Goal: Task Accomplishment & Management: Use online tool/utility

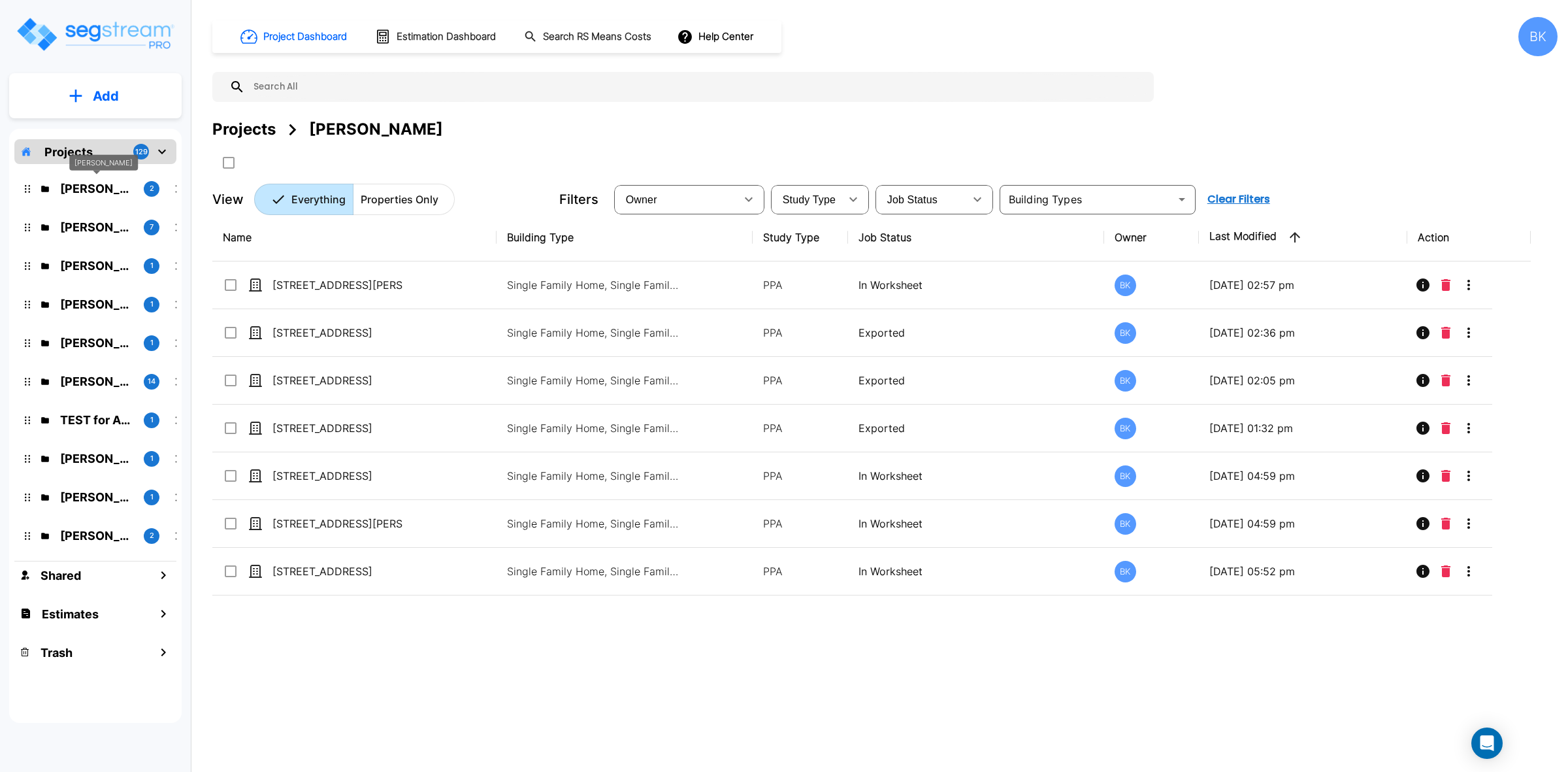
drag, startPoint x: 84, startPoint y: 193, endPoint x: 644, endPoint y: 446, distance: 614.5
click at [84, 193] on p "[PERSON_NAME]" at bounding box center [97, 189] width 73 height 18
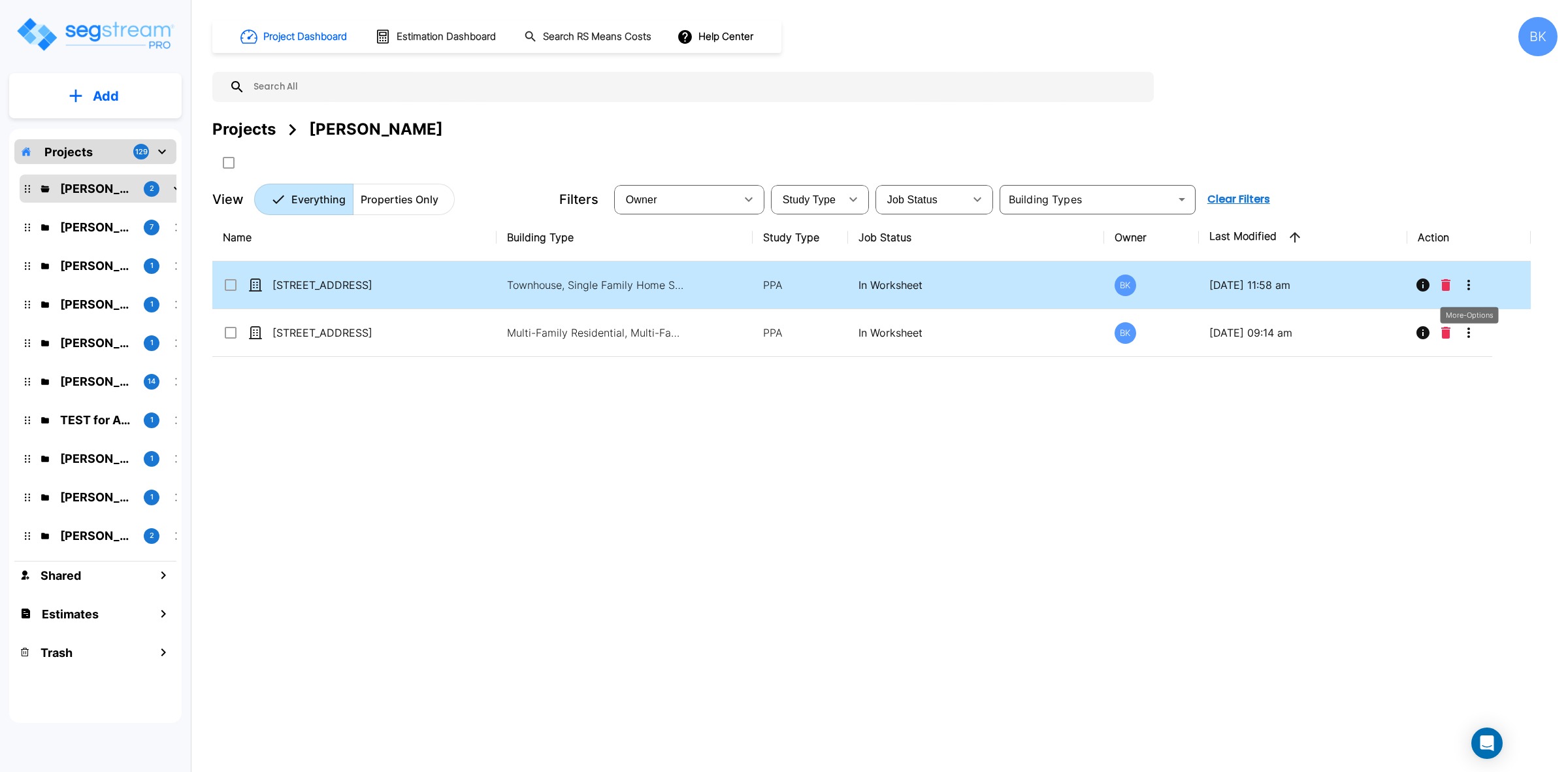
click at [1475, 281] on icon "More-Options" at bounding box center [1469, 285] width 16 height 16
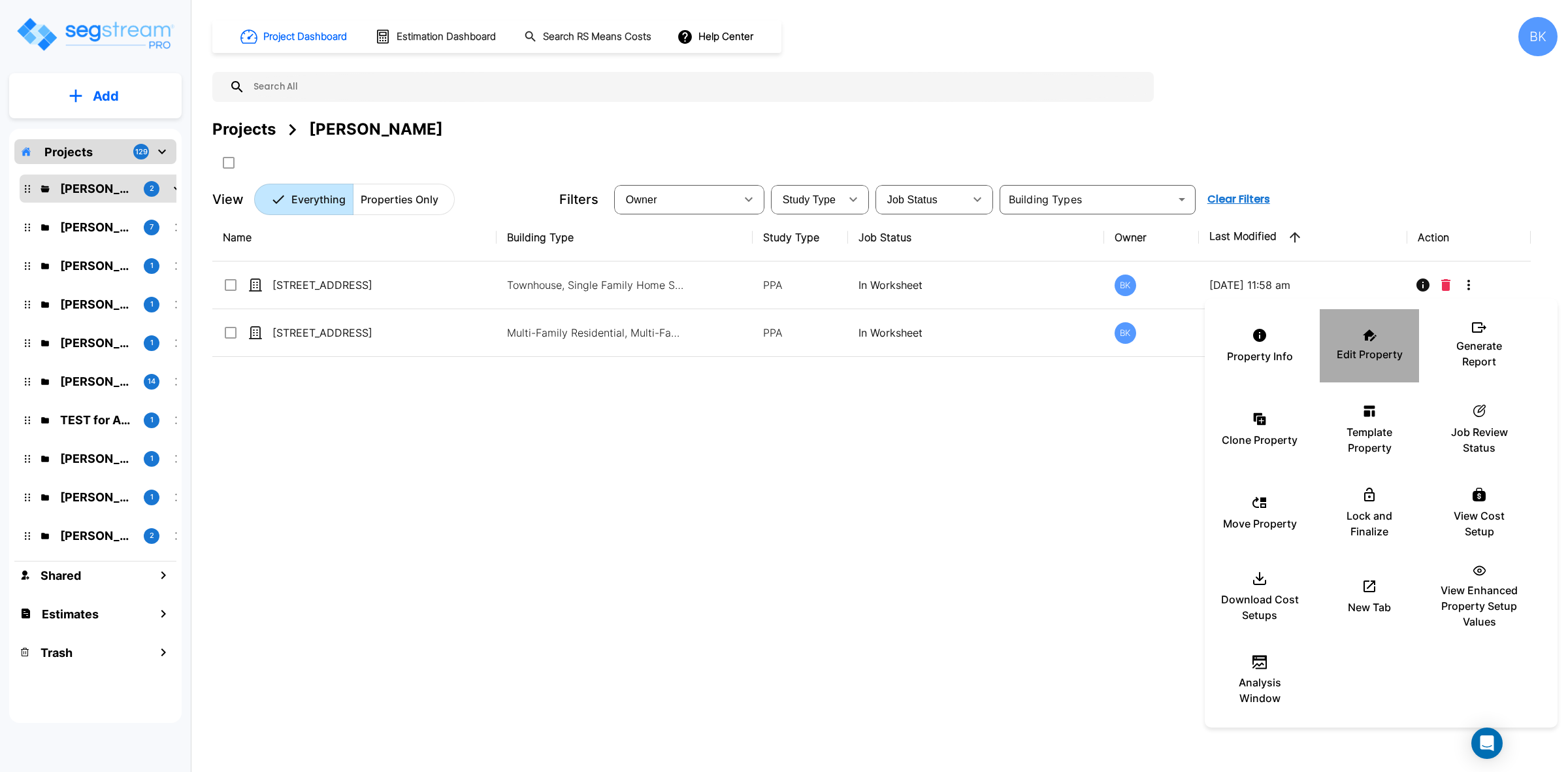
click at [1376, 366] on div "Edit Property" at bounding box center [1369, 346] width 78 height 65
drag, startPoint x: 697, startPoint y: 568, endPoint x: 818, endPoint y: 488, distance: 145.1
click at [698, 568] on div at bounding box center [784, 386] width 1568 height 772
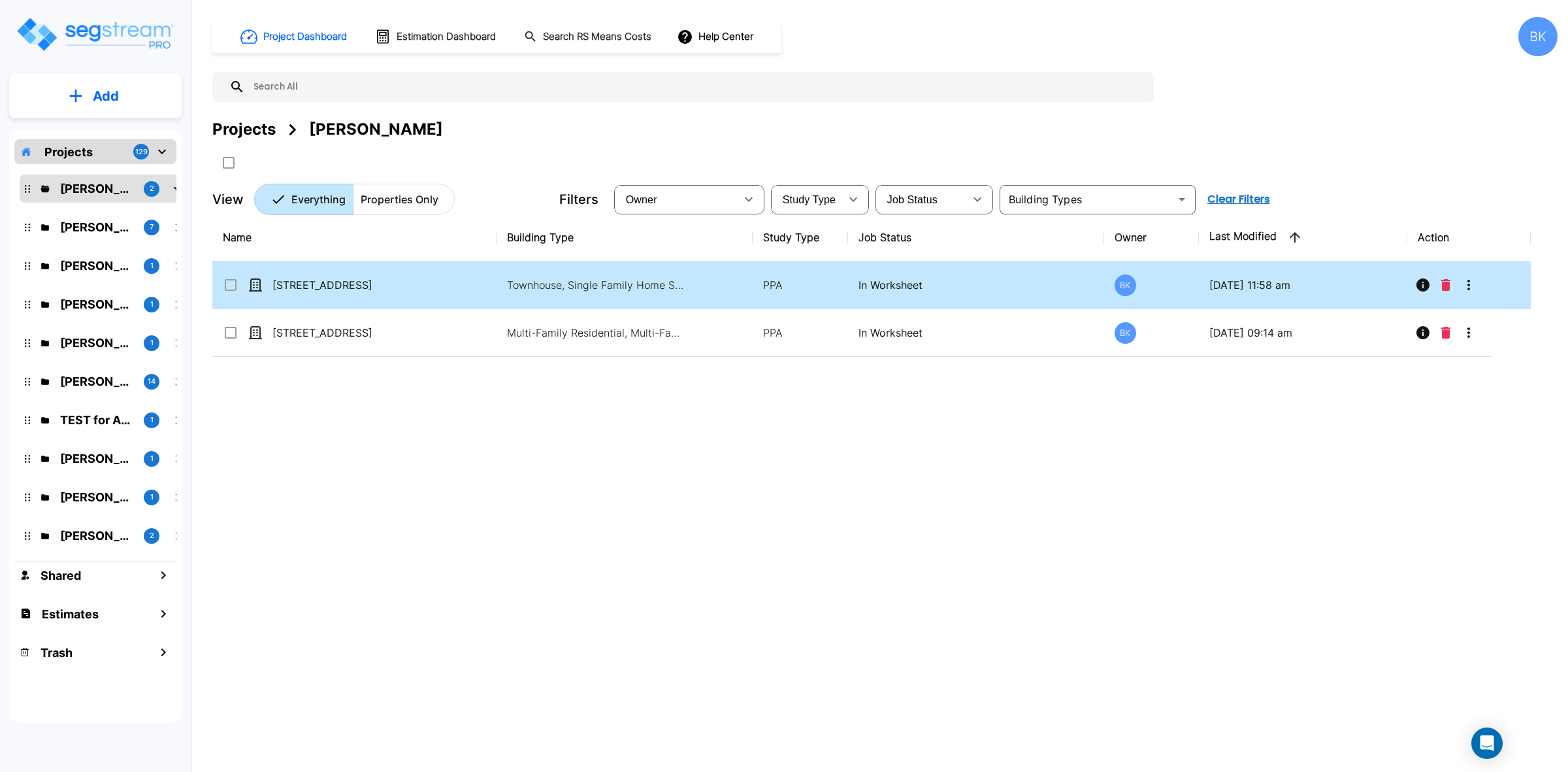
click at [329, 275] on td "7818 Spectrum Drive" at bounding box center [354, 285] width 284 height 48
checkbox input "true"
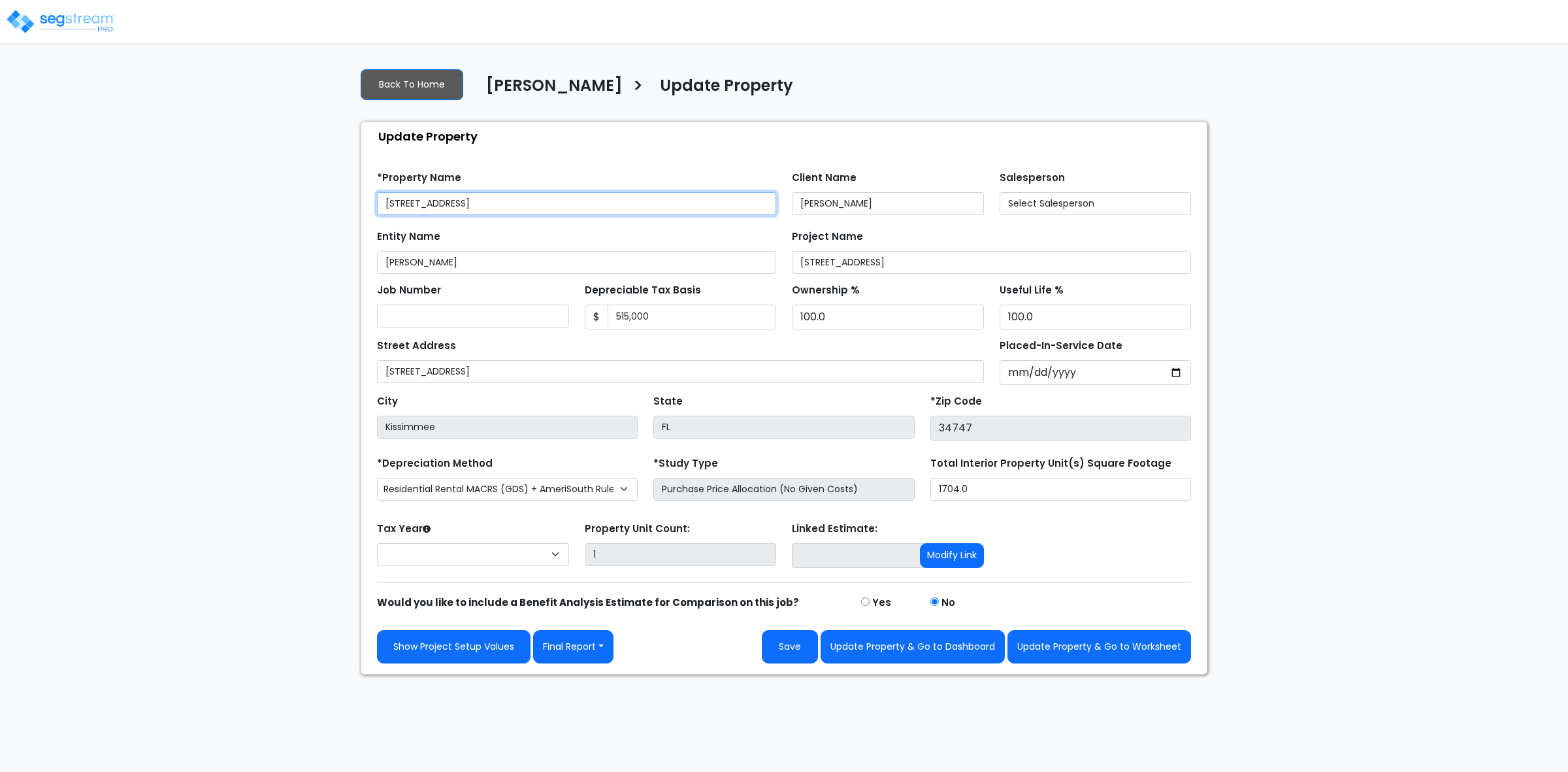
select select "2024"
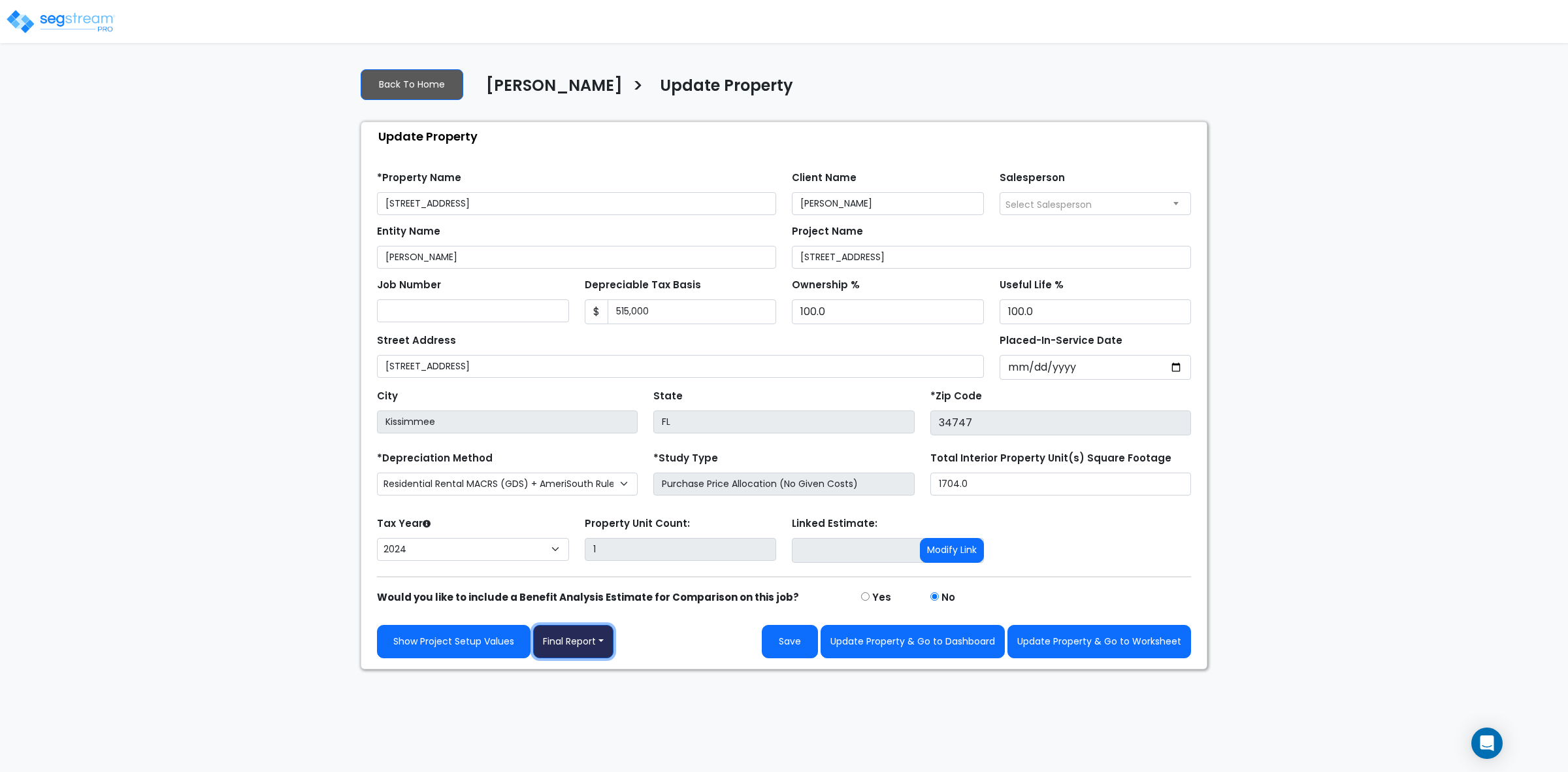
click at [585, 653] on button "Final Report" at bounding box center [573, 641] width 80 height 34
click at [600, 687] on link "Report Custom Fields" at bounding box center [602, 681] width 136 height 30
select select "2024"
click at [588, 651] on button "Final Report" at bounding box center [573, 641] width 80 height 34
click at [595, 716] on link "Report Images" at bounding box center [602, 710] width 136 height 30
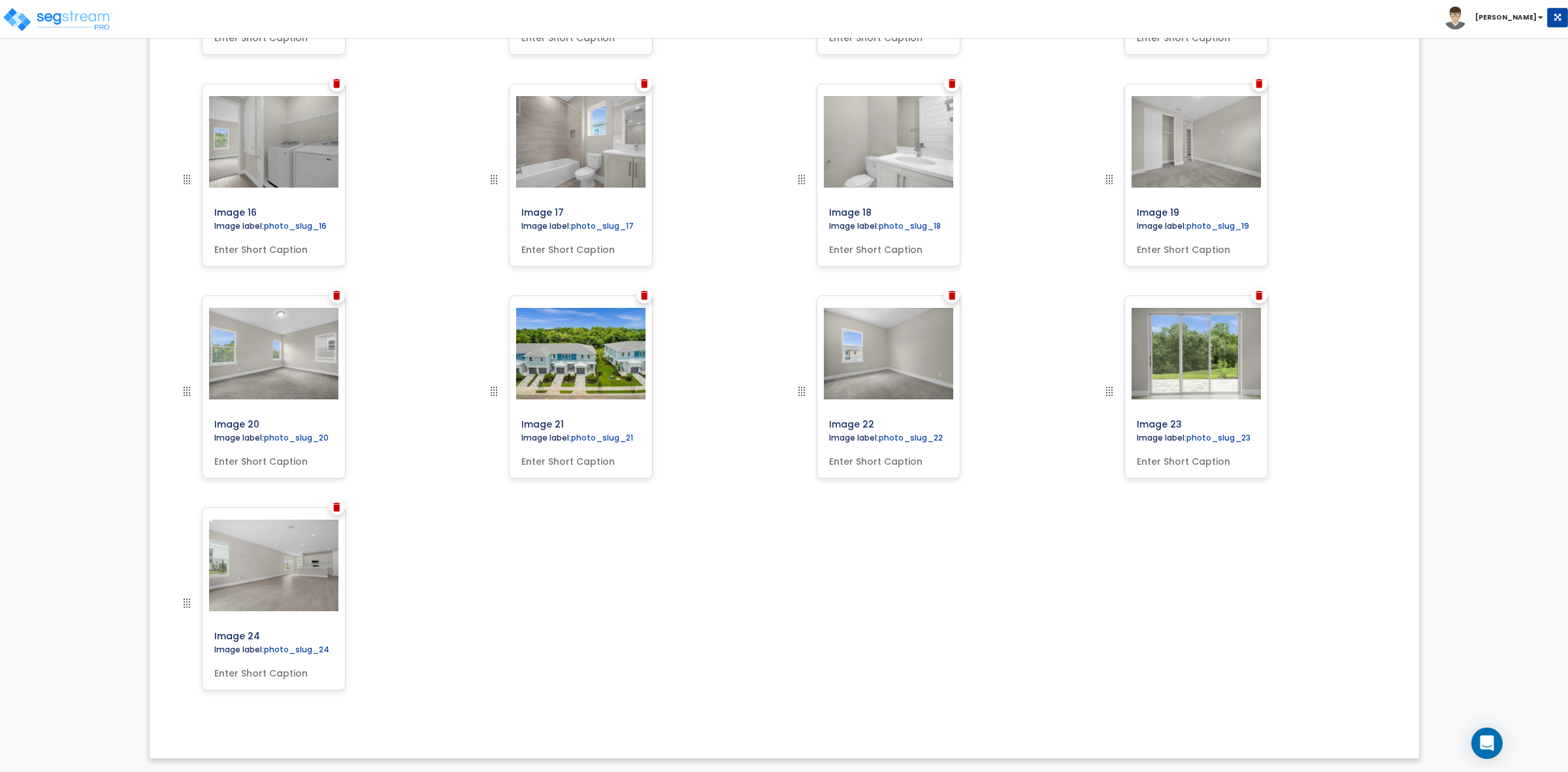
scroll to position [958, 0]
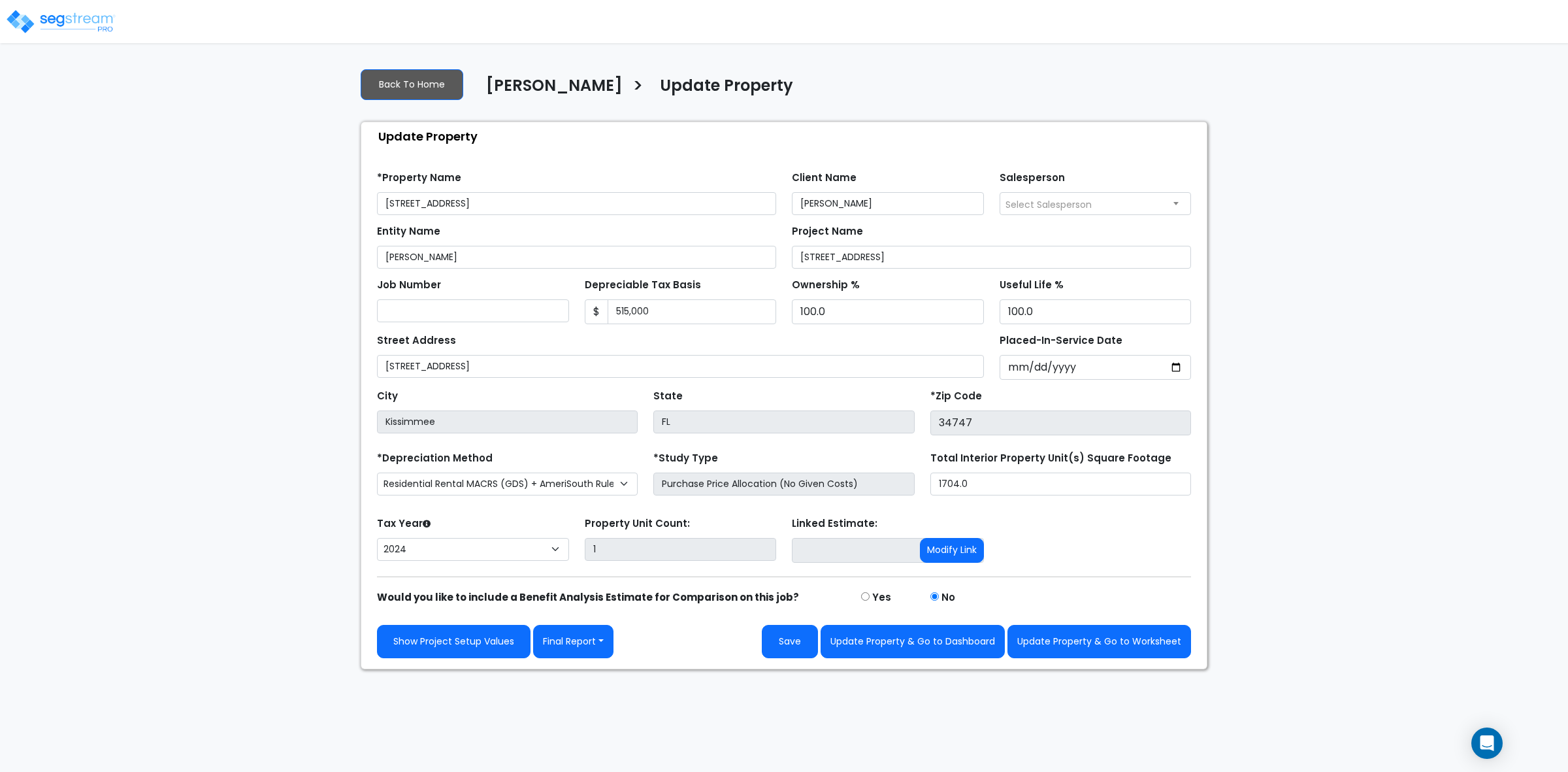
select select "2024"
click at [1145, 653] on button "Update Property & Go to Worksheet" at bounding box center [1099, 641] width 184 height 34
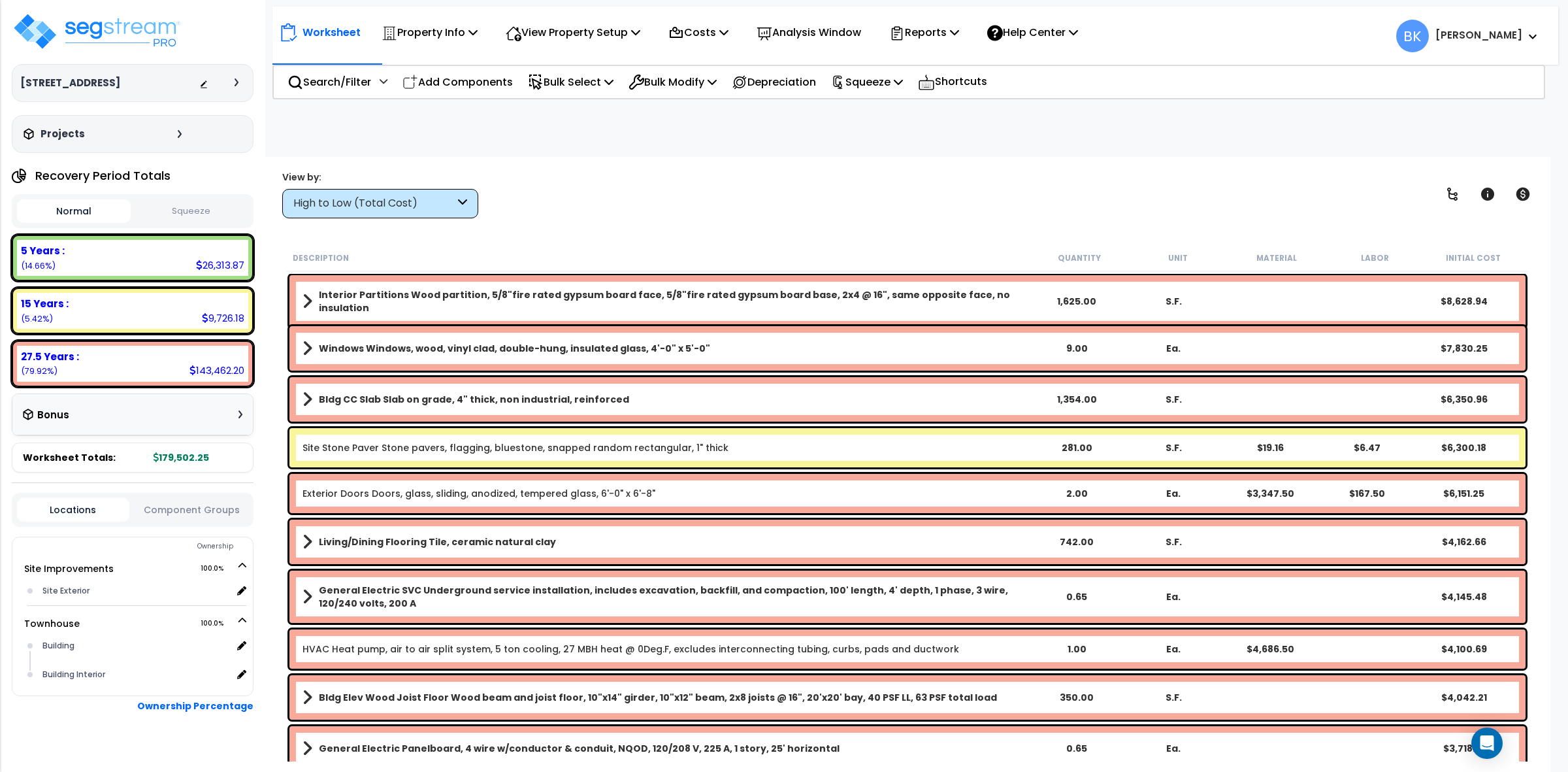
click at [428, 206] on div "High to Low (Total Cost)" at bounding box center [373, 204] width 161 height 15
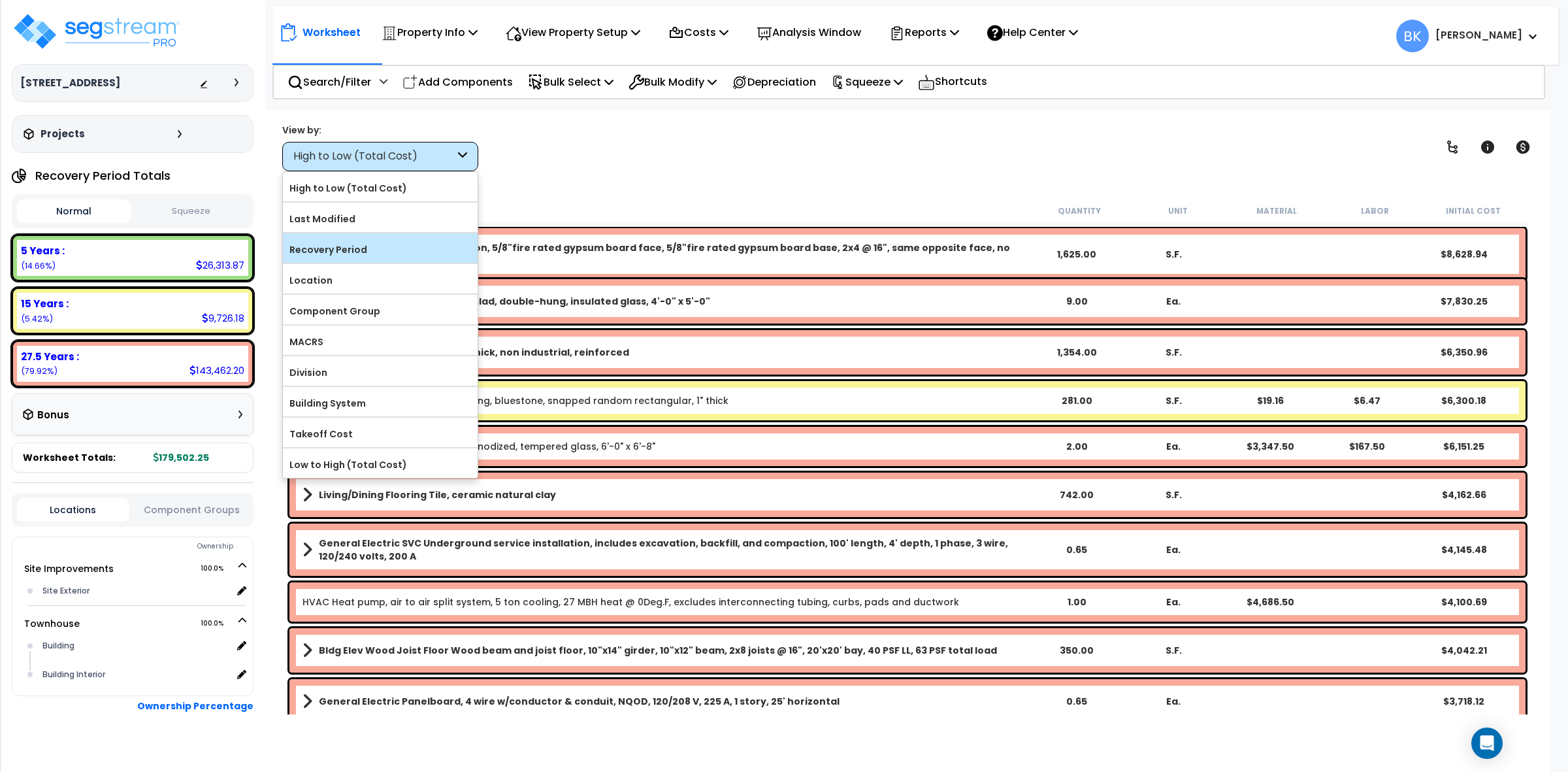
click at [374, 248] on label "Recovery Period" at bounding box center [380, 250] width 195 height 20
click at [0, 0] on input "Recovery Period" at bounding box center [0, 0] width 0 height 0
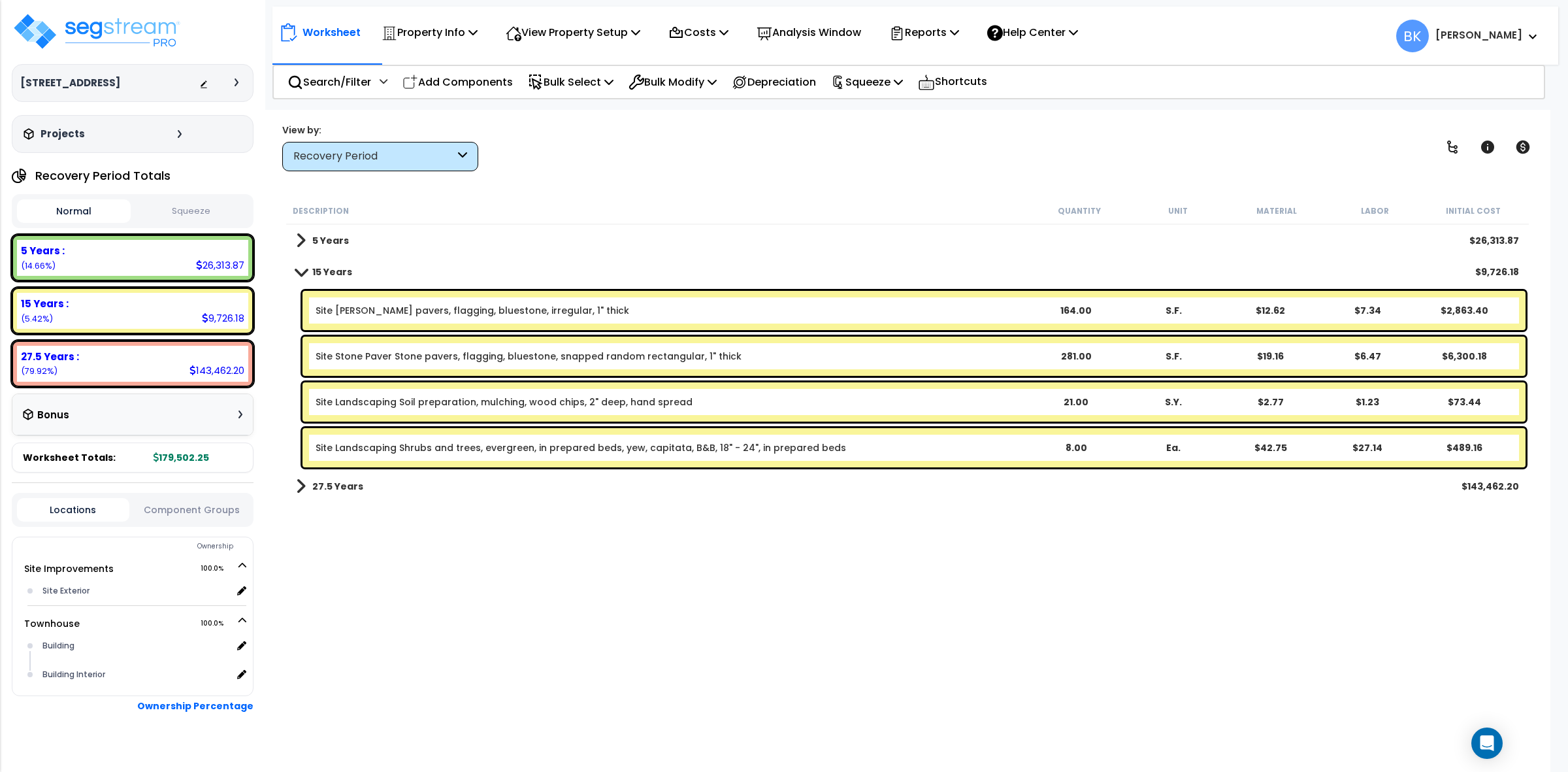
click at [299, 484] on span at bounding box center [301, 486] width 10 height 19
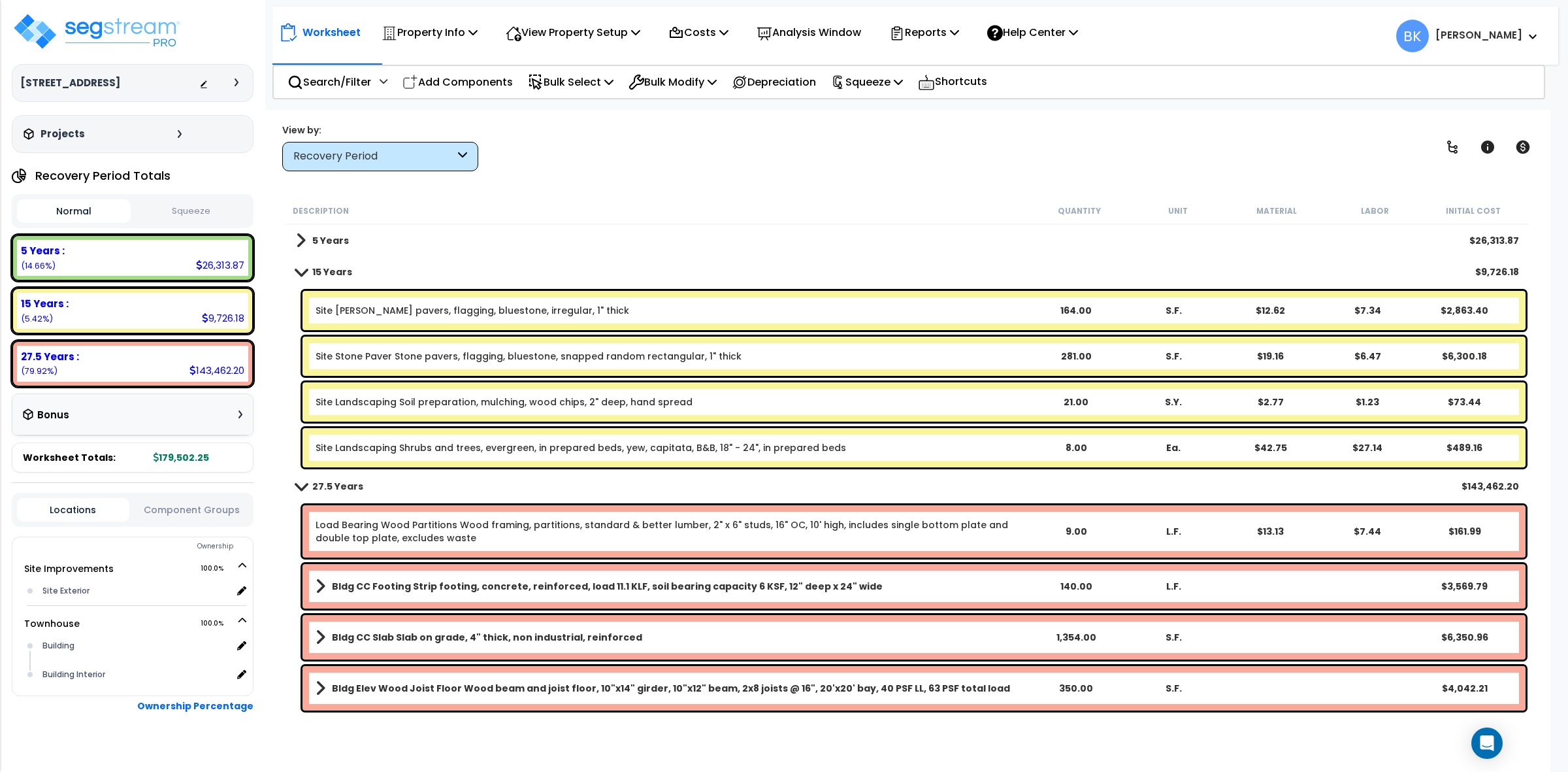
click at [305, 241] on link "5 Years" at bounding box center [322, 241] width 53 height 19
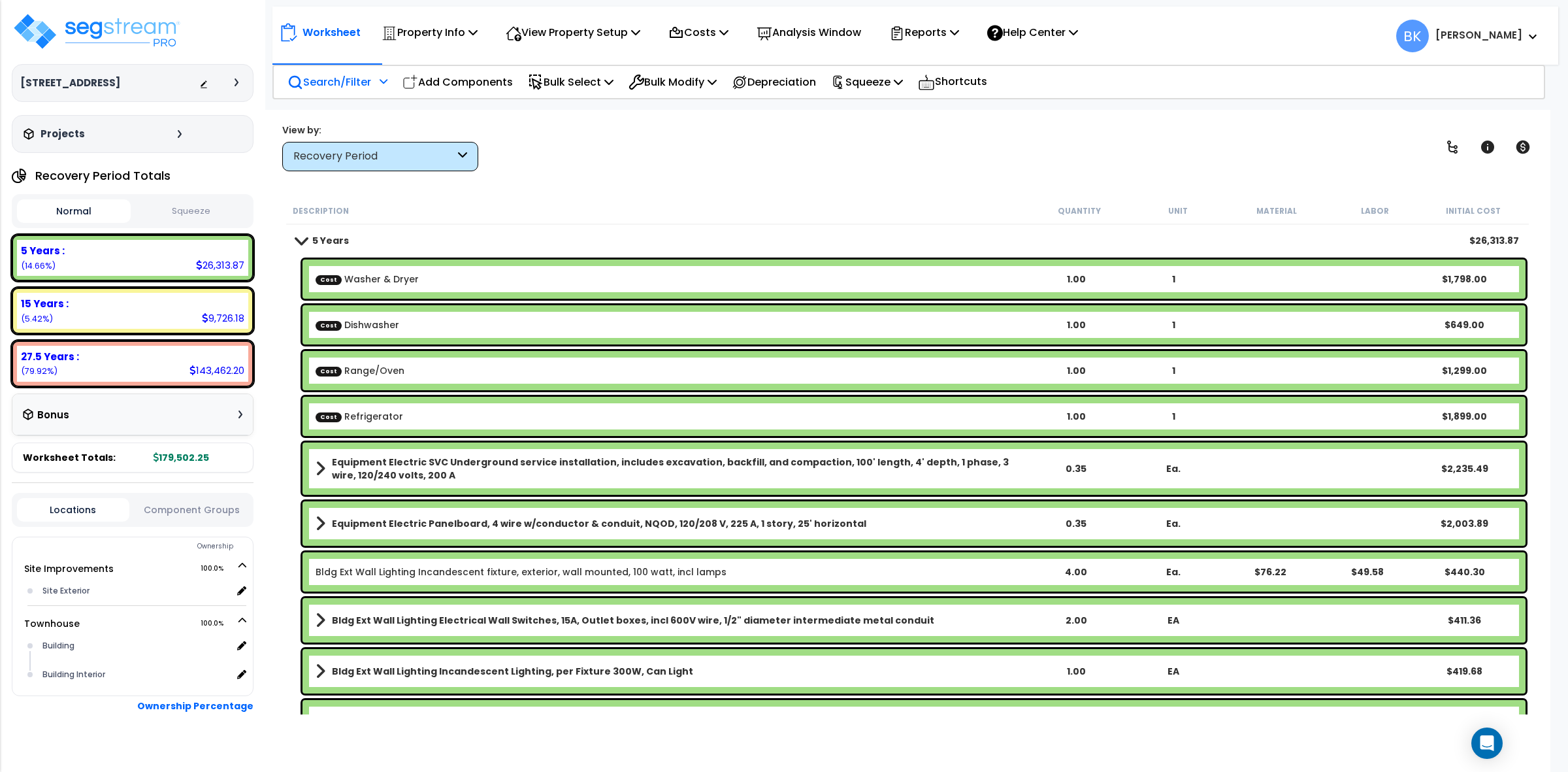
click at [328, 84] on p "Search/Filter" at bounding box center [330, 82] width 84 height 18
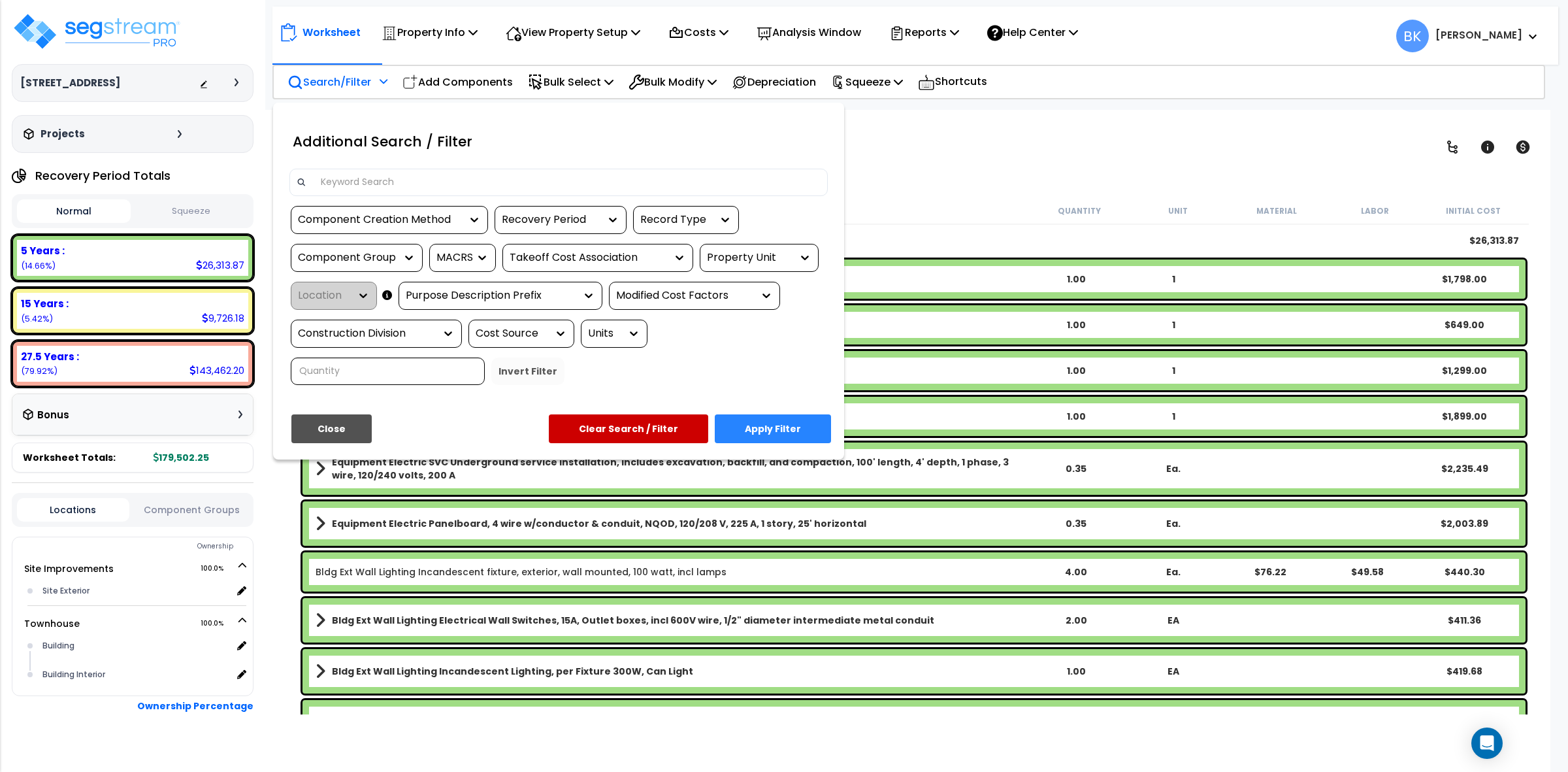
click at [448, 173] on input at bounding box center [567, 182] width 508 height 20
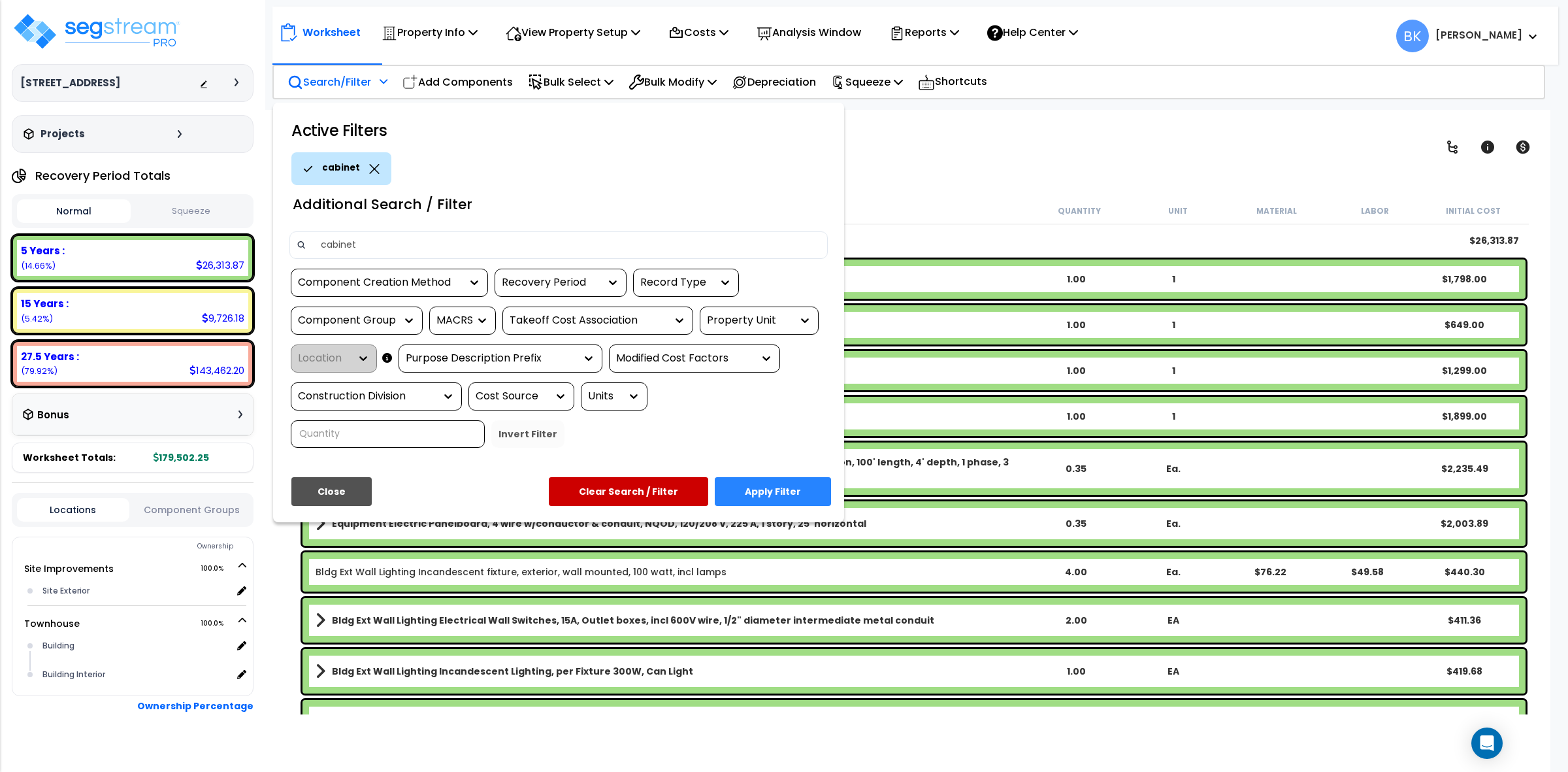
type input "cabinet"
click at [736, 490] on button "Apply Filter" at bounding box center [773, 492] width 117 height 29
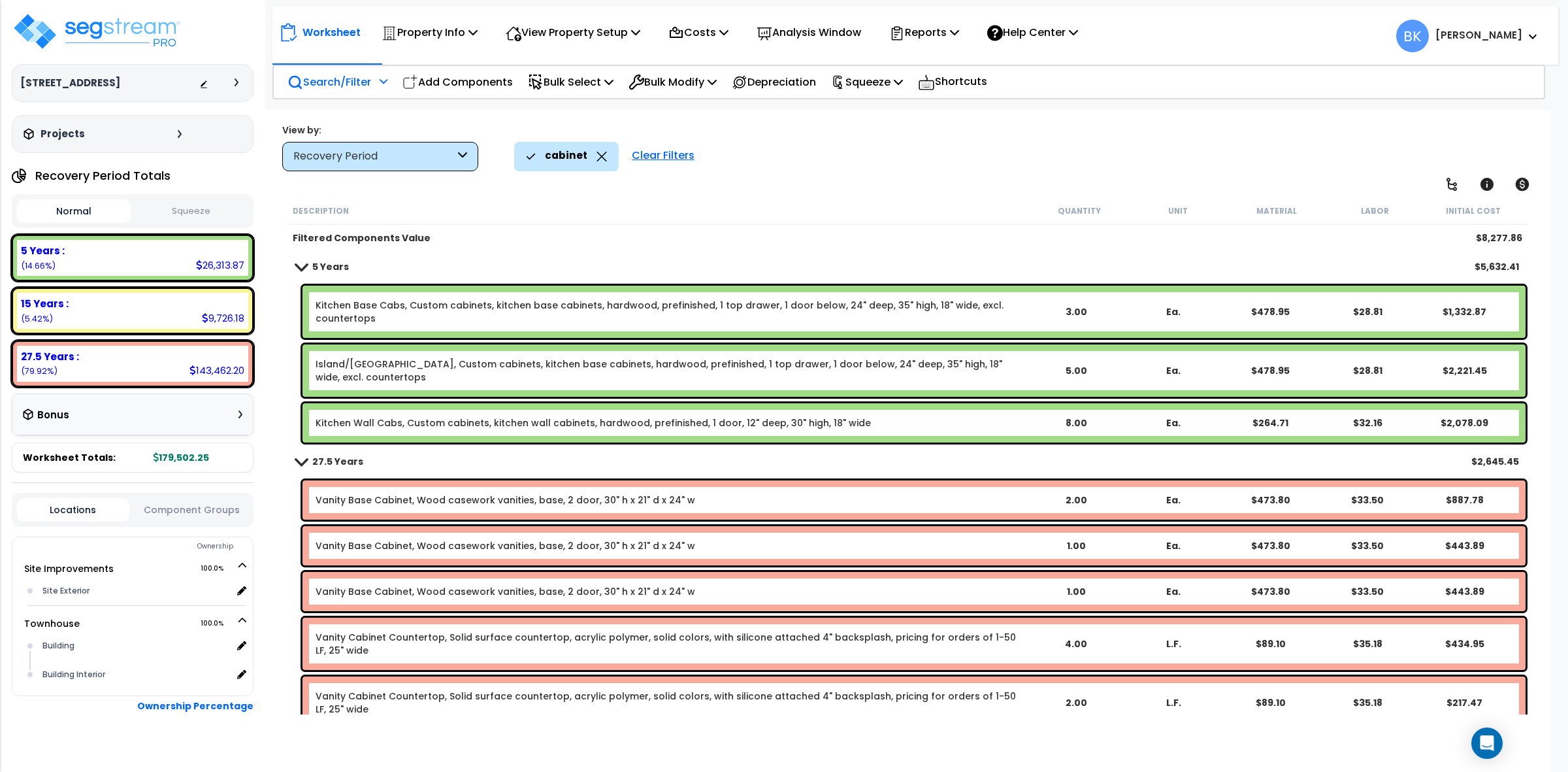
click at [409, 292] on div "Kitchen Base Cabs, Custom cabinets, kitchen base cabinets, hardwood, prefinishe…" at bounding box center [914, 312] width 1223 height 52
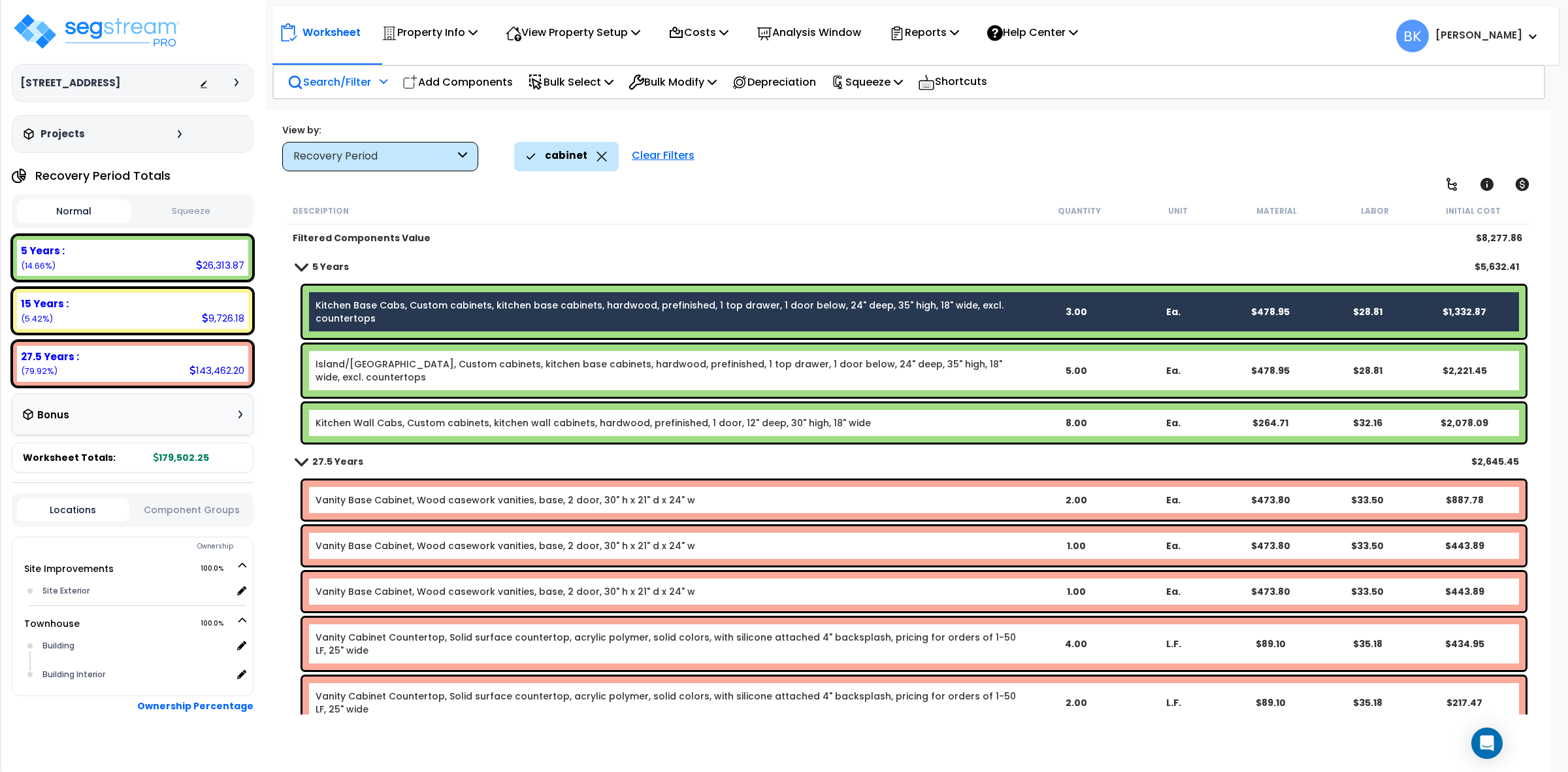
click at [490, 374] on link "Island/Peninsula Kitchen Base Cabs, Custom cabinets, kitchen base cabinets, har…" at bounding box center [672, 371] width 711 height 26
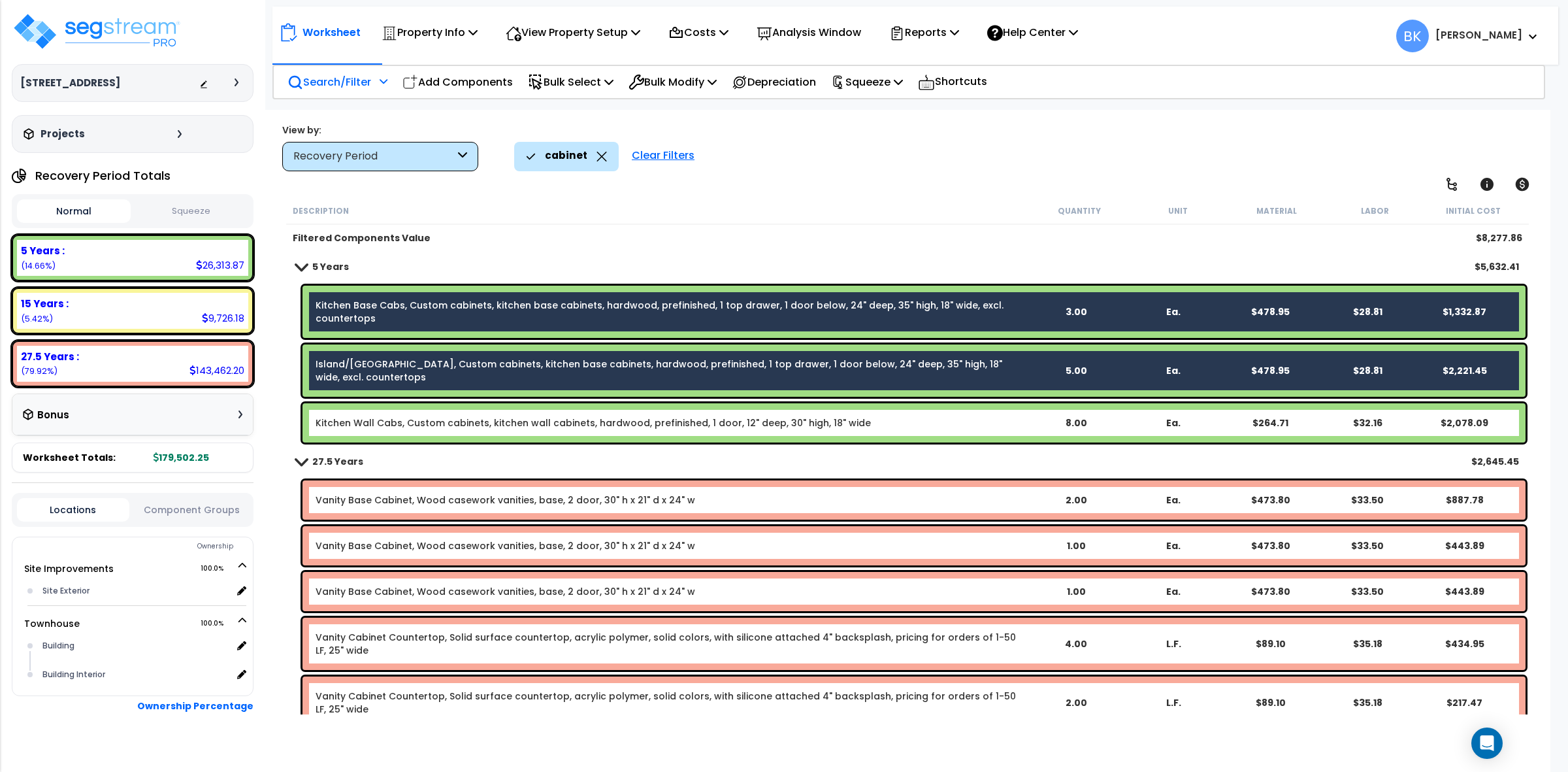
click at [512, 409] on div "Kitchen Wall Cabs, Custom cabinets, kitchen wall cabinets, hardwood, prefinishe…" at bounding box center [914, 422] width 1223 height 39
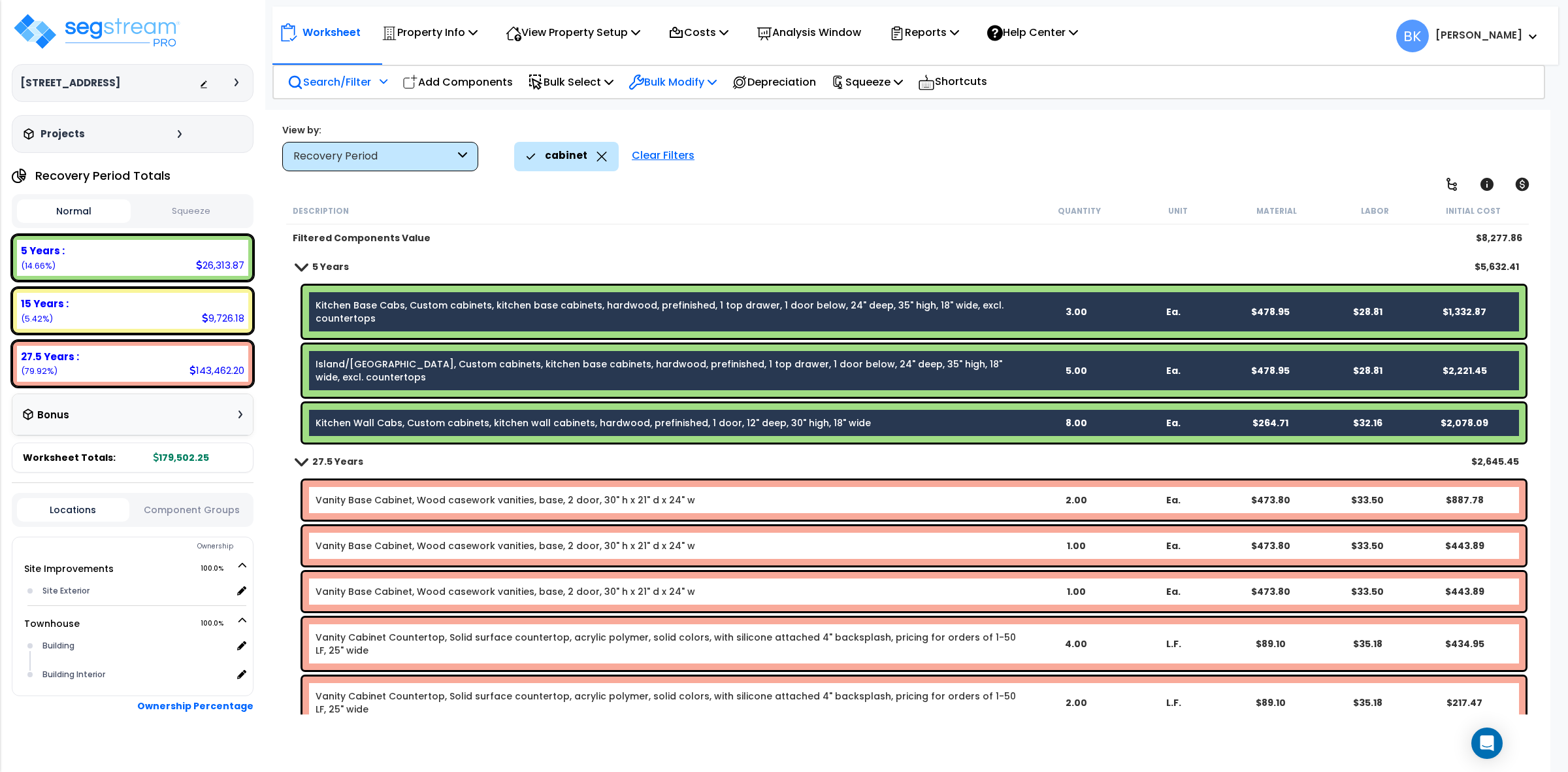
click at [706, 82] on p "Bulk Modify" at bounding box center [672, 82] width 88 height 18
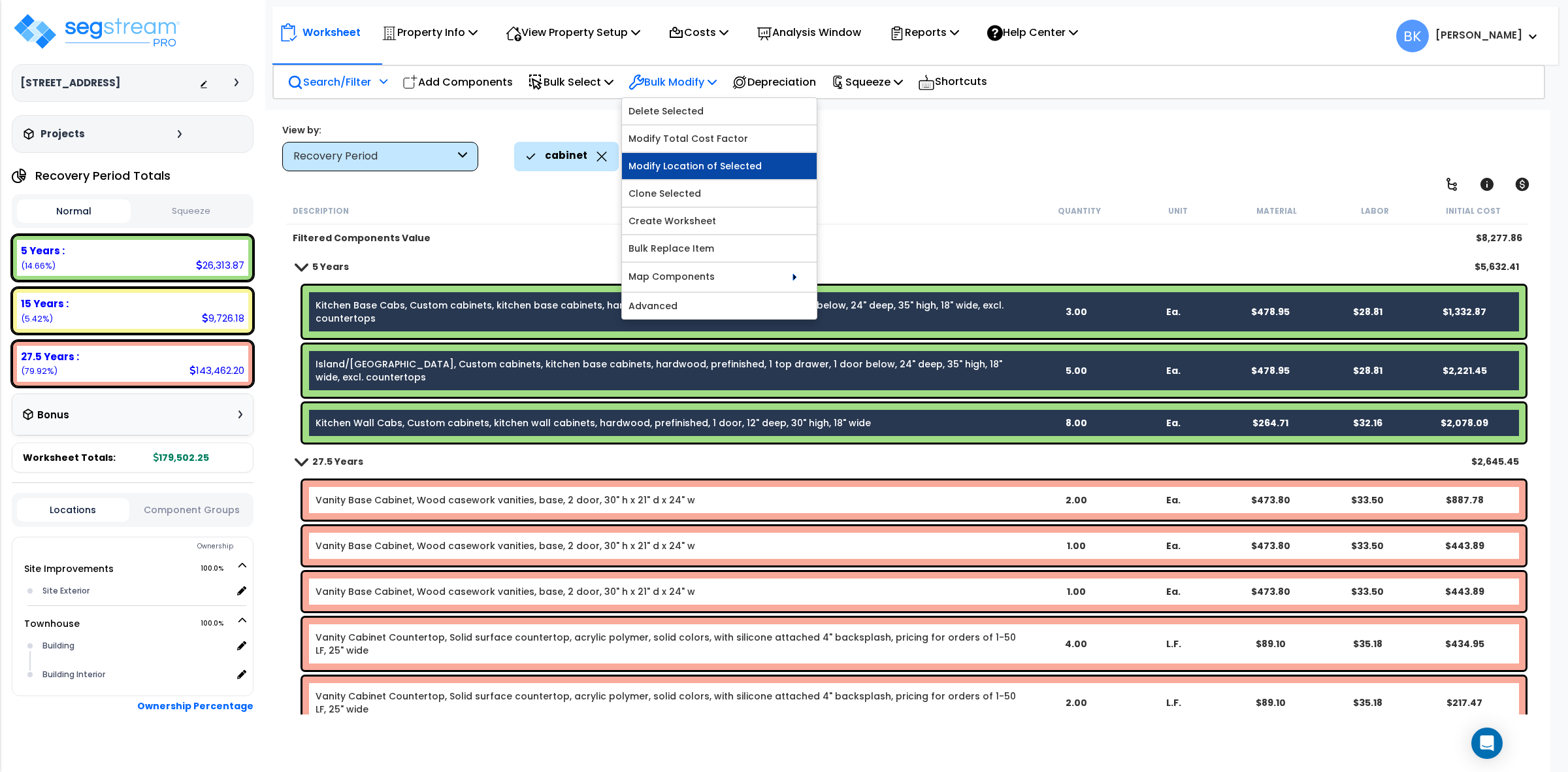
click at [732, 165] on link "Modify Location of Selected" at bounding box center [720, 166] width 195 height 26
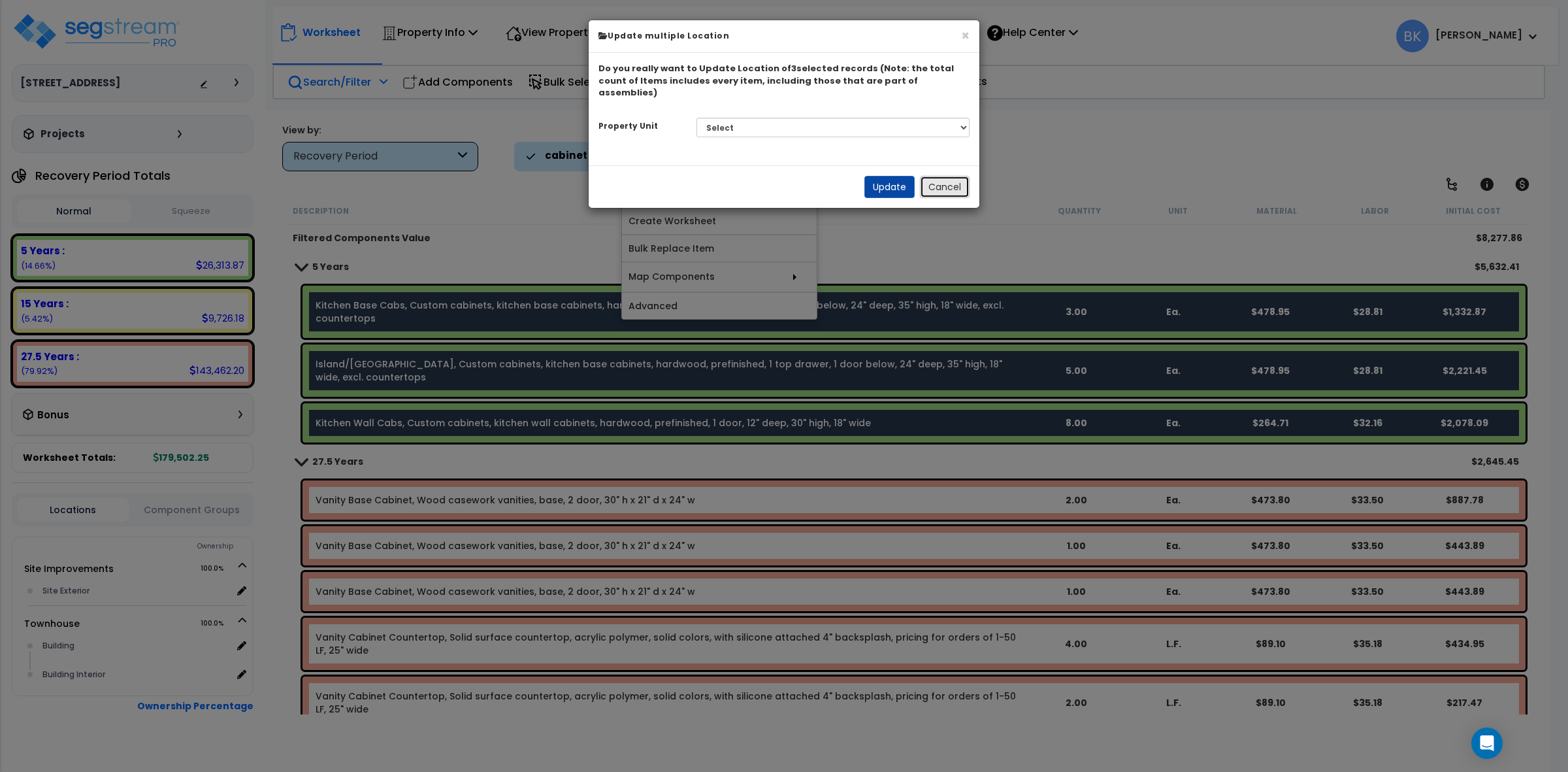
click at [959, 176] on button "Cancel" at bounding box center [944, 186] width 49 height 22
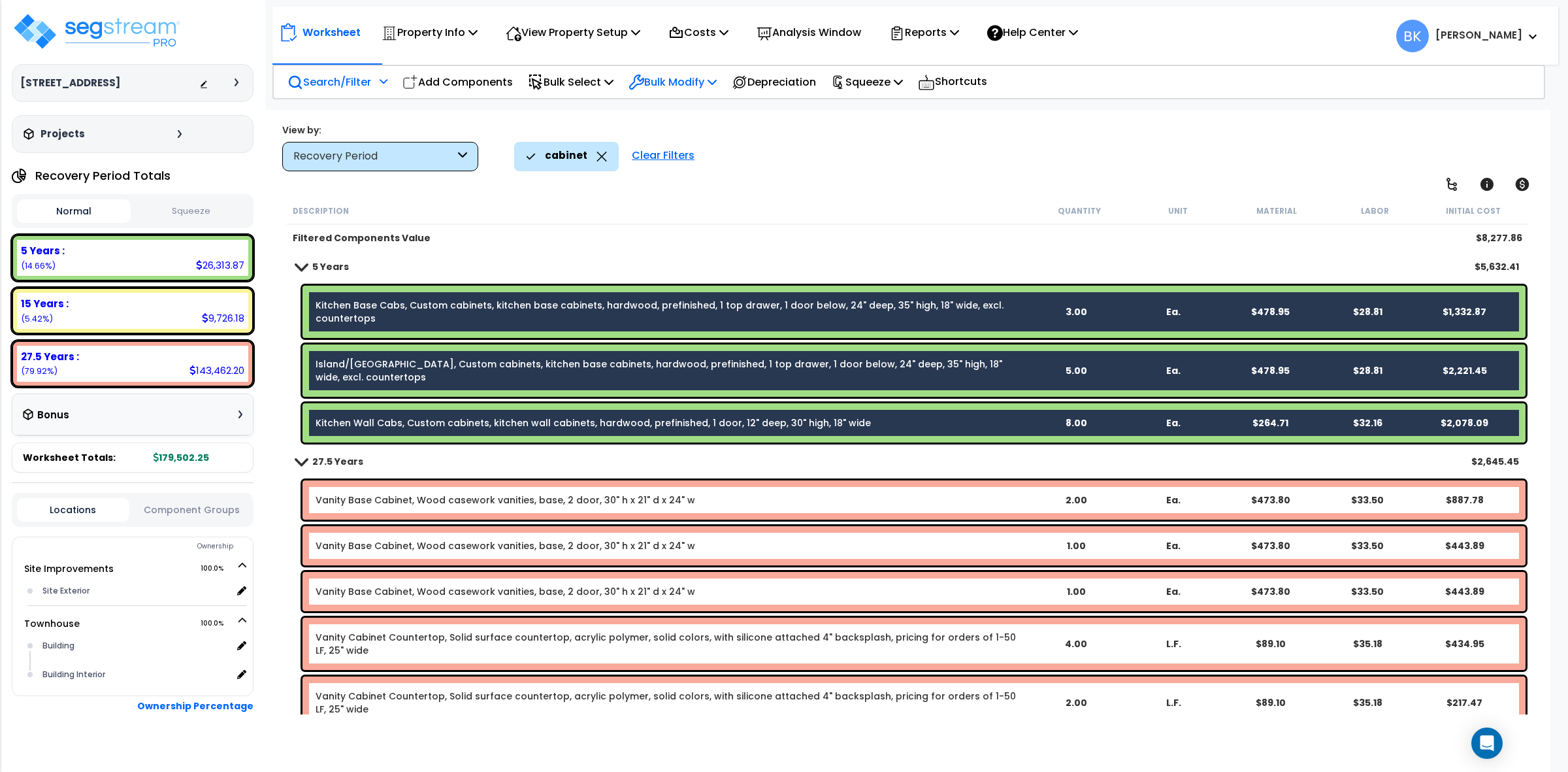
click at [683, 80] on p "Bulk Modify" at bounding box center [672, 82] width 88 height 18
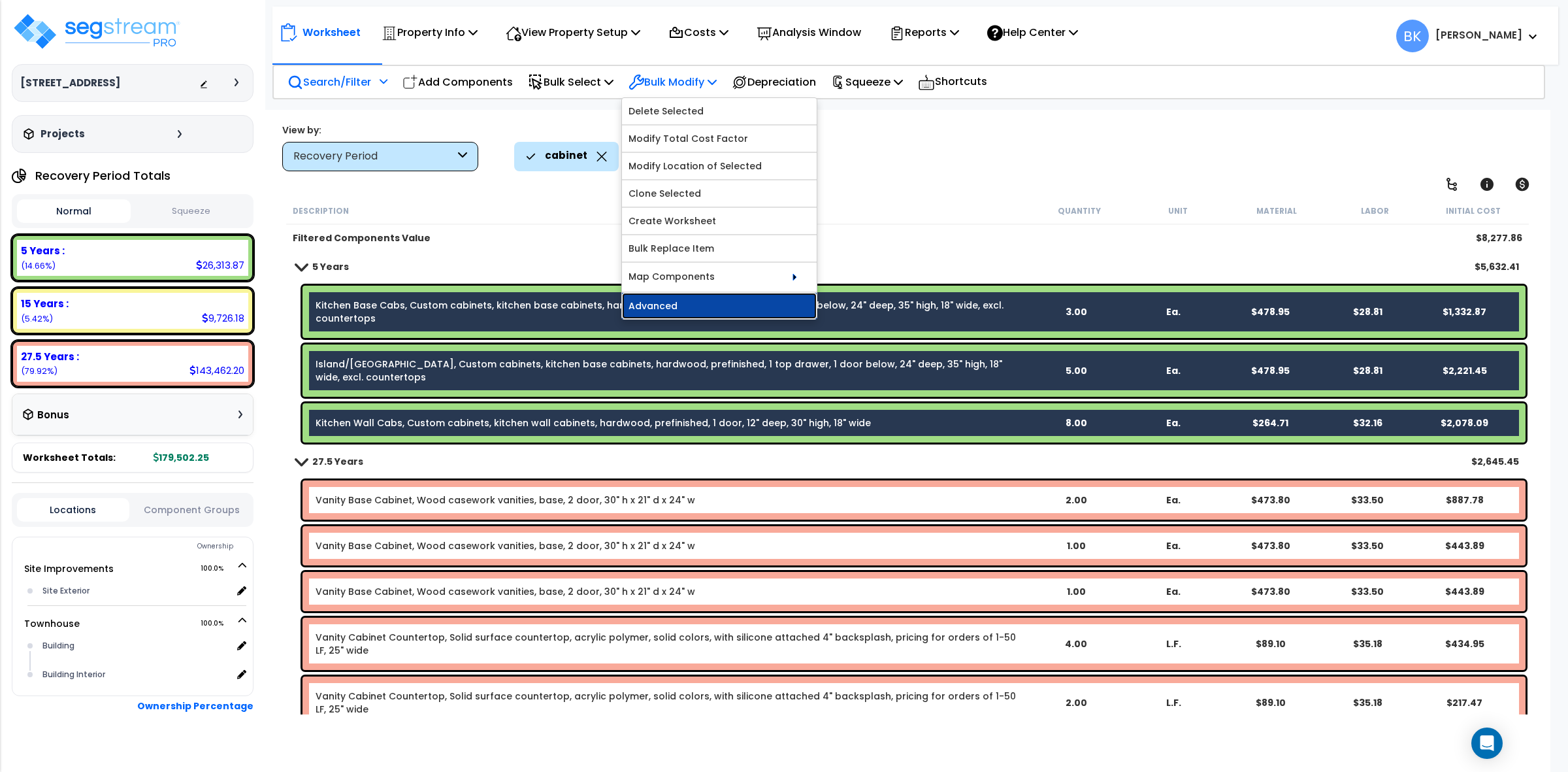
click at [690, 304] on link "Advanced" at bounding box center [720, 306] width 195 height 26
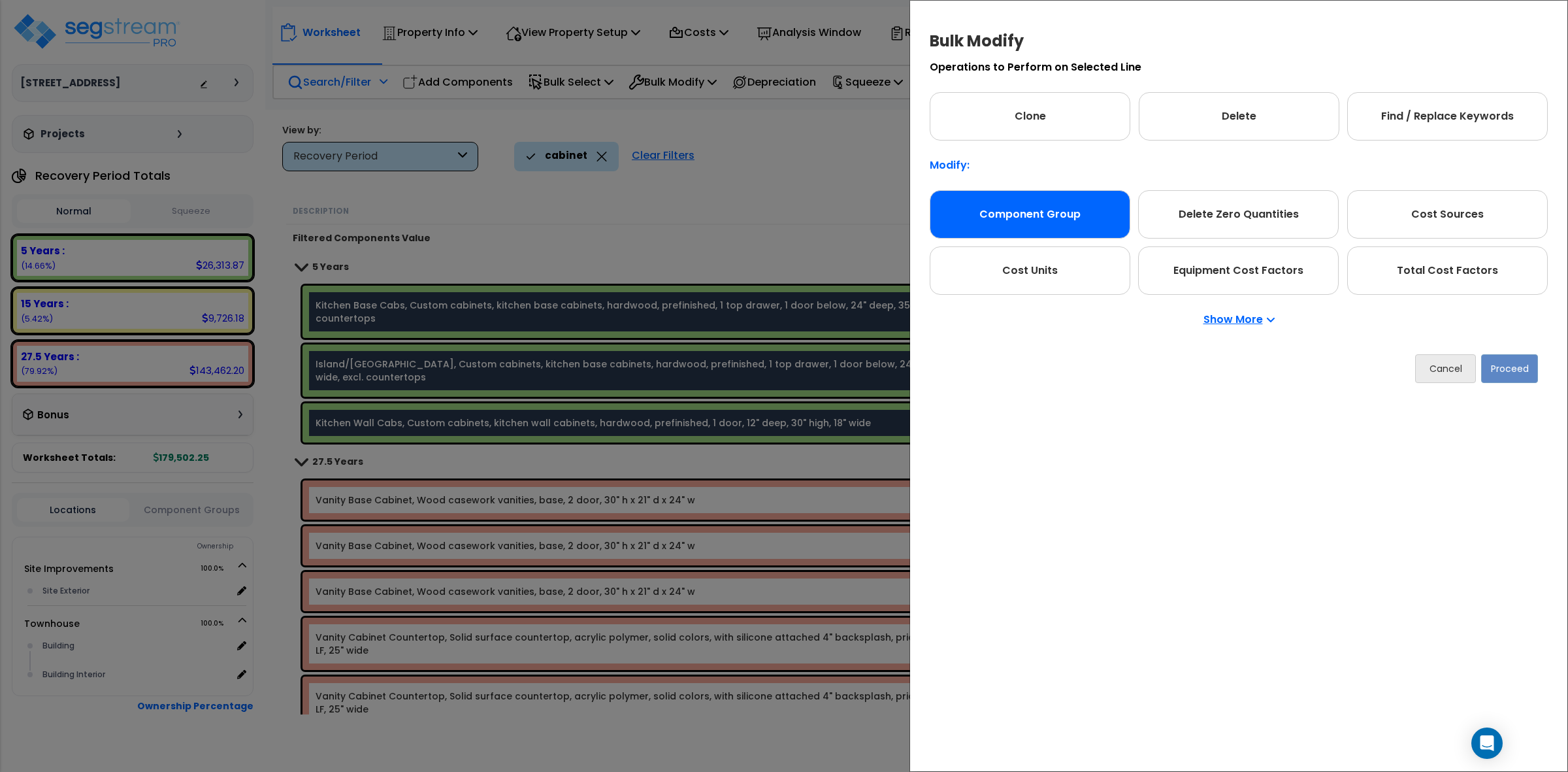
click at [1037, 214] on div "Component Group" at bounding box center [1030, 214] width 201 height 49
click at [1511, 363] on button "Proceed" at bounding box center [1509, 369] width 57 height 29
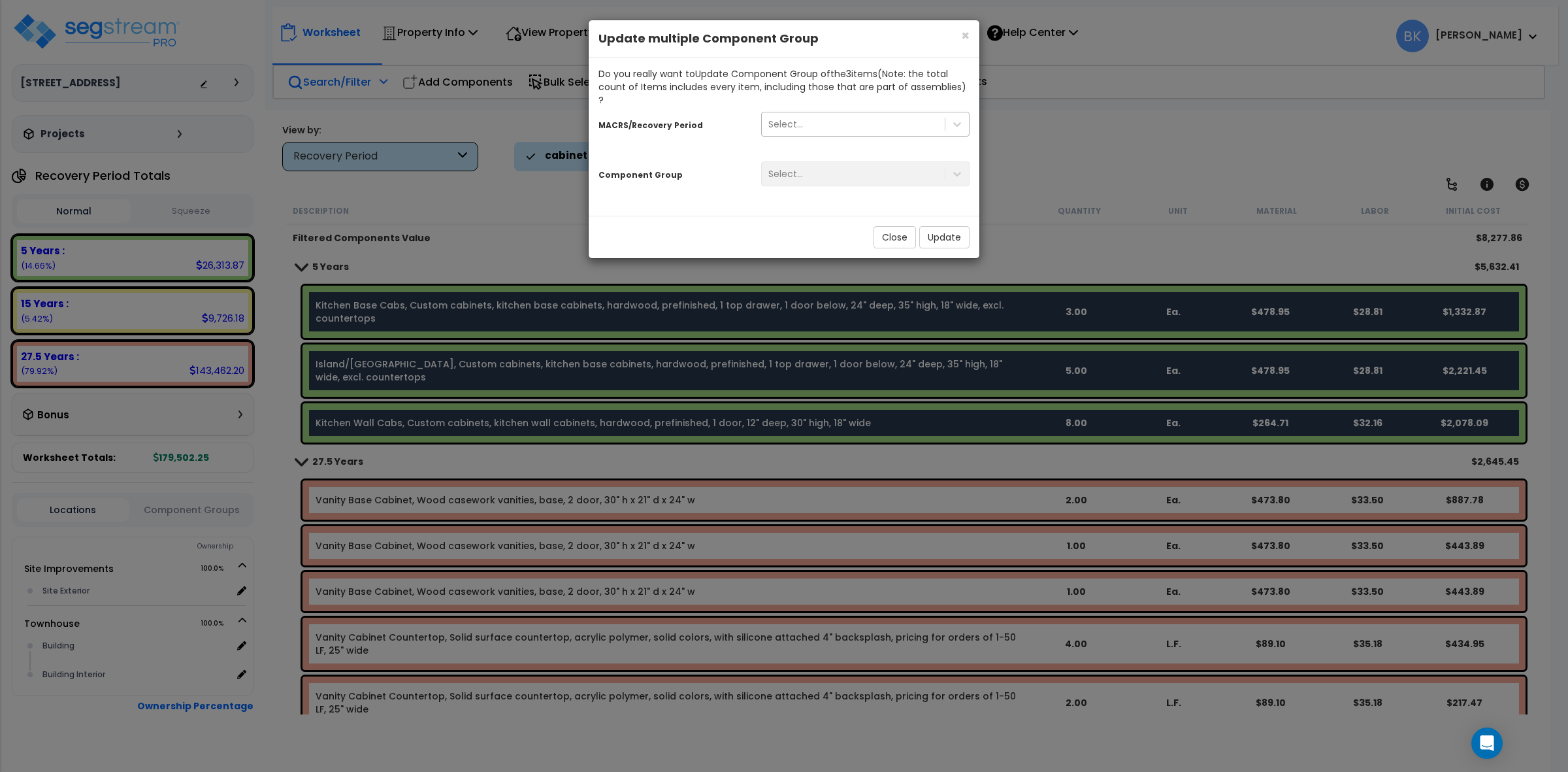
click at [863, 114] on div "Select..." at bounding box center [853, 124] width 183 height 21
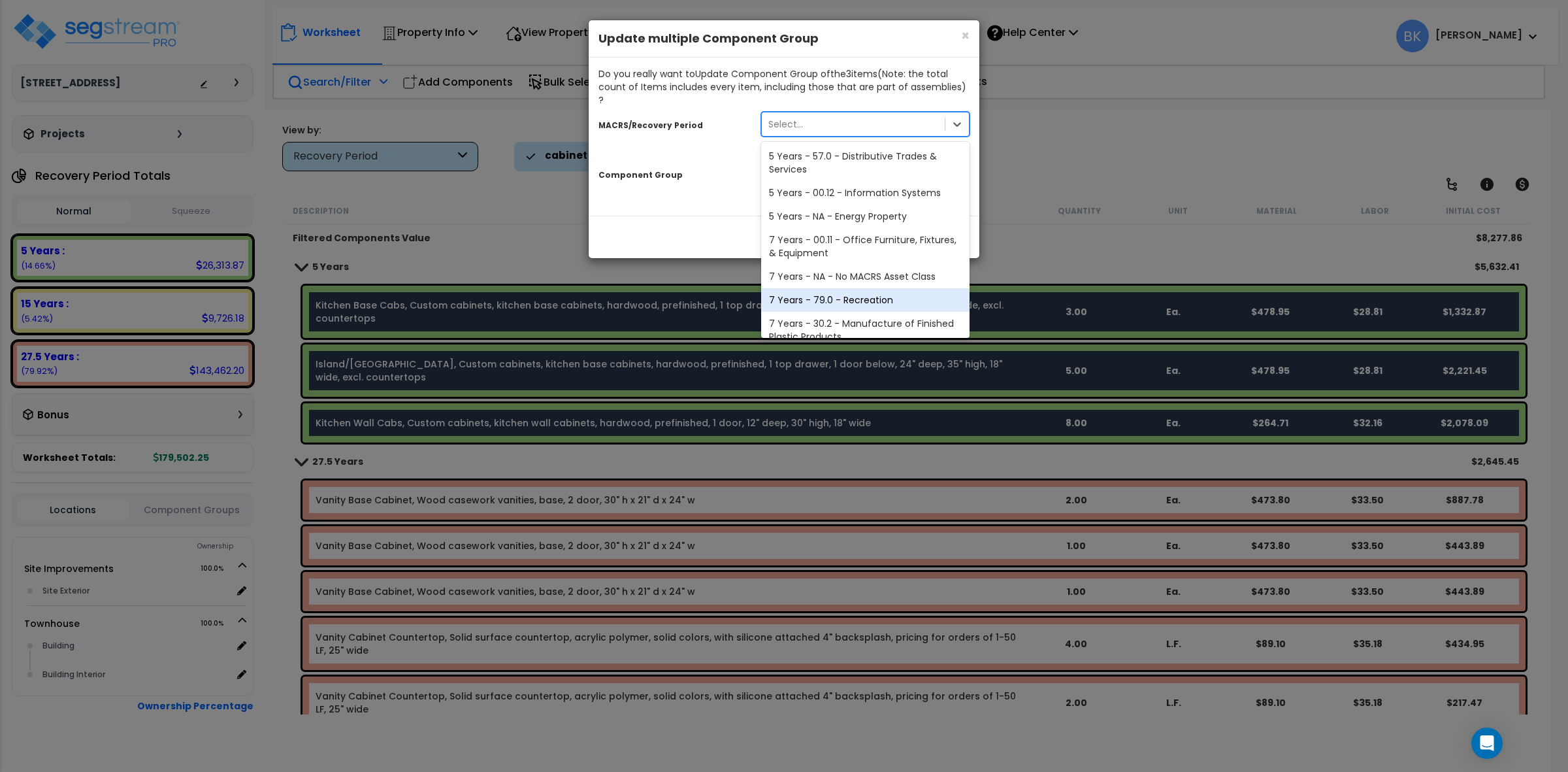
scroll to position [159, 0]
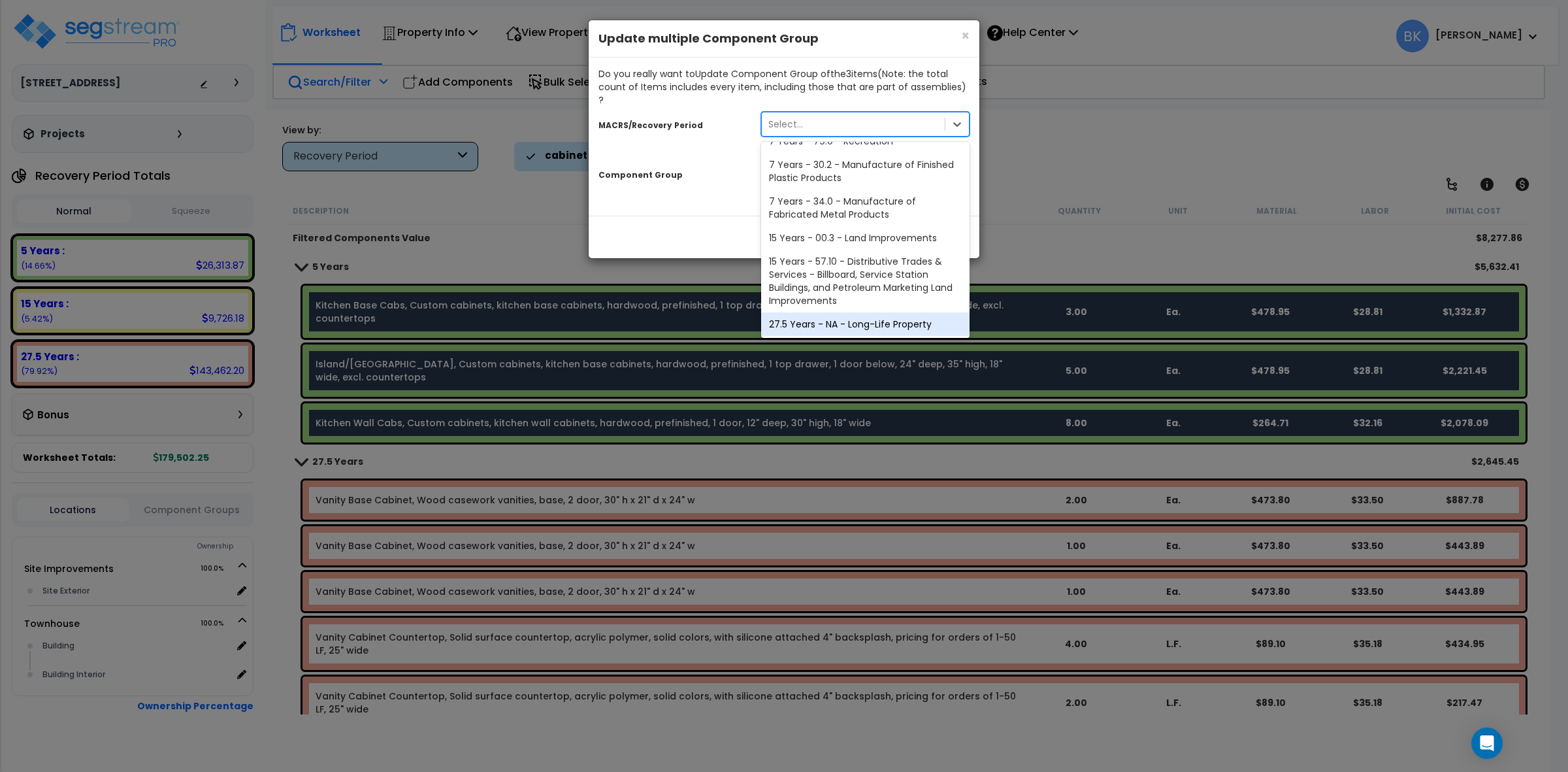
click at [831, 315] on div "27.5 Years - NA - Long-Life Property" at bounding box center [866, 324] width 208 height 23
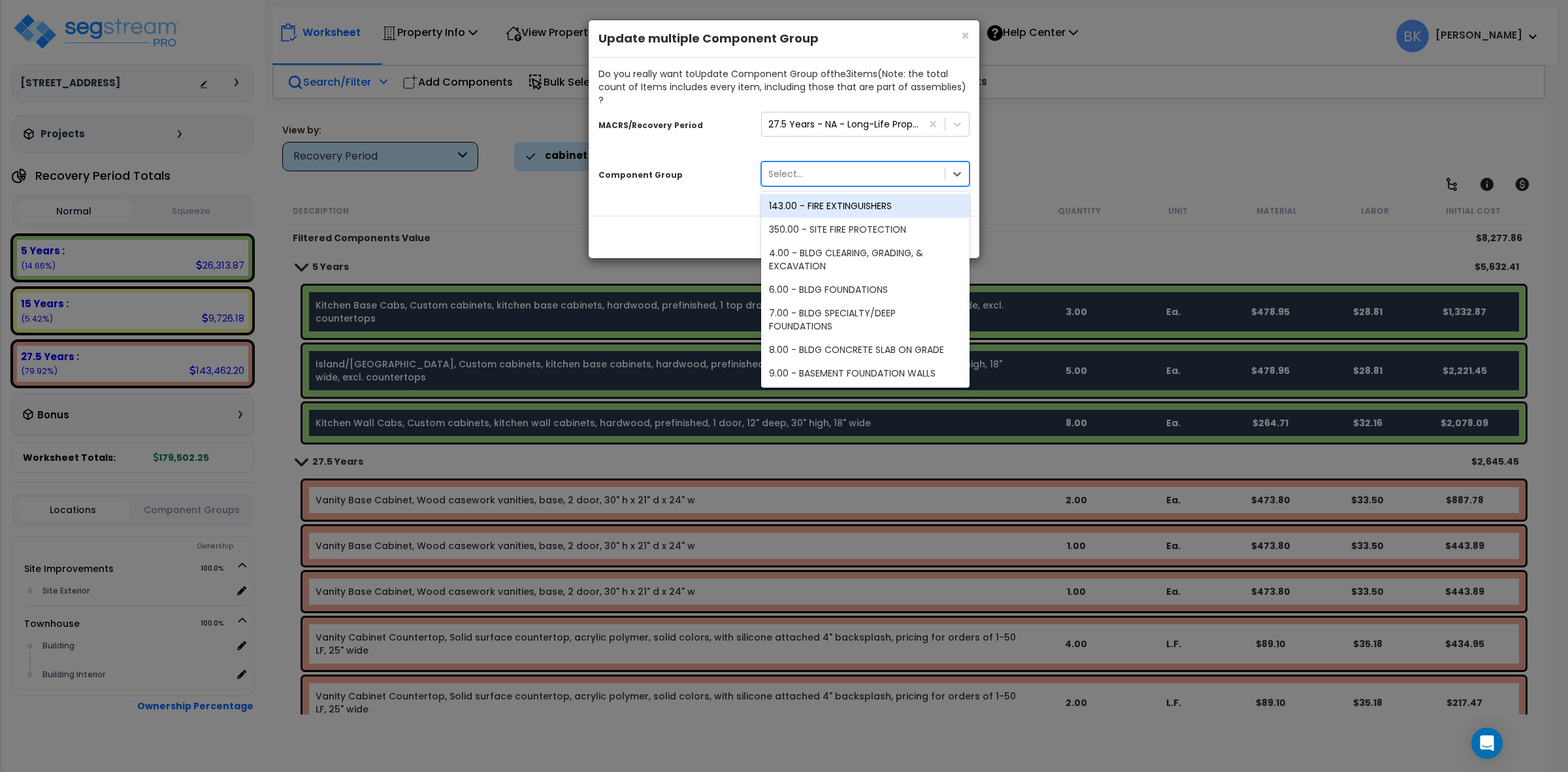
click at [848, 163] on div "Select..." at bounding box center [853, 173] width 183 height 21
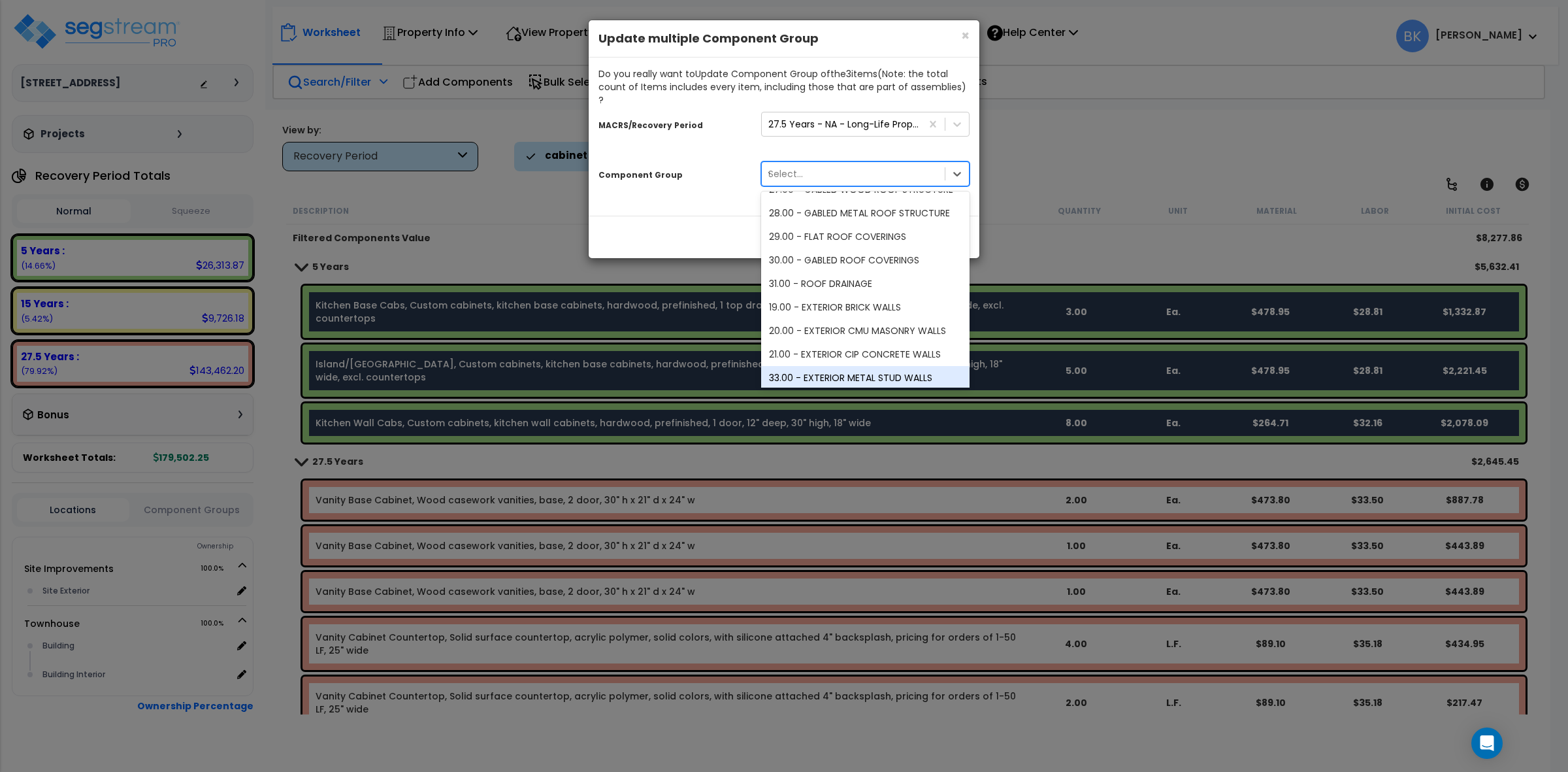
scroll to position [0, 0]
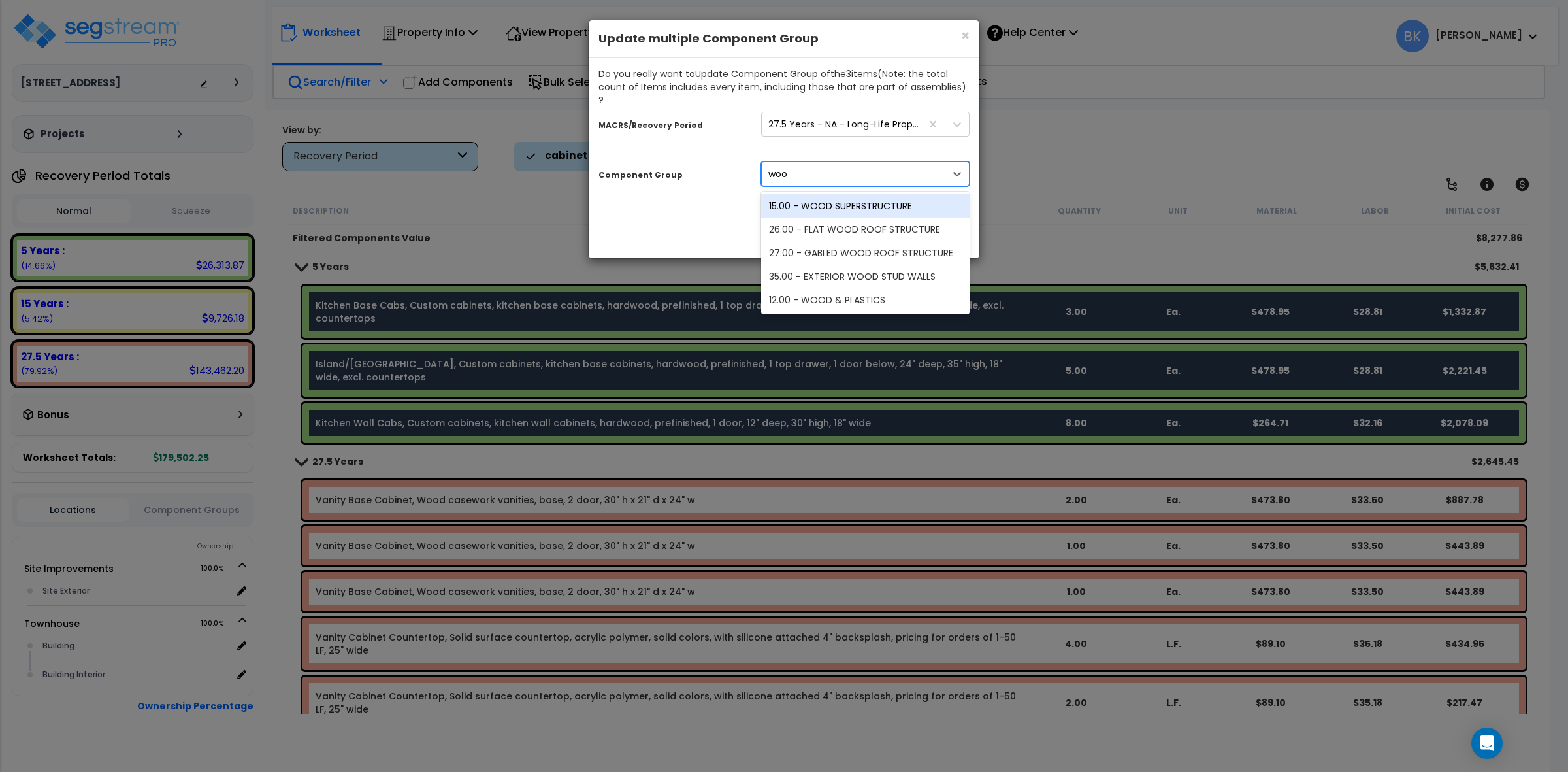
type input "wood"
click at [848, 288] on div "12.00 - WOOD & PLASTICS" at bounding box center [866, 300] width 208 height 23
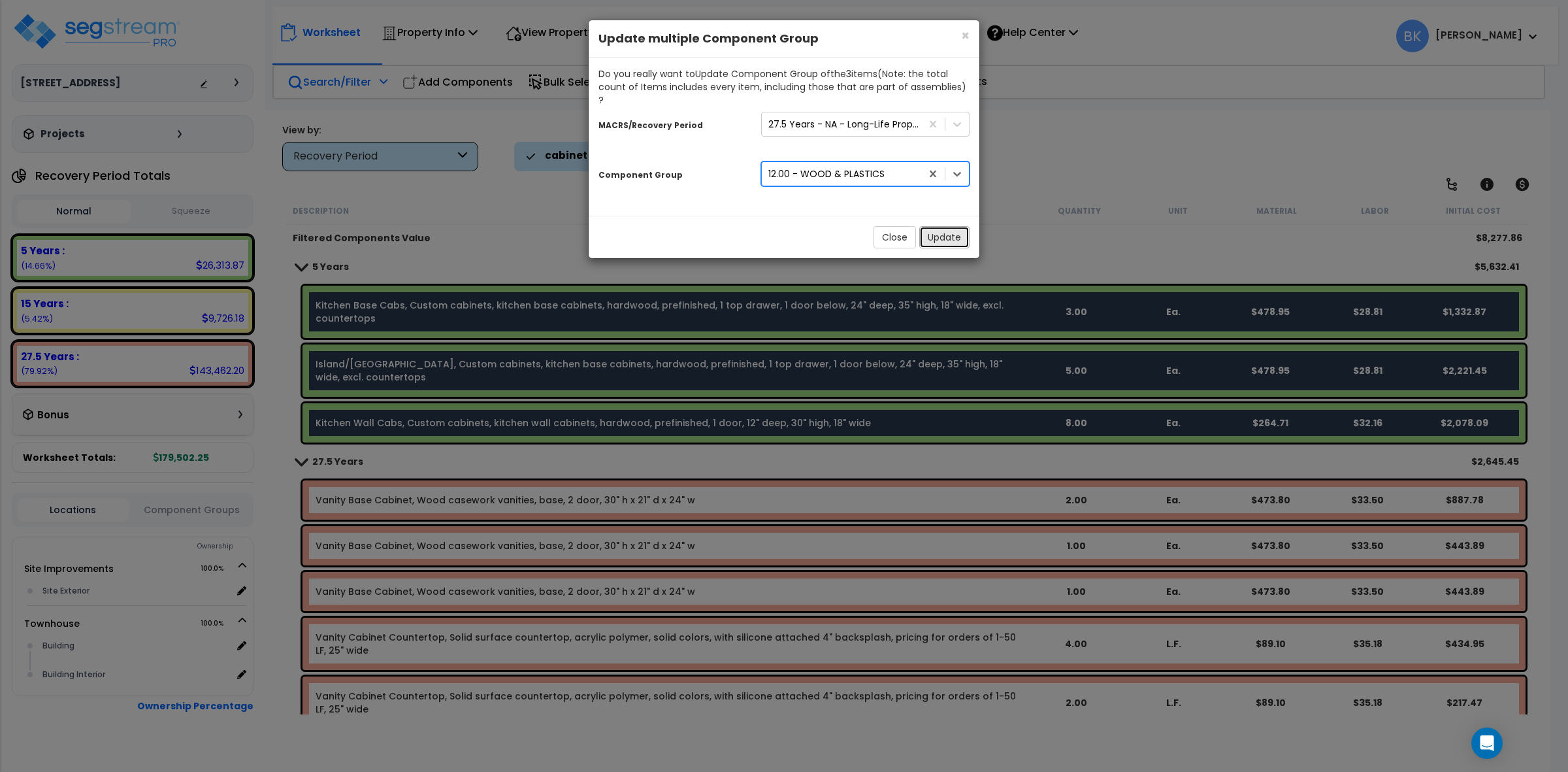
click at [946, 232] on button "Update" at bounding box center [944, 237] width 50 height 22
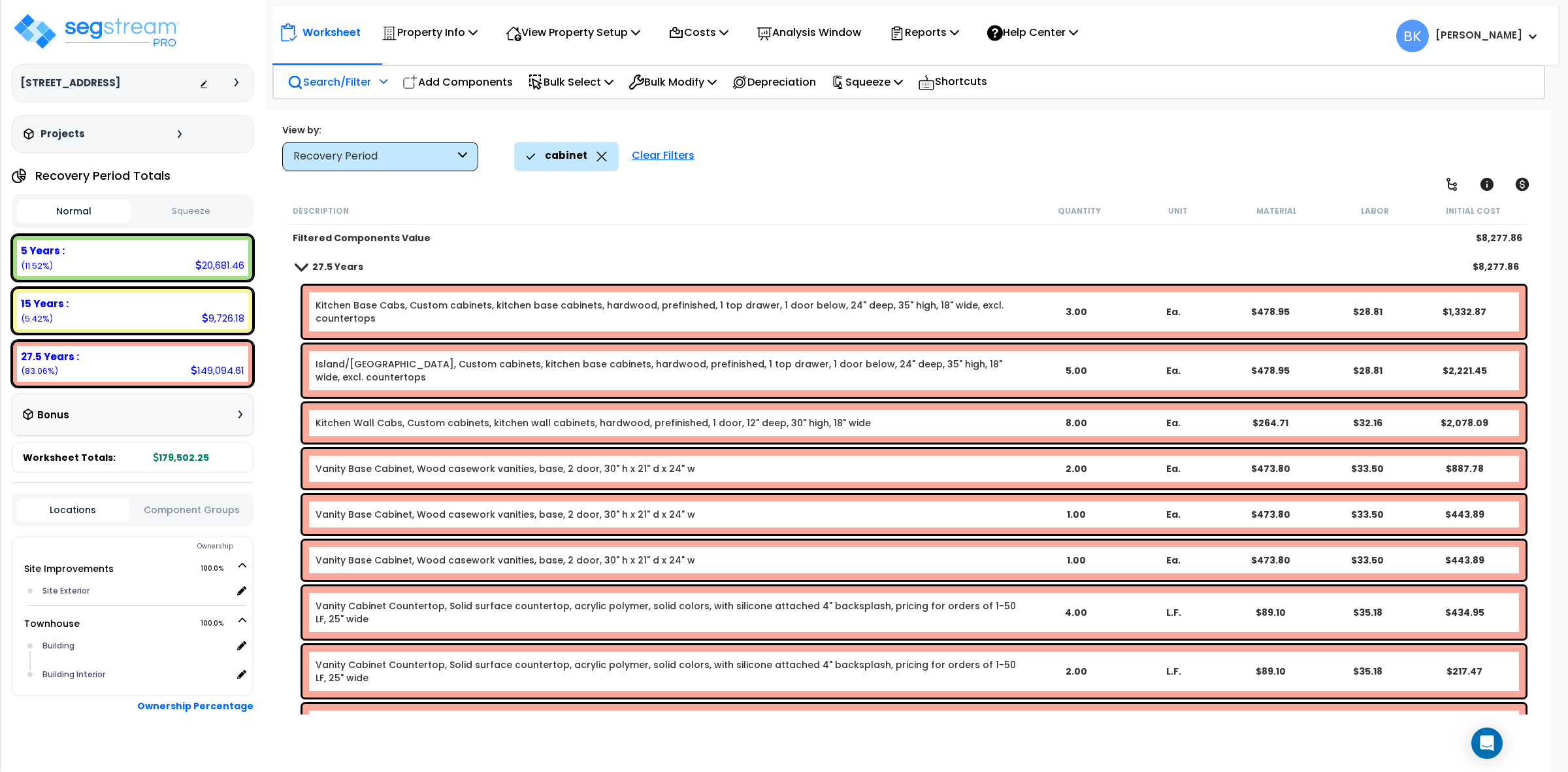
click at [593, 306] on link "Kitchen Base Cabs, Custom cabinets, kitchen base cabinets, hardwood, prefinishe…" at bounding box center [672, 312] width 711 height 26
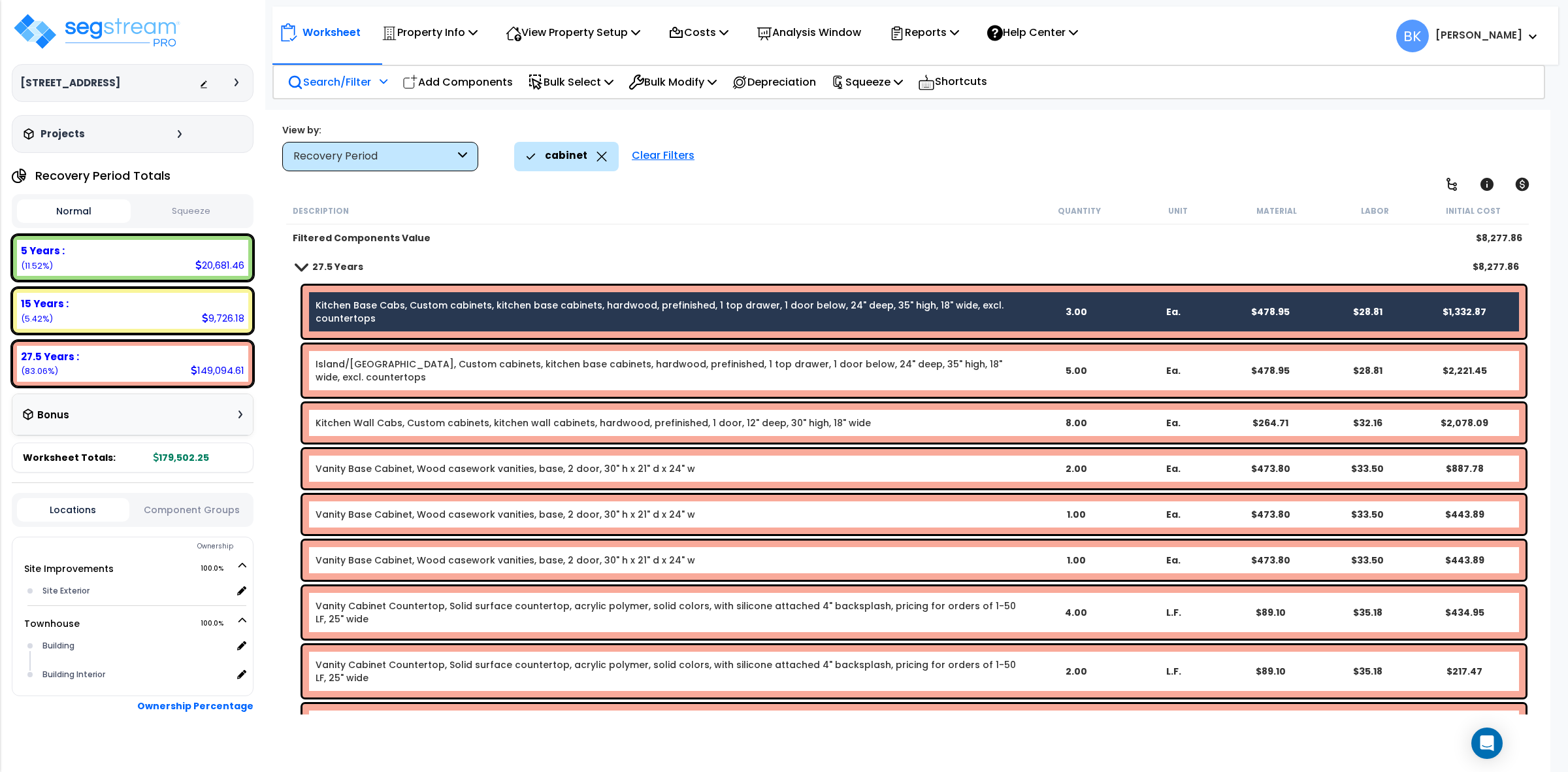
click at [538, 377] on link "Island/Peninsula Kitchen Base Cabs, Custom cabinets, kitchen base cabinets, har…" at bounding box center [672, 371] width 711 height 26
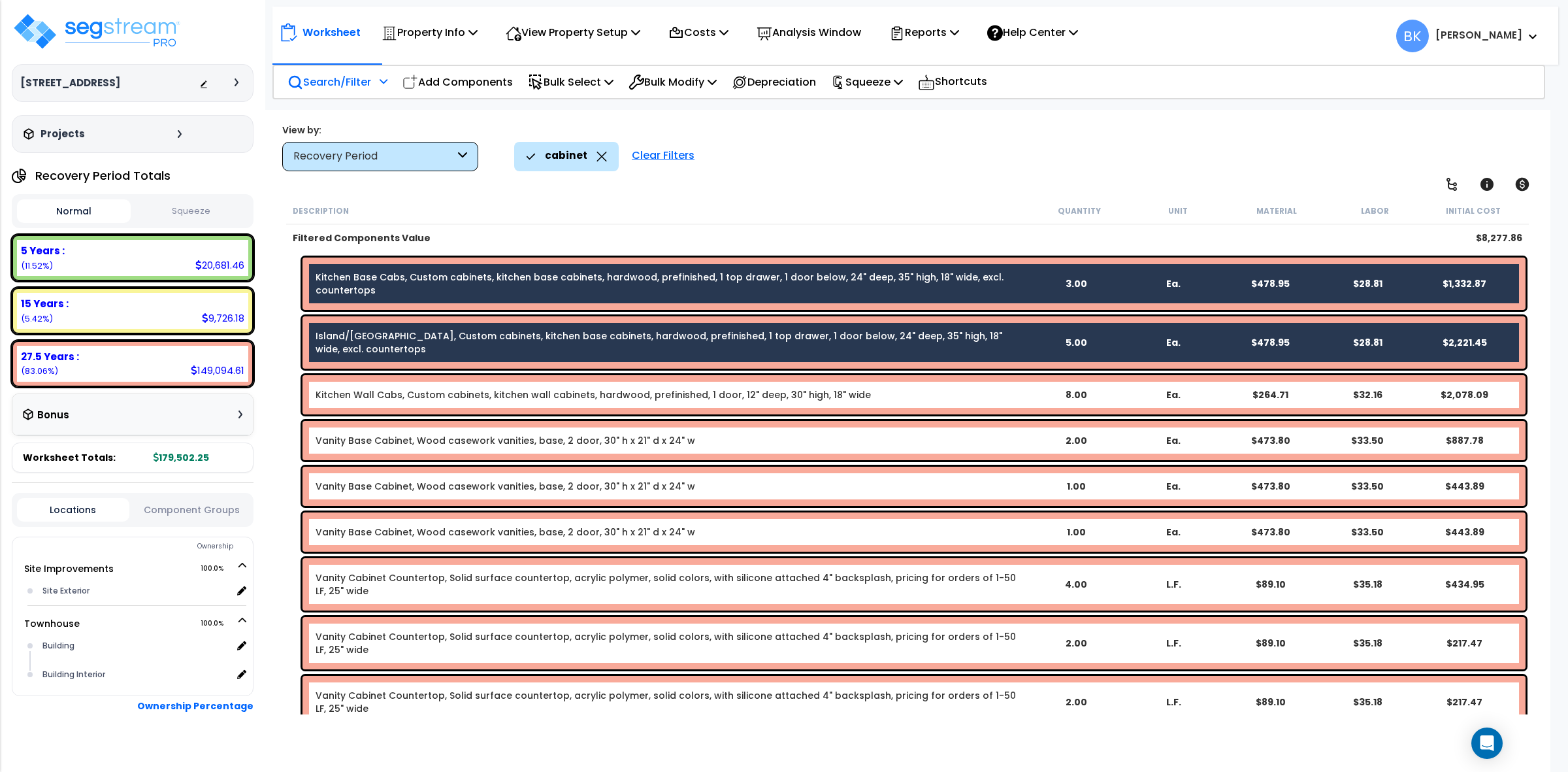
scroll to position [44, 0]
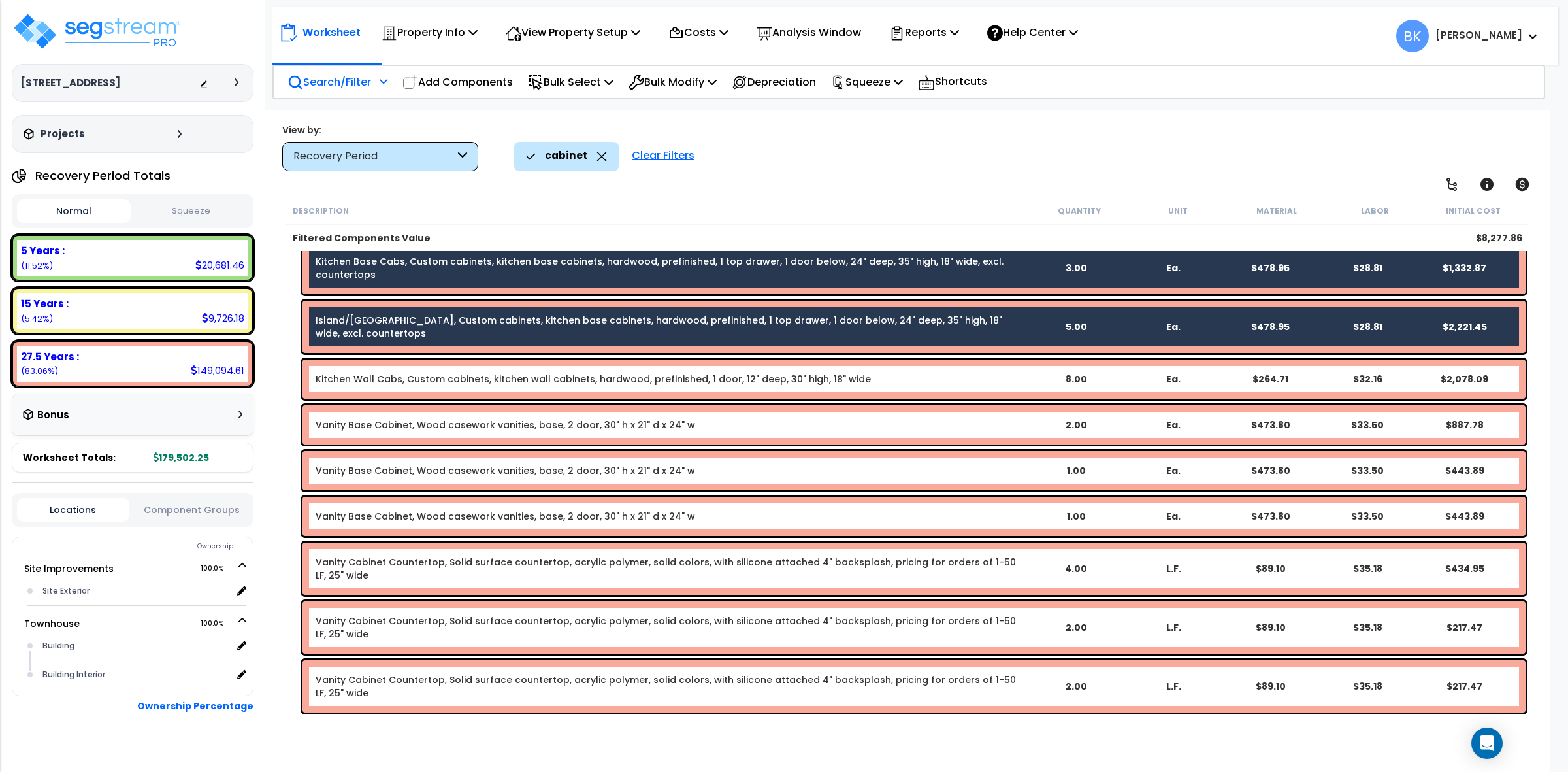
click at [536, 380] on link "Kitchen Wall Cabs, Custom cabinets, kitchen wall cabinets, hardwood, prefinishe…" at bounding box center [593, 378] width 555 height 13
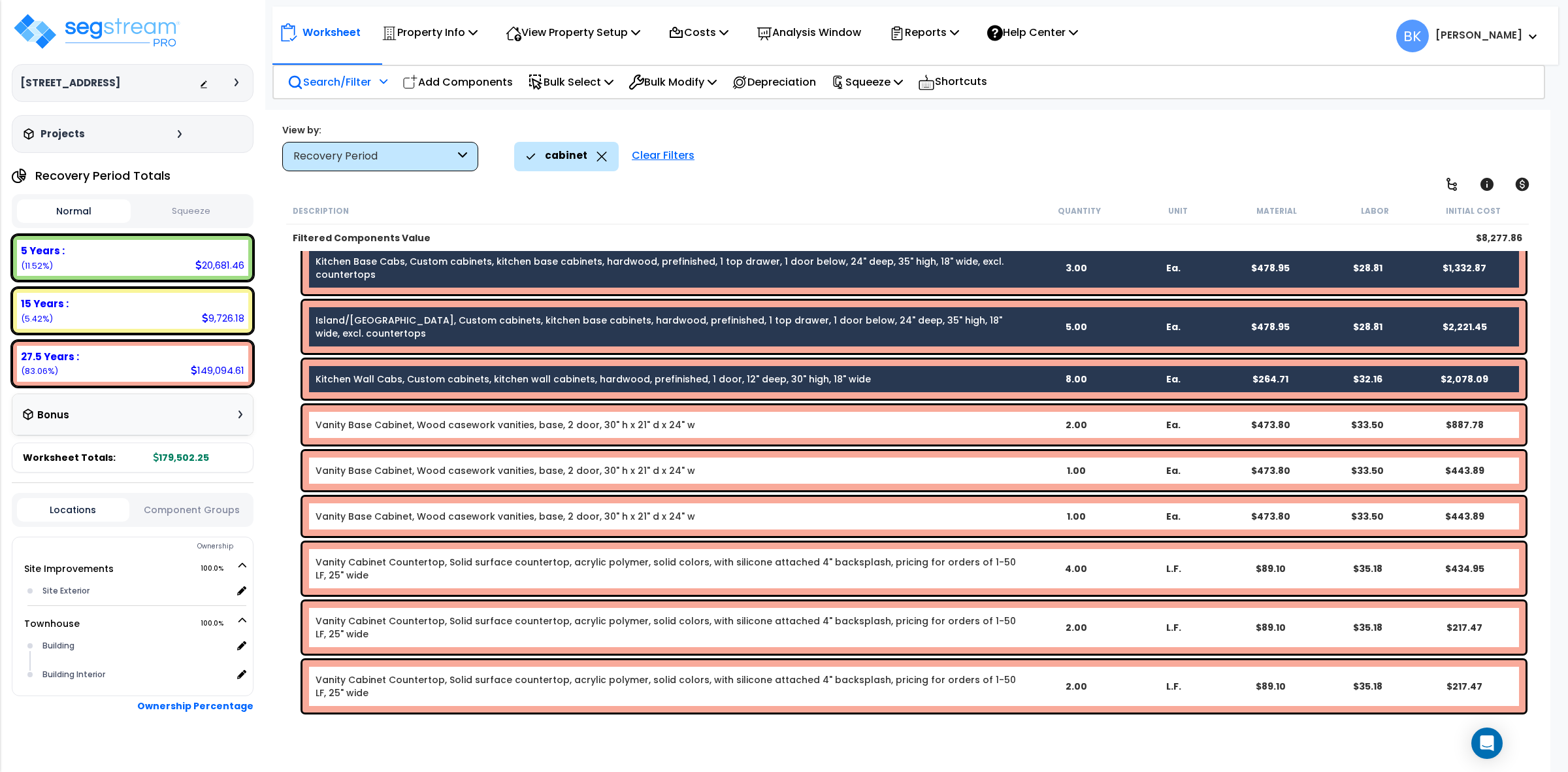
scroll to position [0, 0]
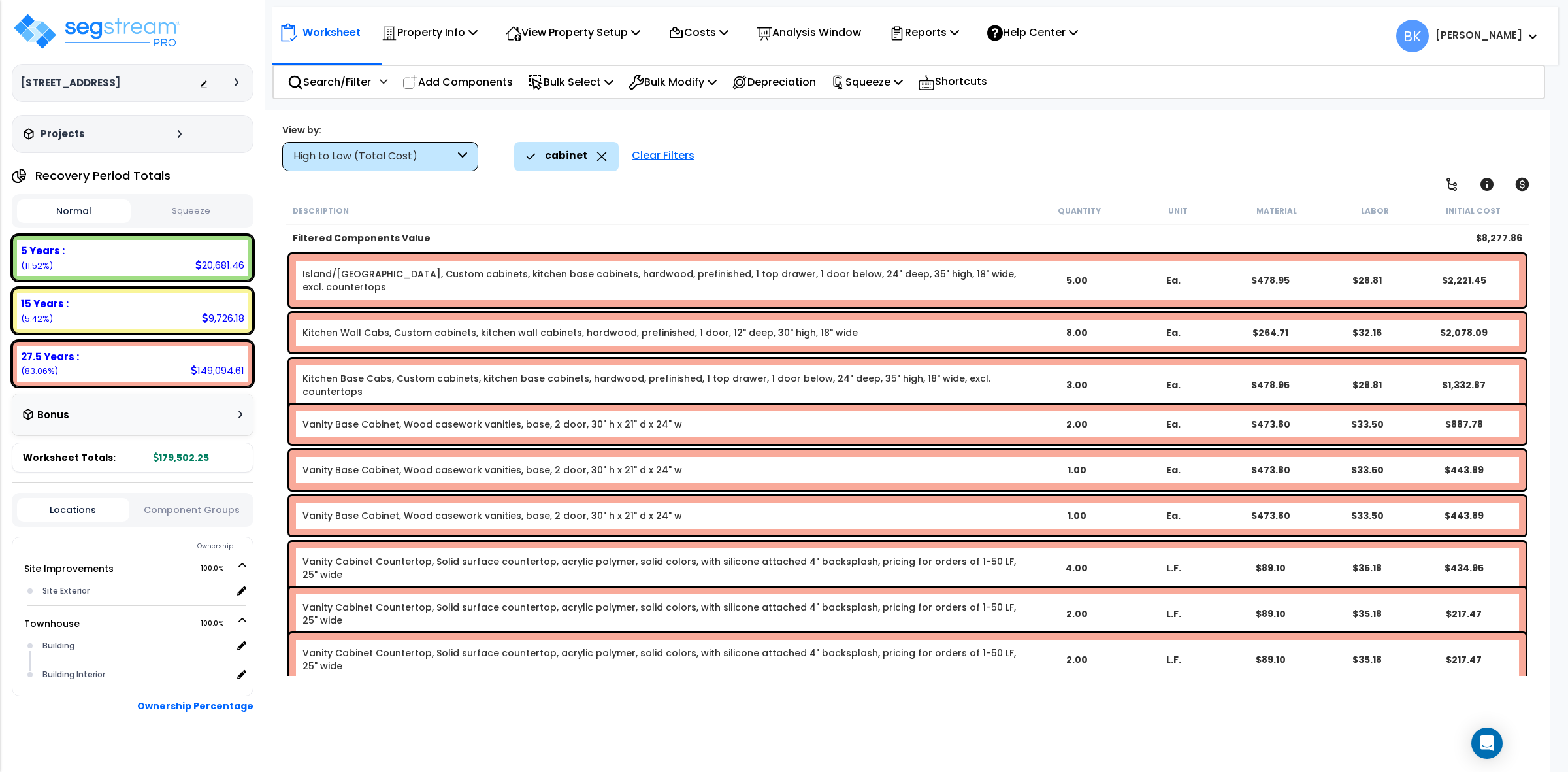
click at [426, 165] on div "High to Low (Total Cost)" at bounding box center [380, 156] width 196 height 29
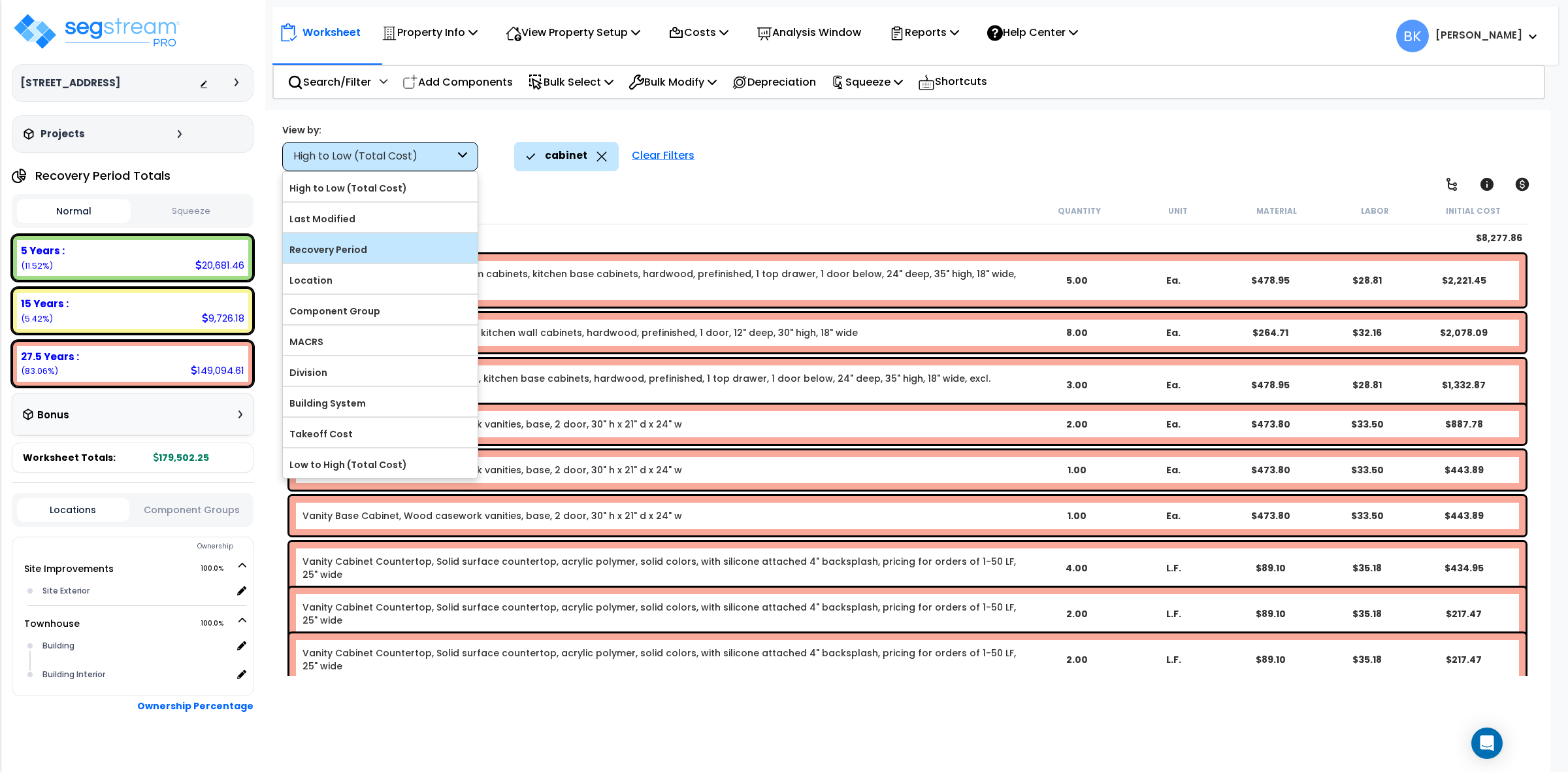
click at [352, 250] on label "Recovery Period" at bounding box center [380, 250] width 195 height 20
click at [0, 0] on input "Recovery Period" at bounding box center [0, 0] width 0 height 0
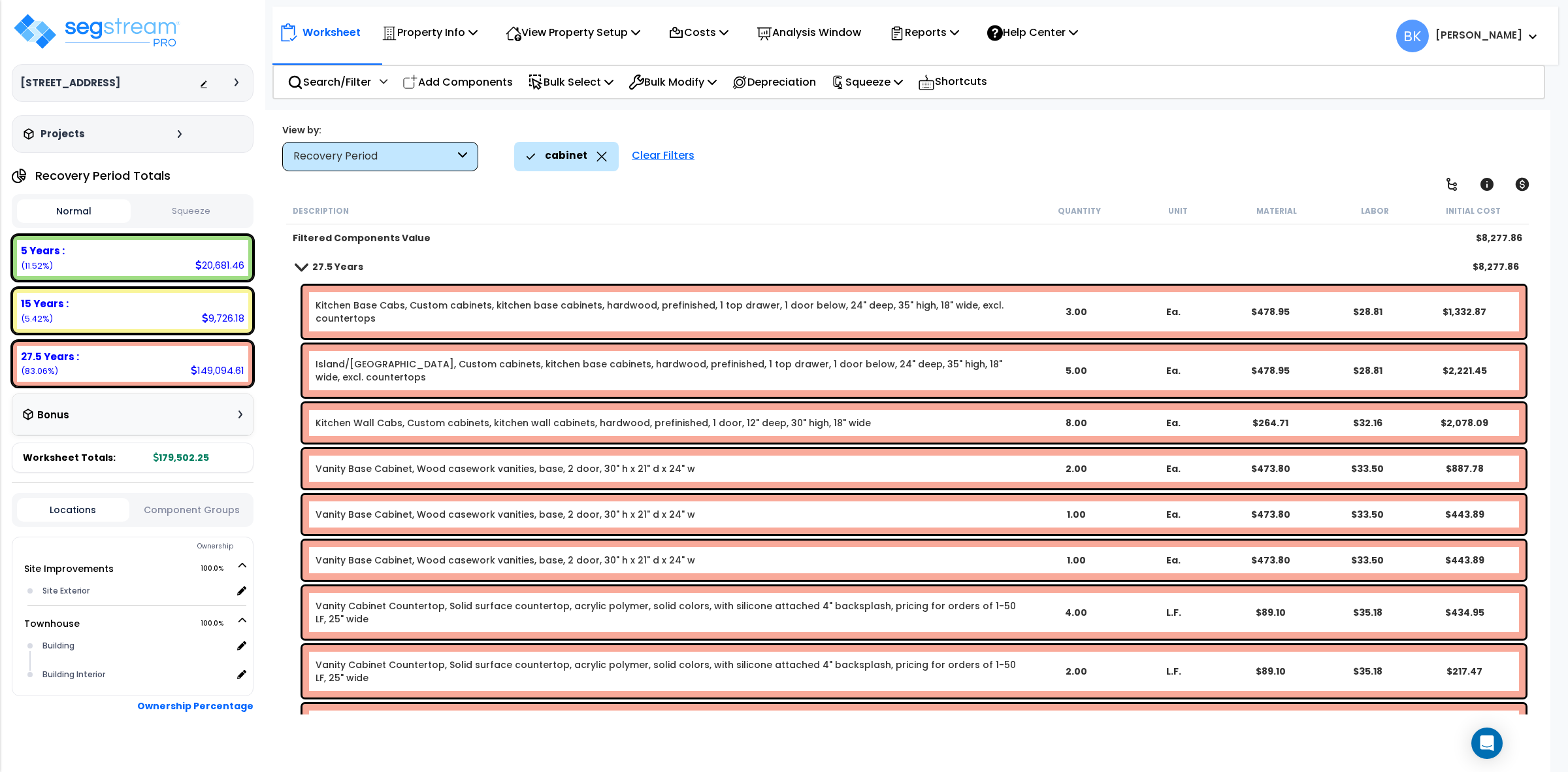
click at [599, 152] on icon at bounding box center [601, 156] width 10 height 10
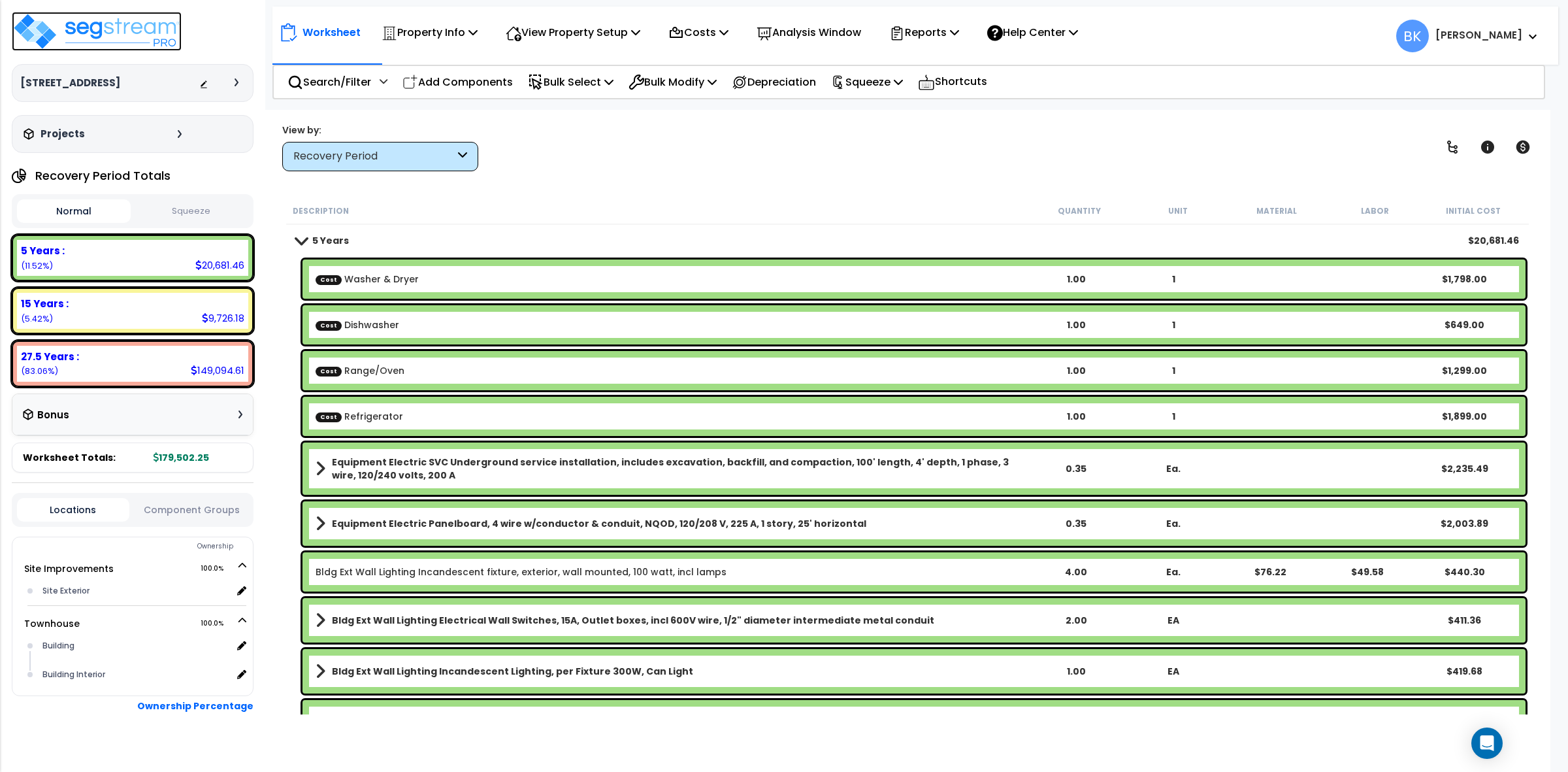
click at [108, 25] on img at bounding box center [97, 31] width 170 height 39
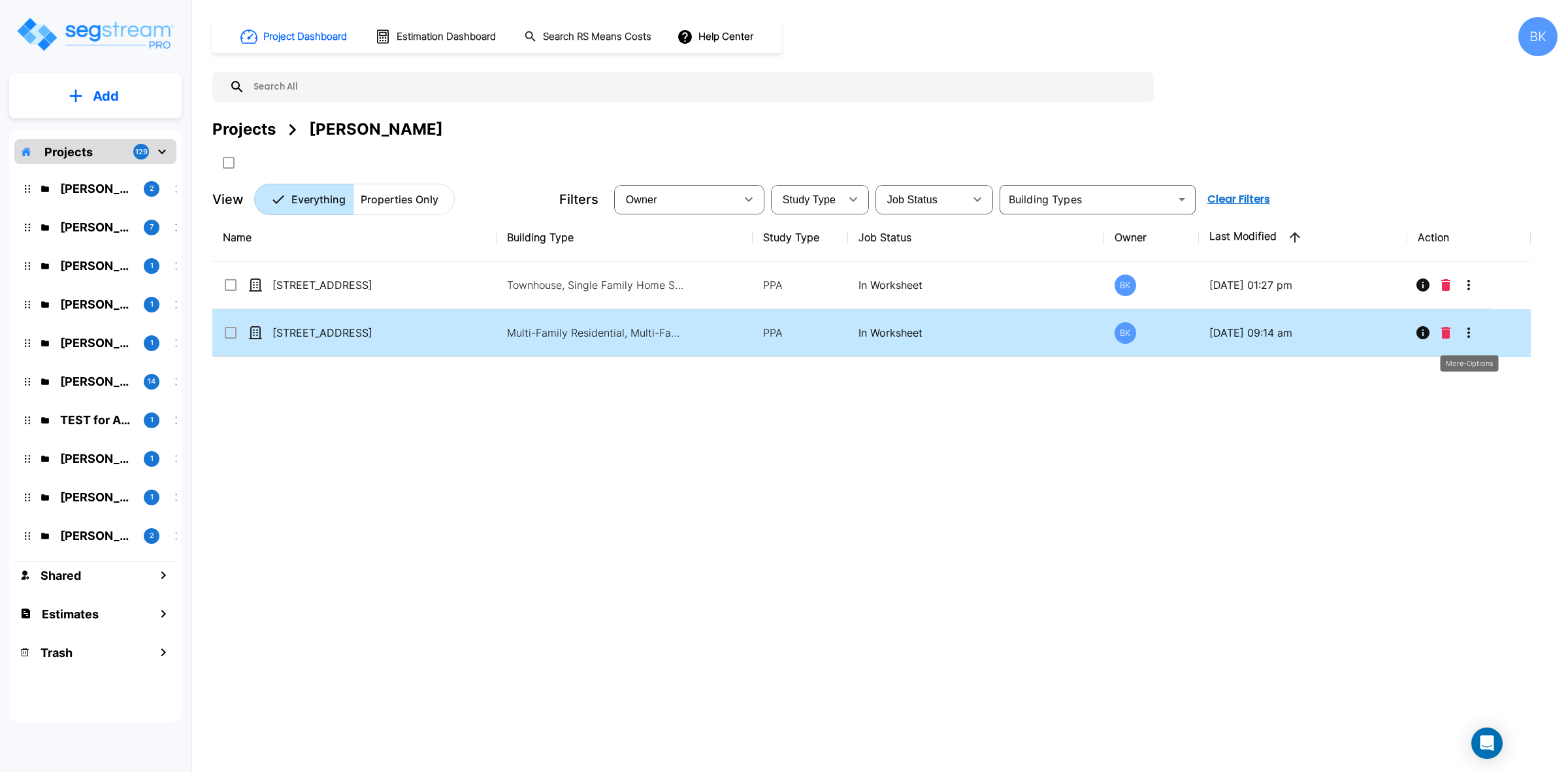
click at [1473, 333] on icon "More-Options" at bounding box center [1469, 333] width 16 height 16
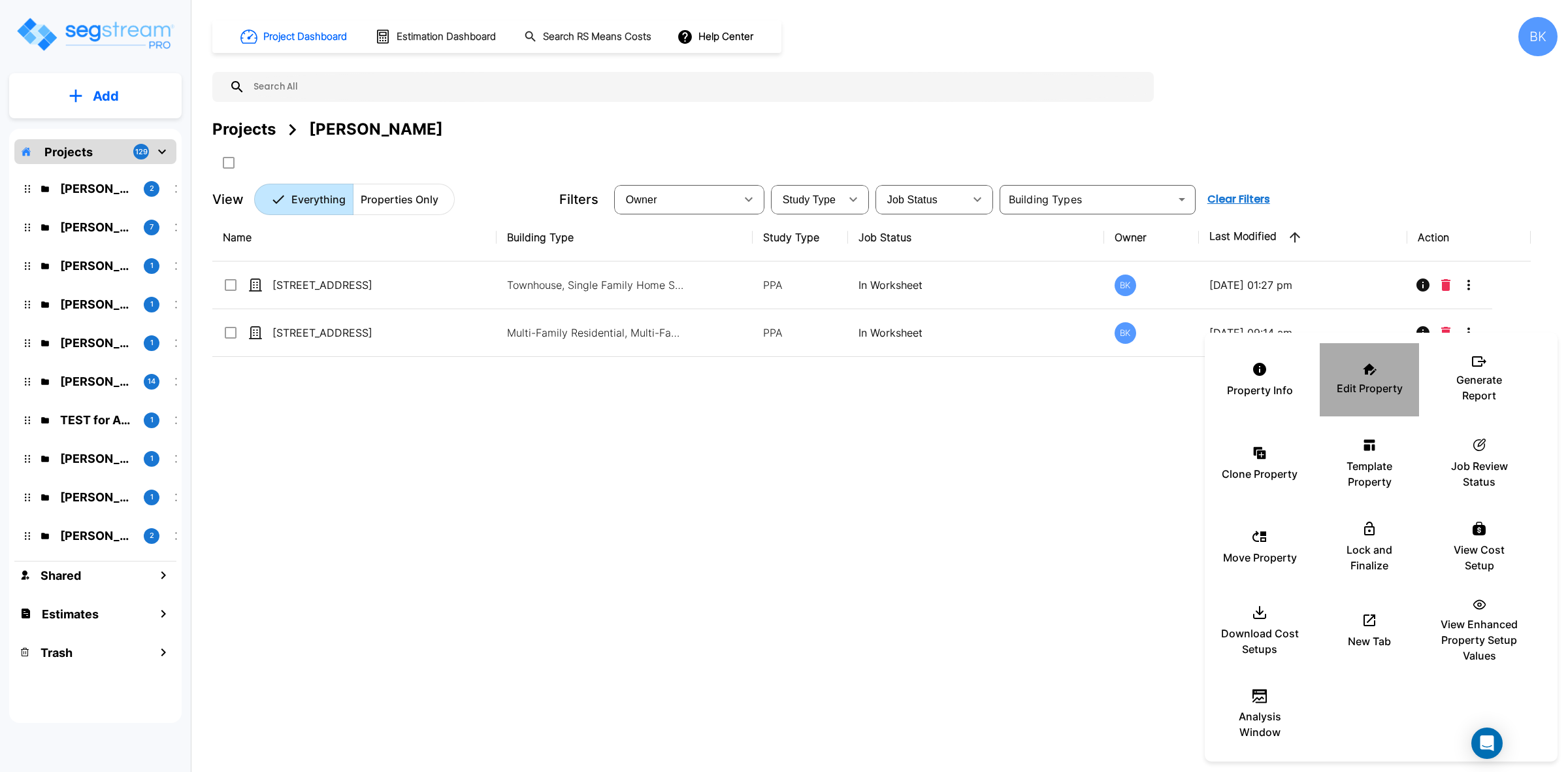
click at [1367, 381] on p "Edit Property" at bounding box center [1370, 388] width 66 height 16
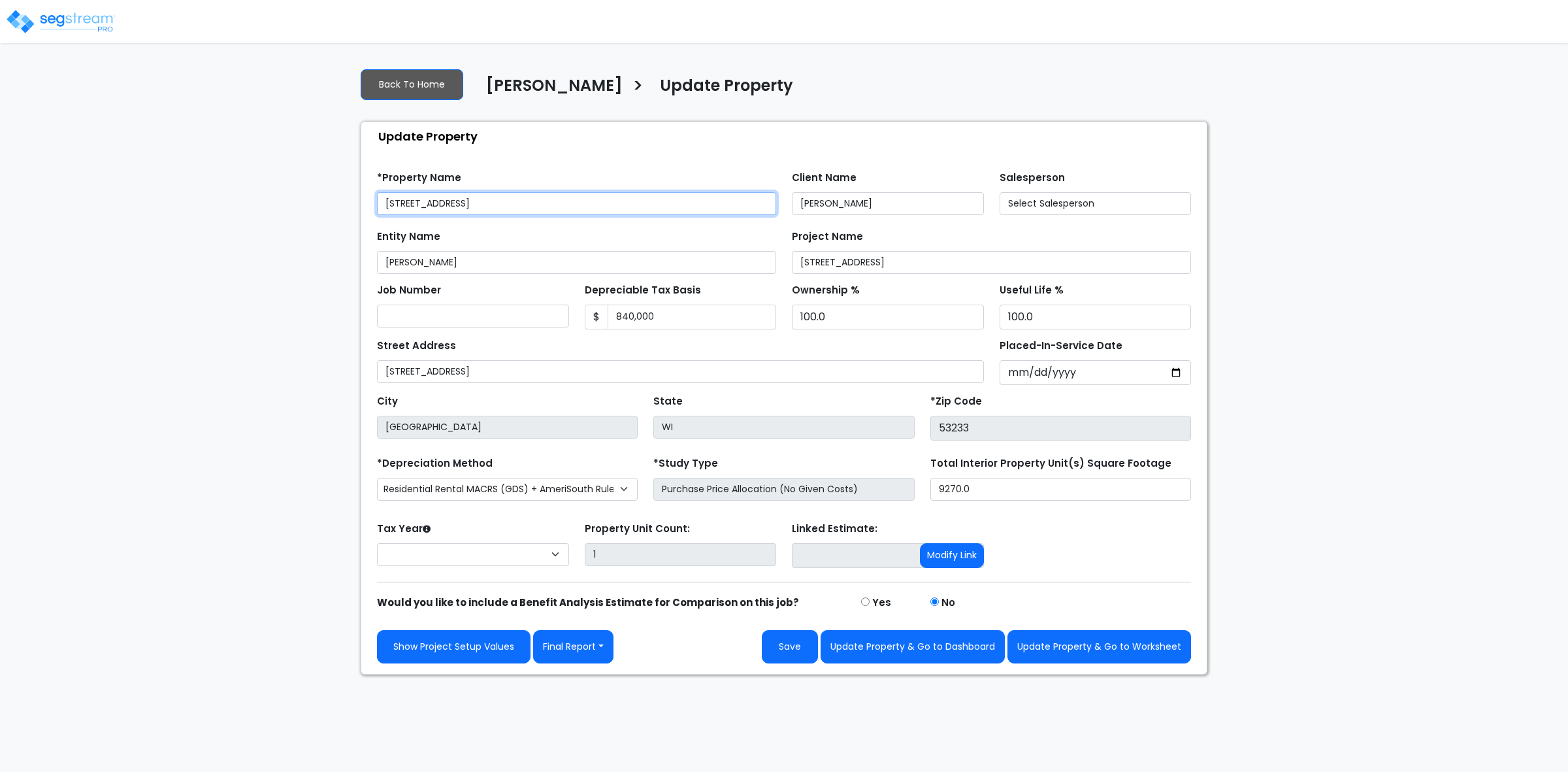
select select "2024"
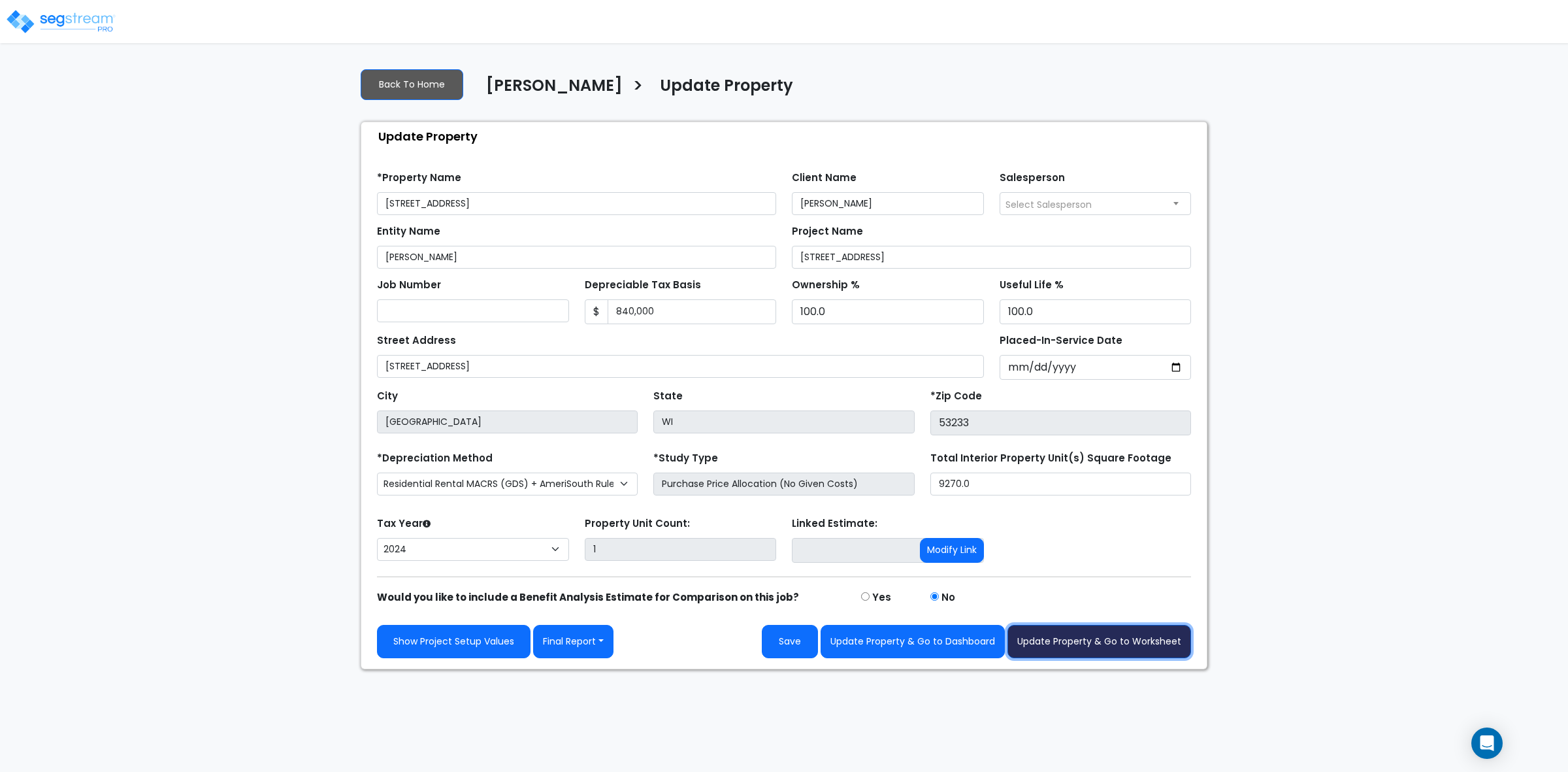
click at [1102, 638] on button "Update Property & Go to Worksheet" at bounding box center [1099, 641] width 184 height 34
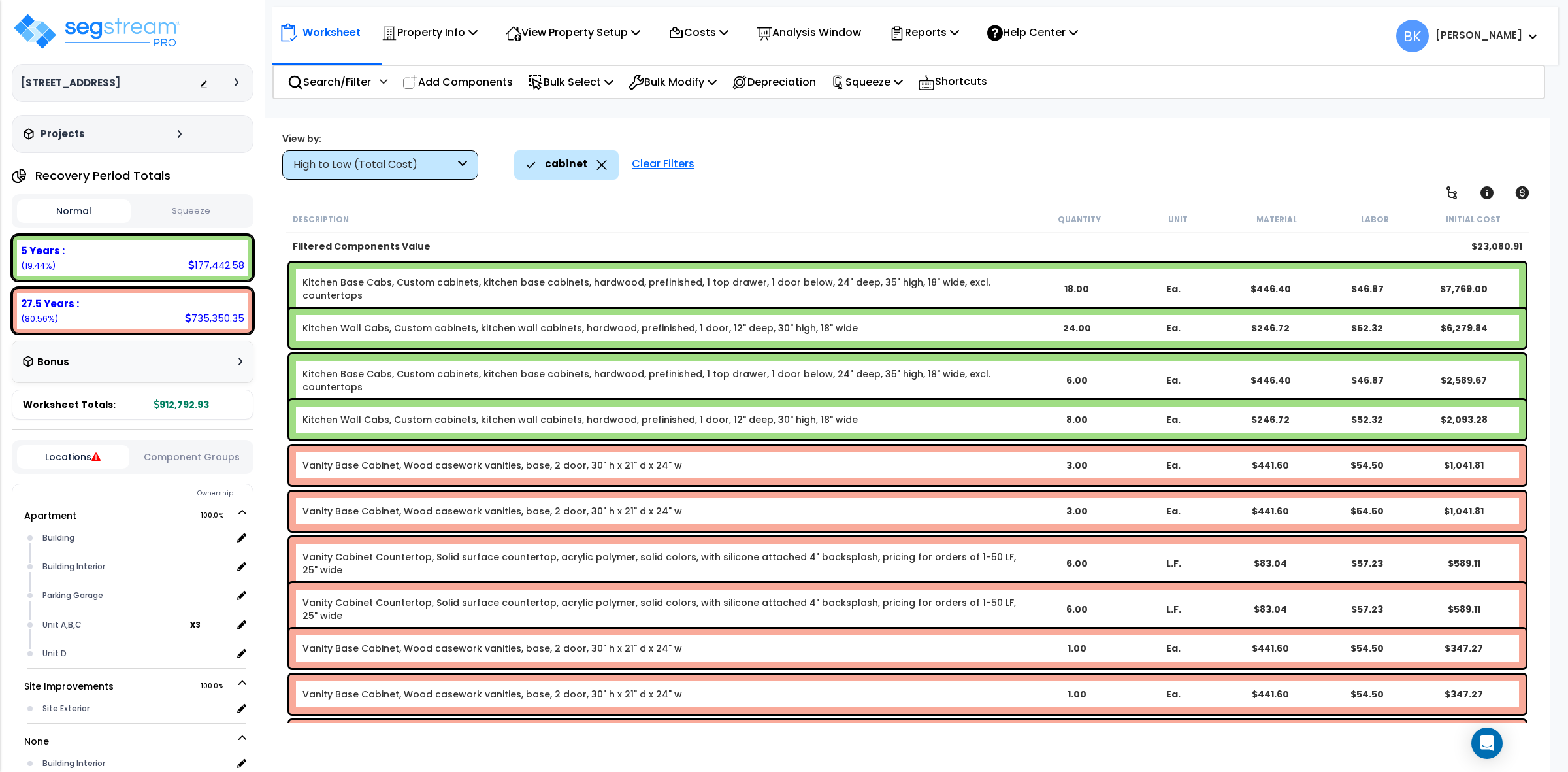
click at [462, 208] on div "Worksheet Property Info Property Setup Add Property Unit Template property Clon…" at bounding box center [907, 505] width 1286 height 772
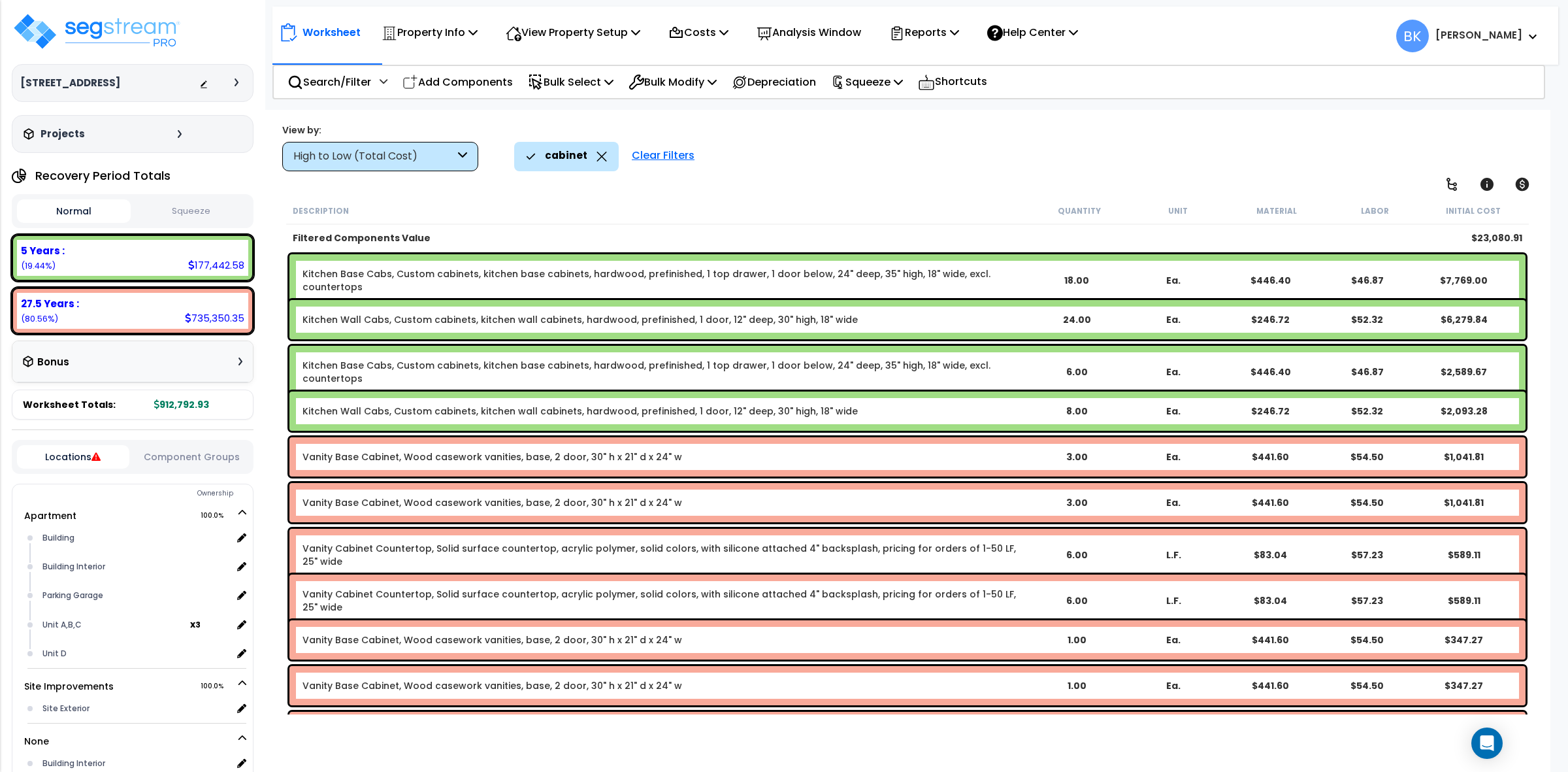
click at [451, 167] on div "High to Low (Total Cost)" at bounding box center [380, 156] width 196 height 29
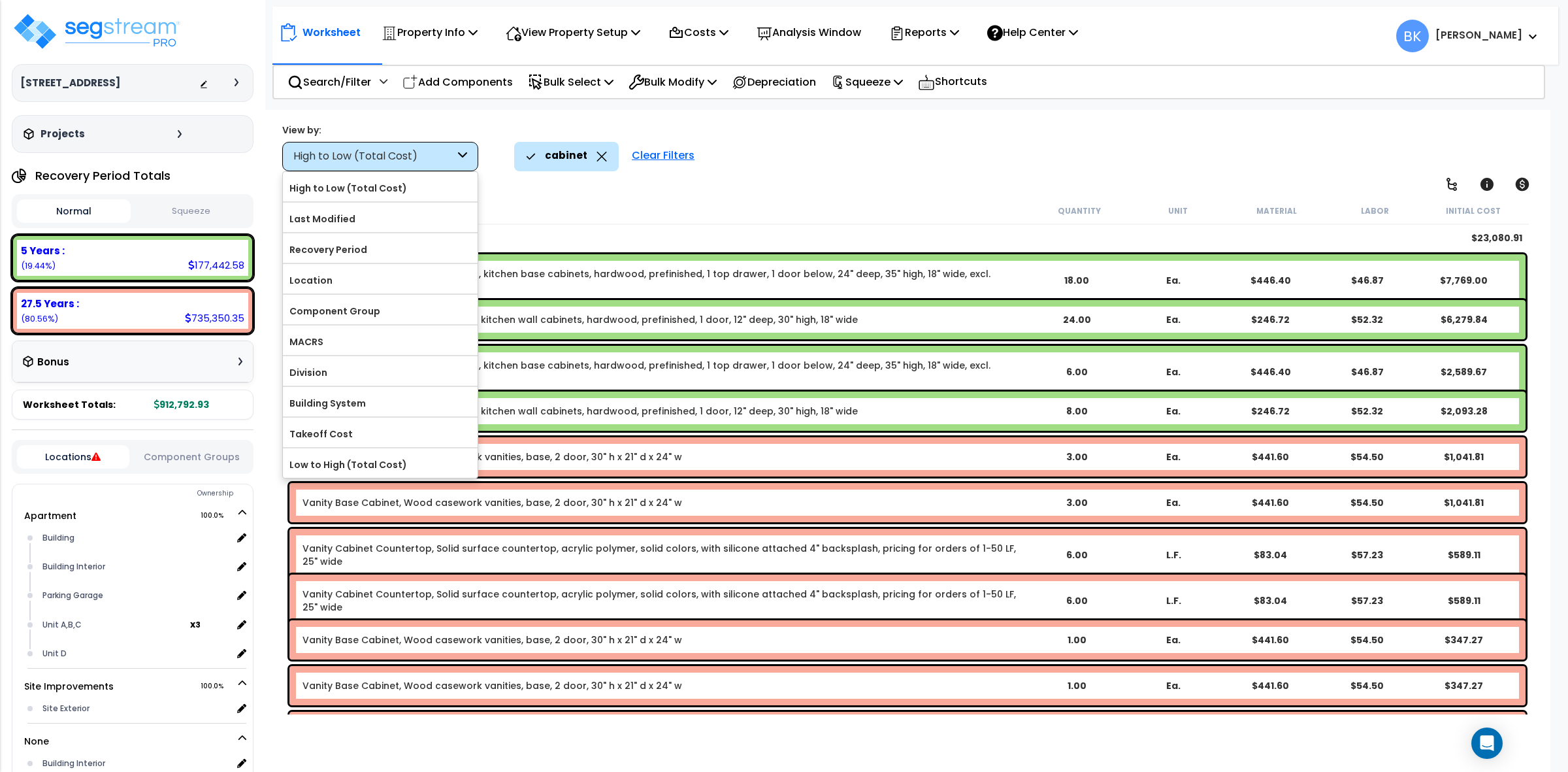
click at [361, 252] on label "Recovery Period" at bounding box center [380, 250] width 195 height 20
click at [0, 0] on input "Recovery Period" at bounding box center [0, 0] width 0 height 0
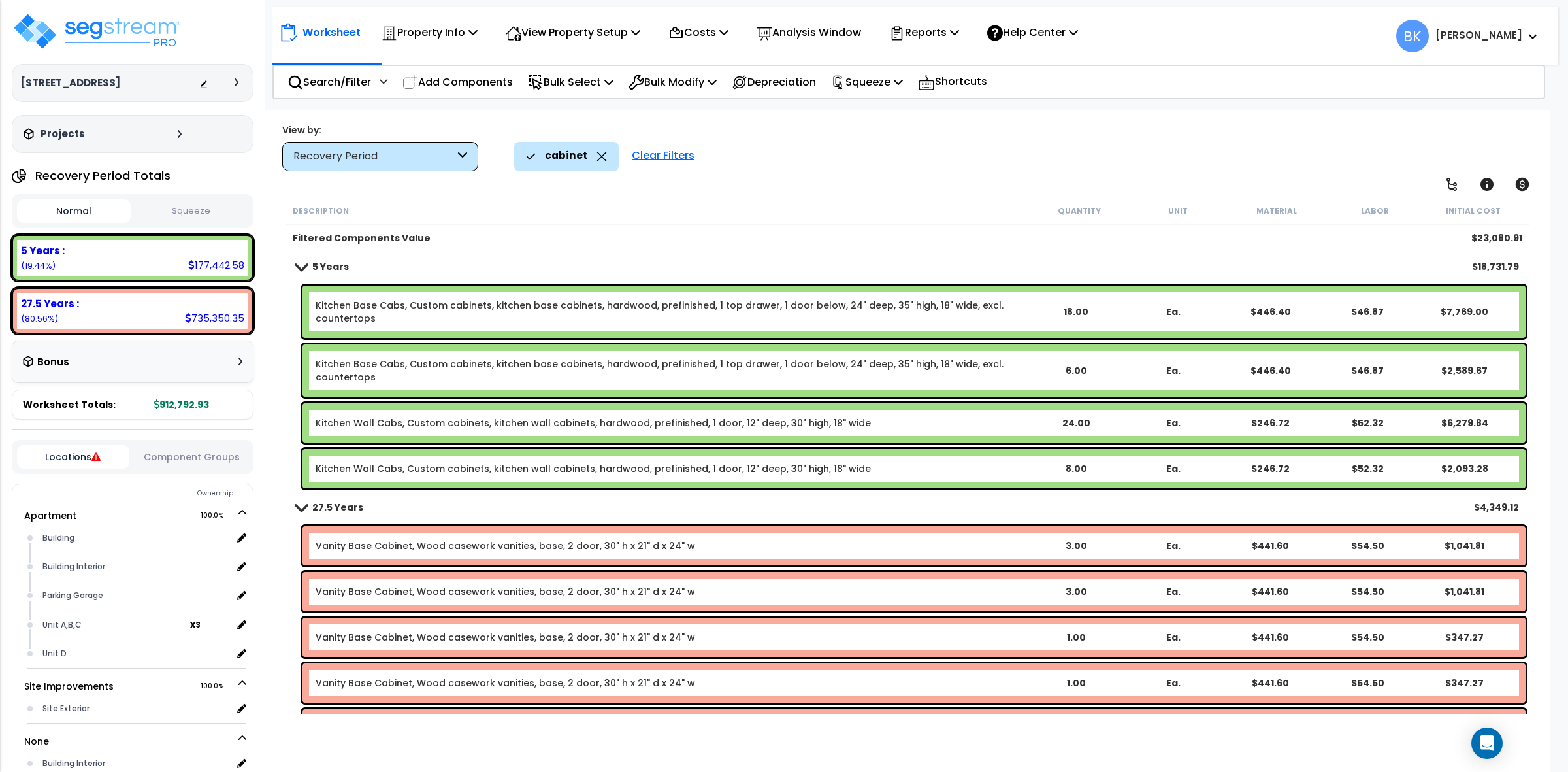
click at [304, 260] on link "5 Years" at bounding box center [322, 267] width 53 height 19
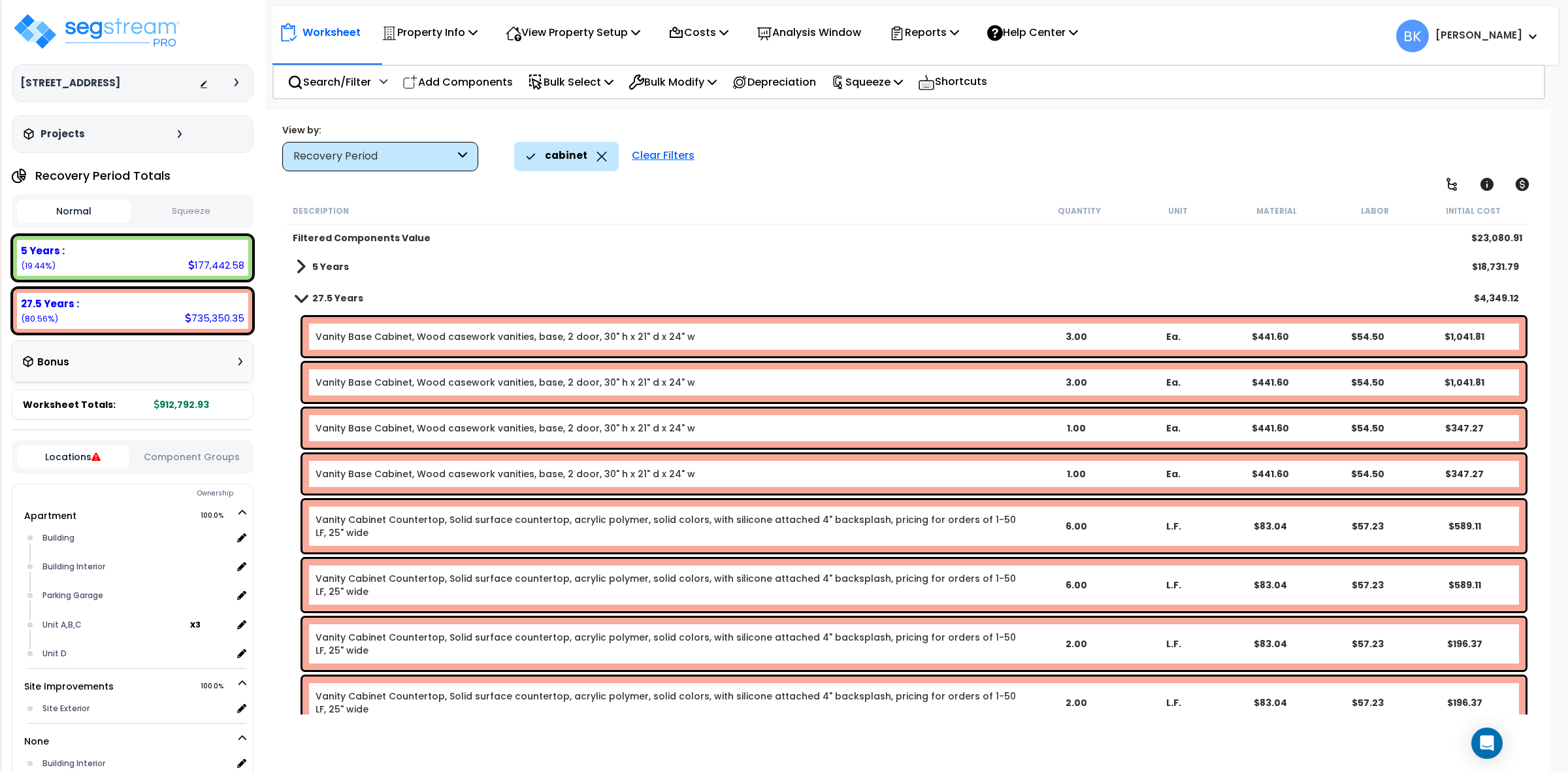
click at [306, 295] on span at bounding box center [301, 298] width 19 height 10
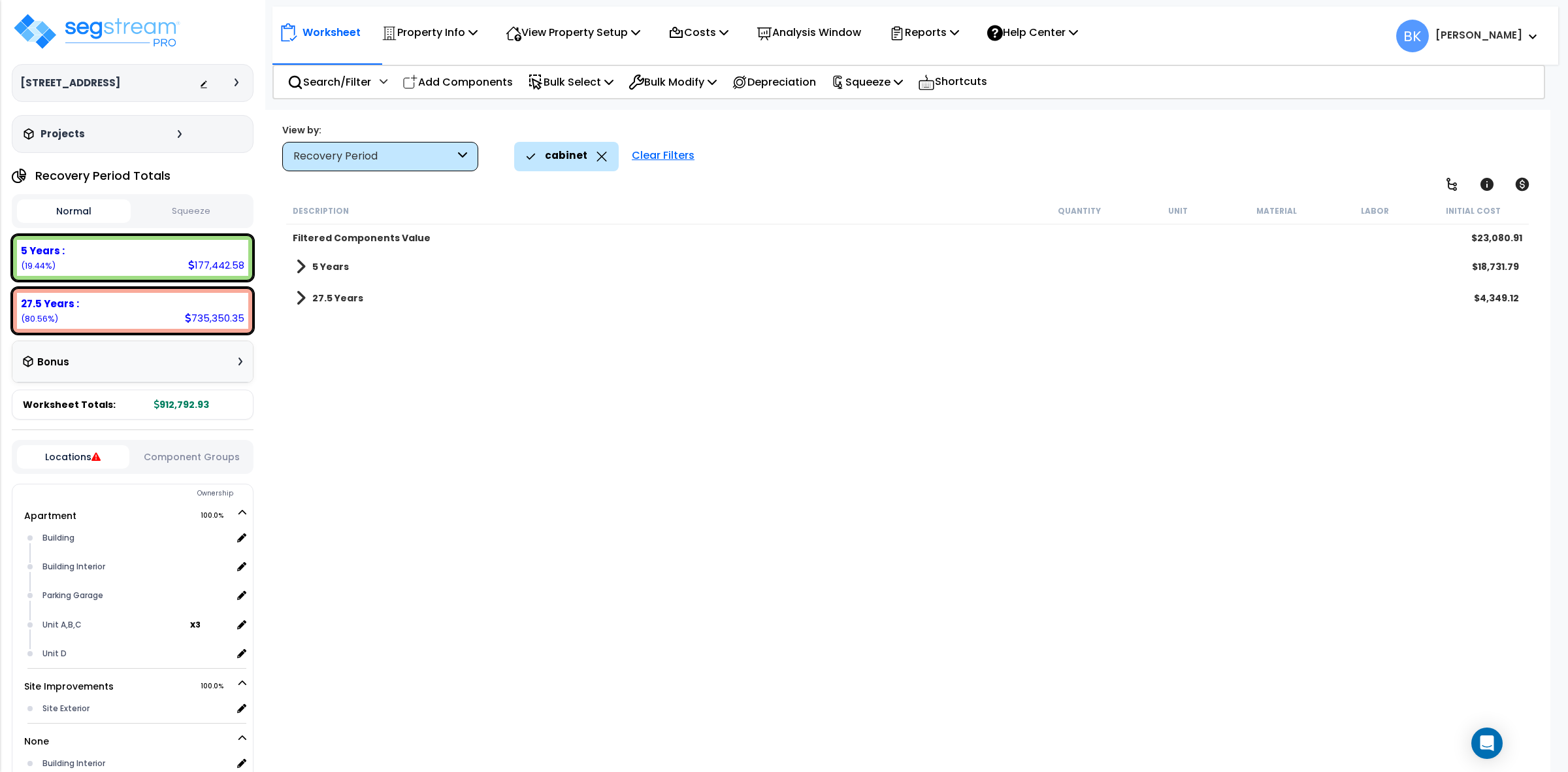
click at [302, 302] on span at bounding box center [301, 298] width 10 height 19
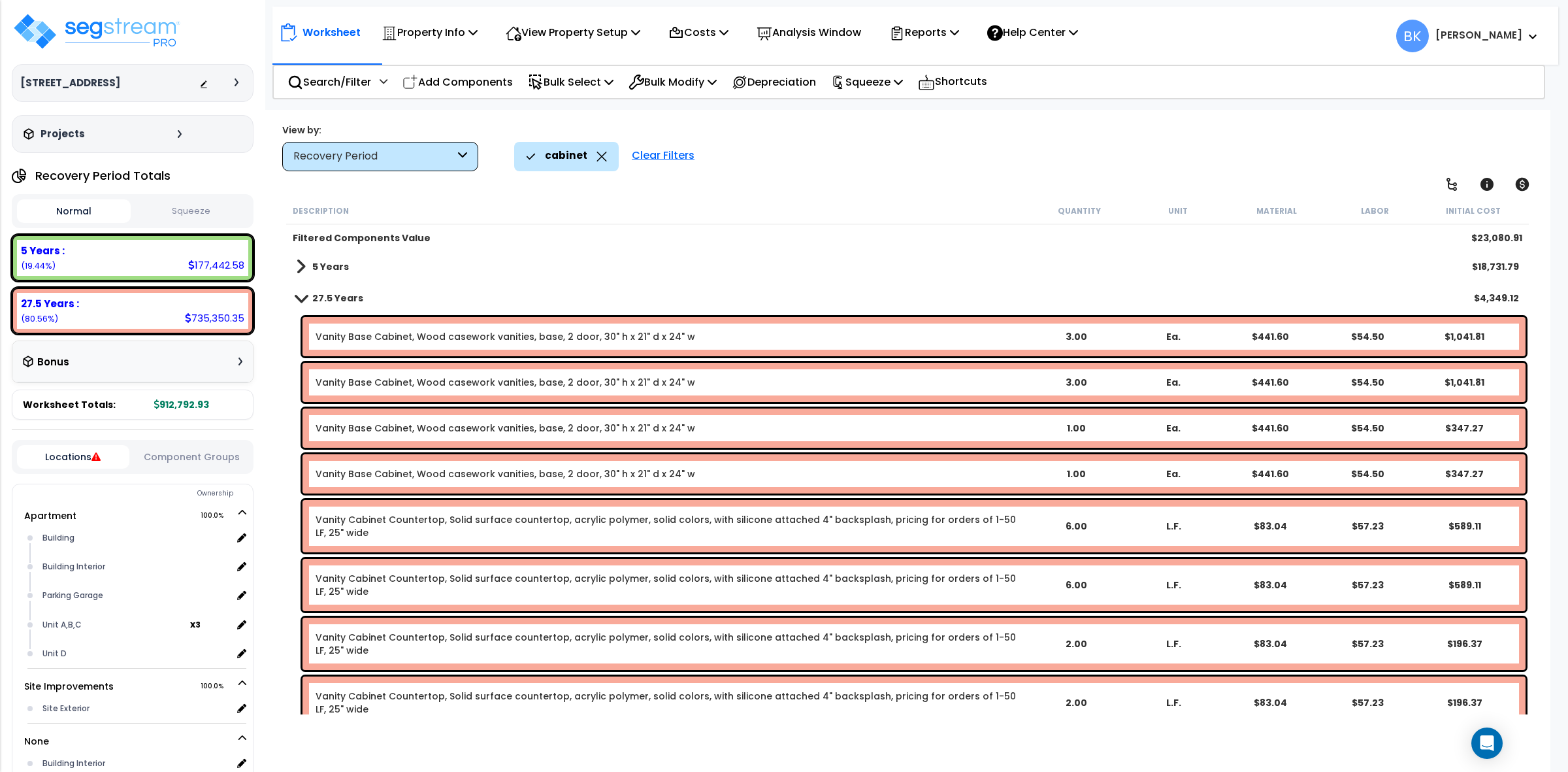
click at [301, 265] on span at bounding box center [301, 267] width 10 height 19
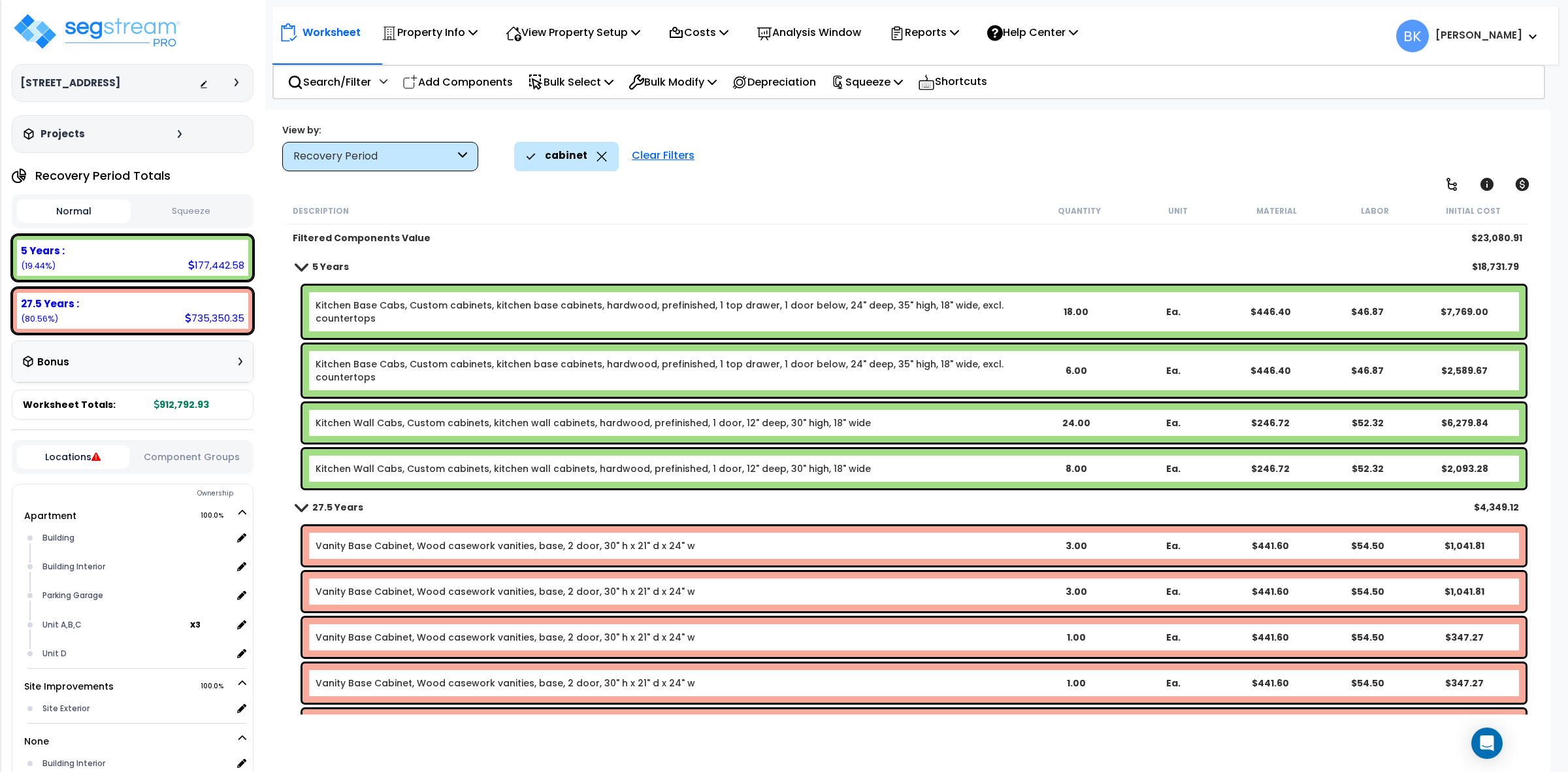
click at [600, 159] on icon at bounding box center [601, 156] width 10 height 10
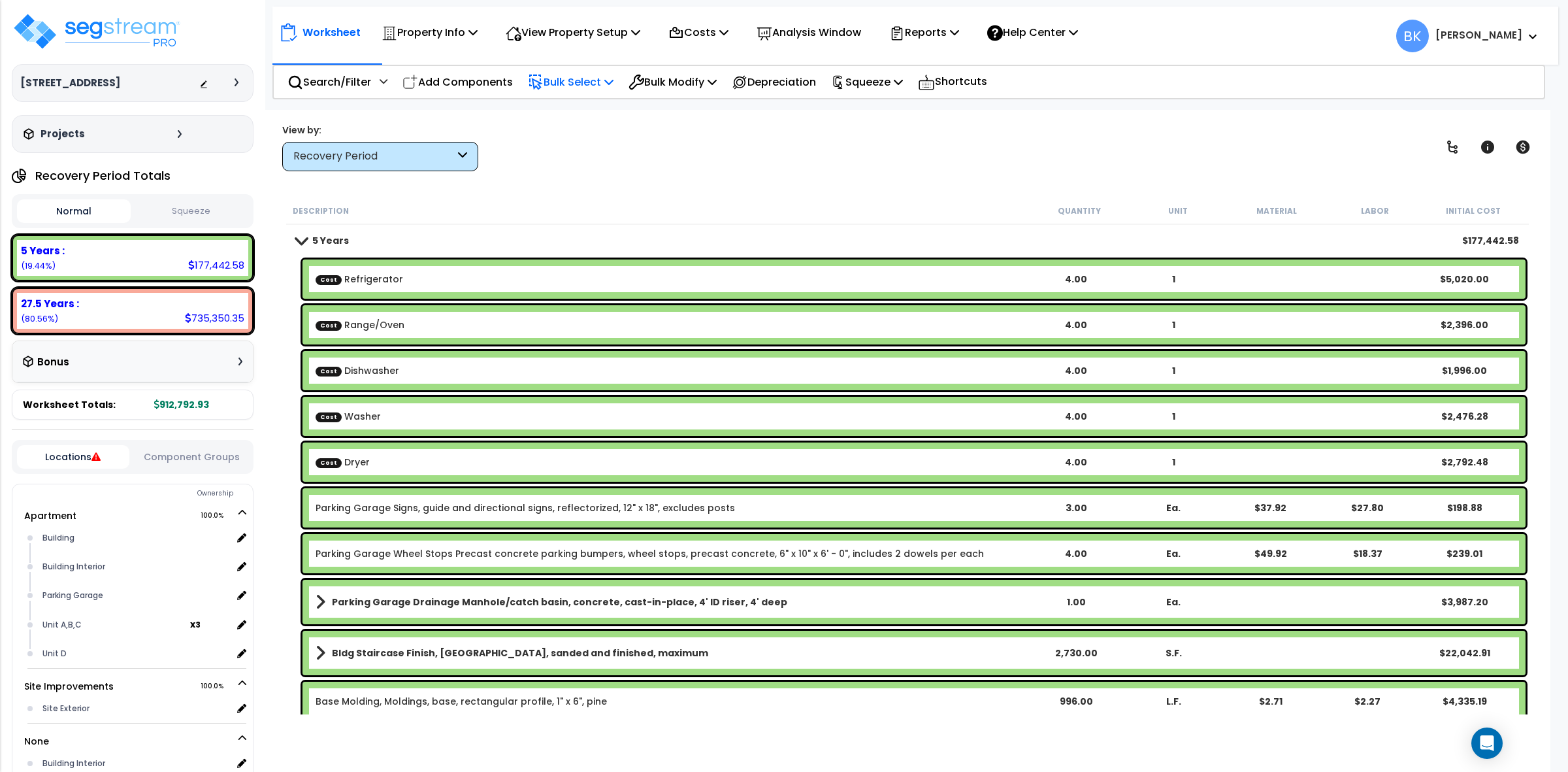
click at [559, 80] on p "Bulk Select" at bounding box center [570, 82] width 86 height 18
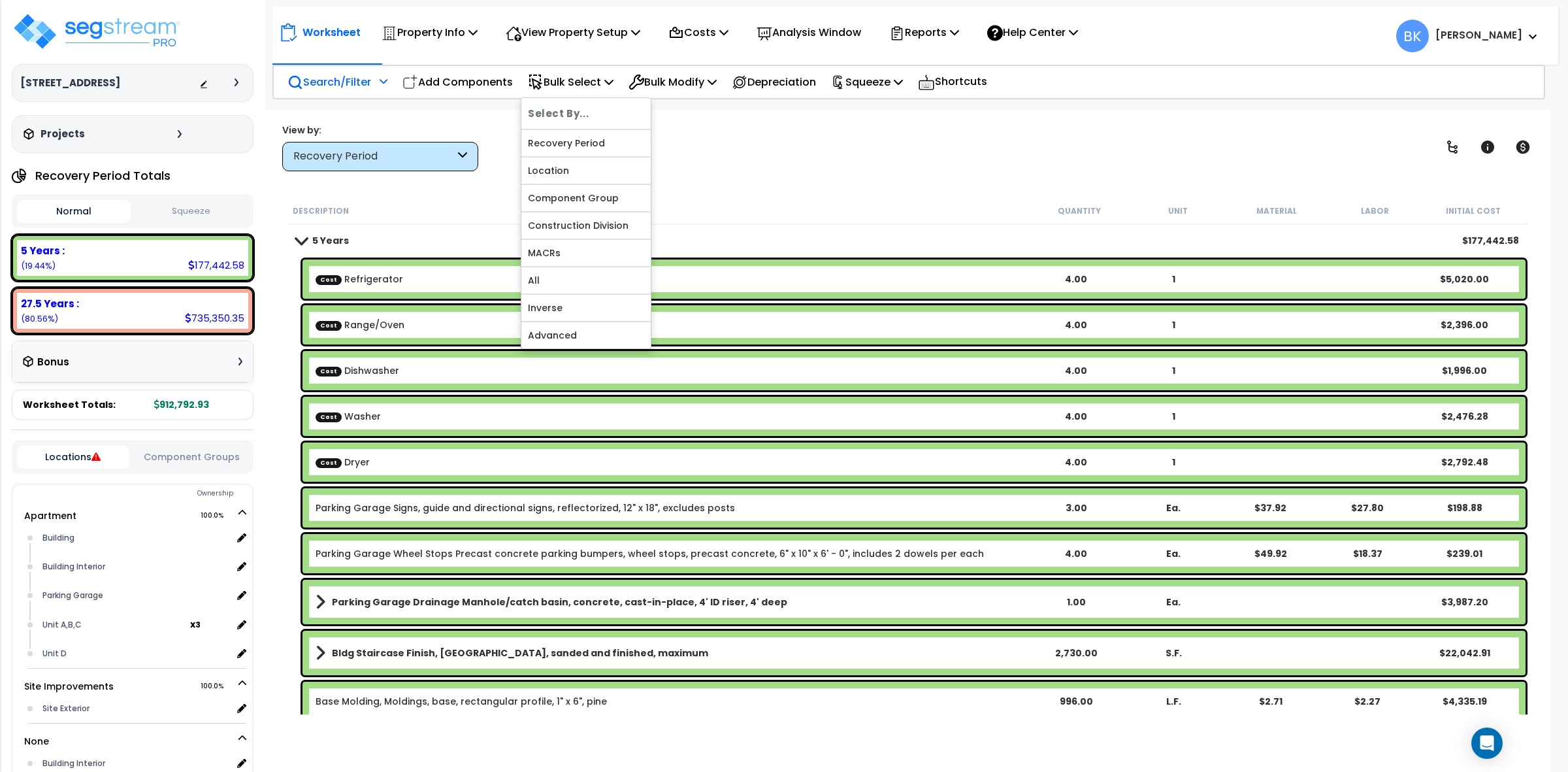
click at [335, 73] on p "Search/Filter" at bounding box center [330, 82] width 84 height 18
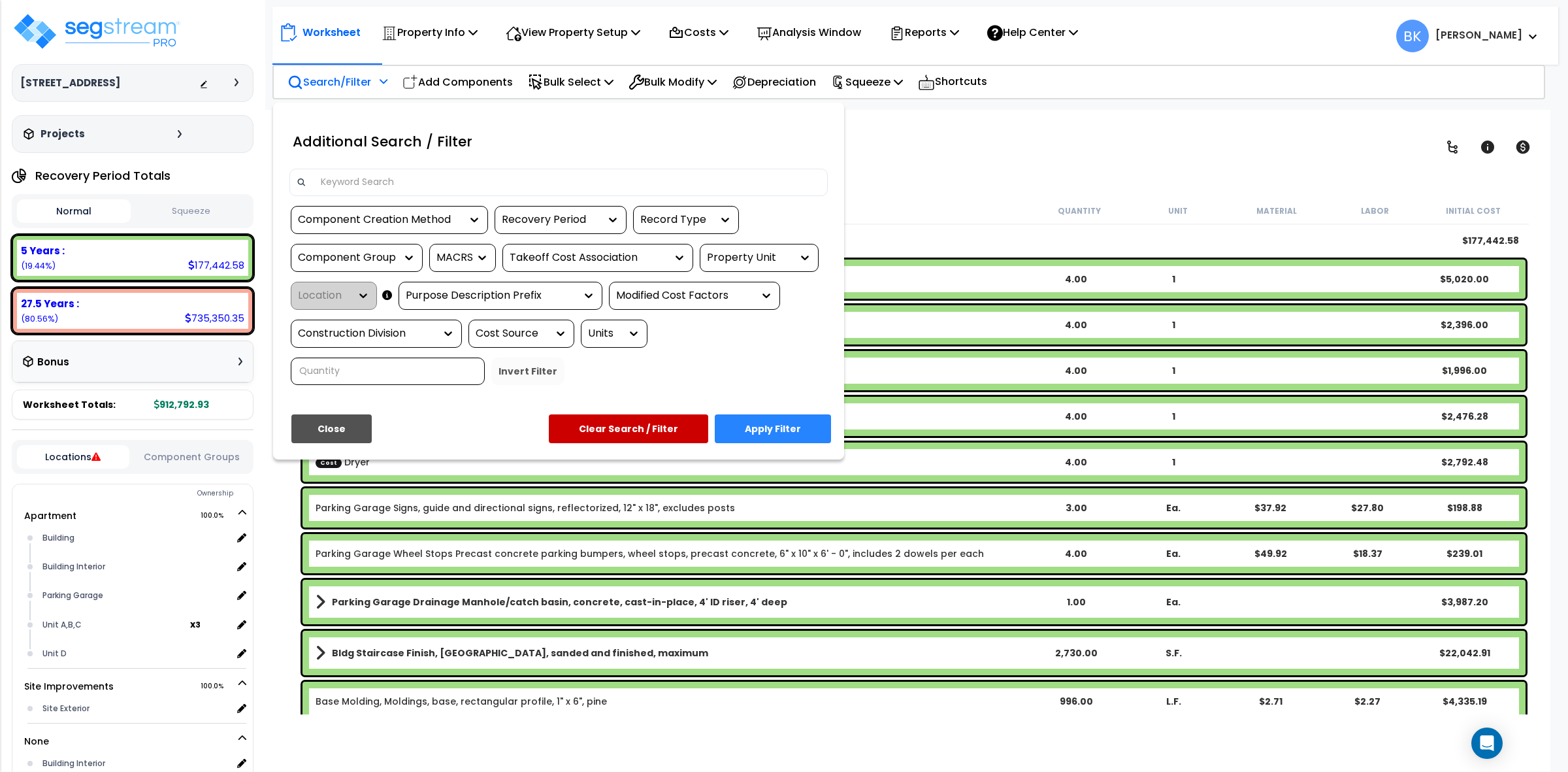
click at [397, 186] on input at bounding box center [567, 182] width 508 height 20
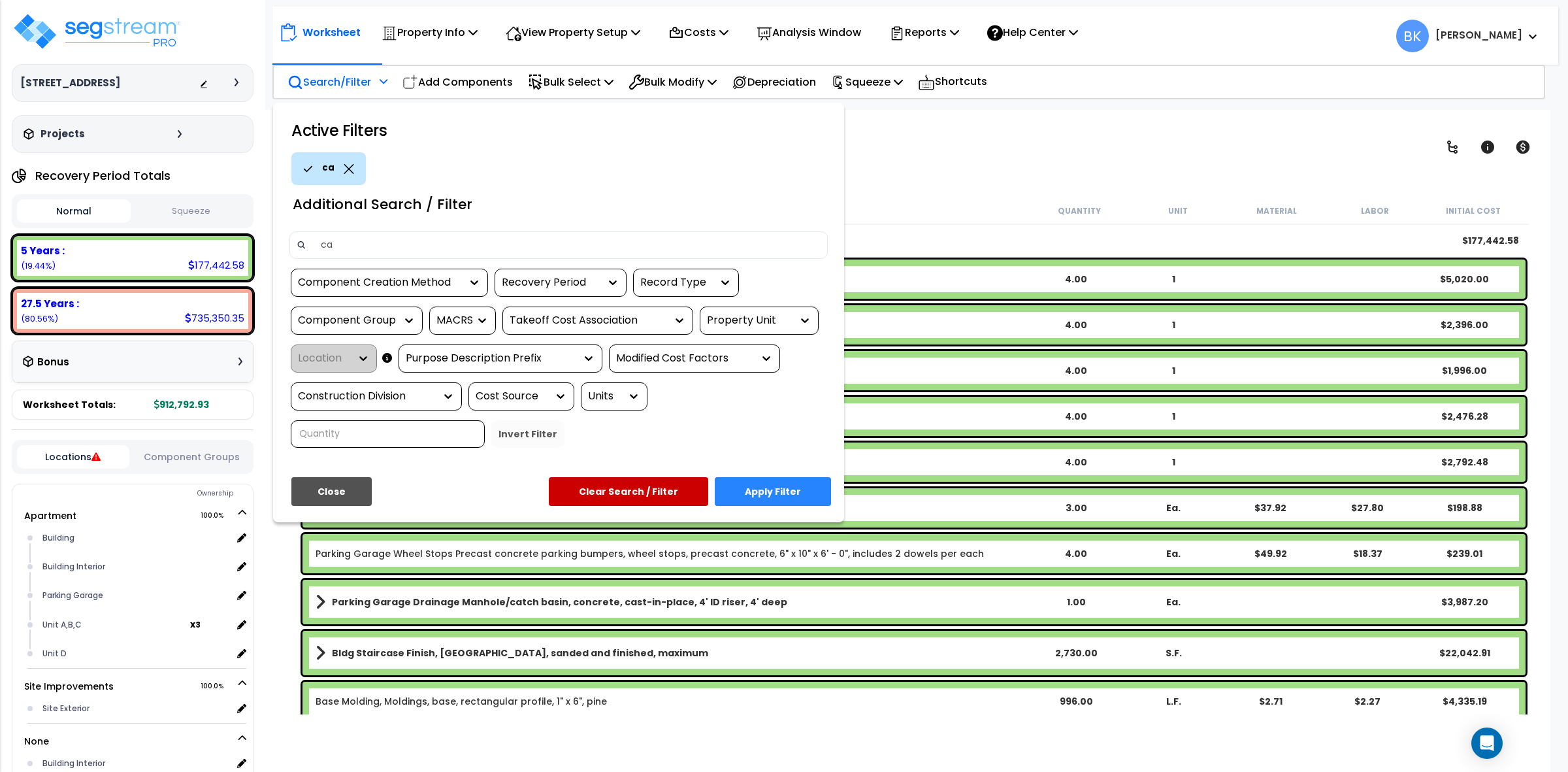
type input "cabinet"
click at [798, 488] on button "Apply Filter" at bounding box center [773, 492] width 117 height 29
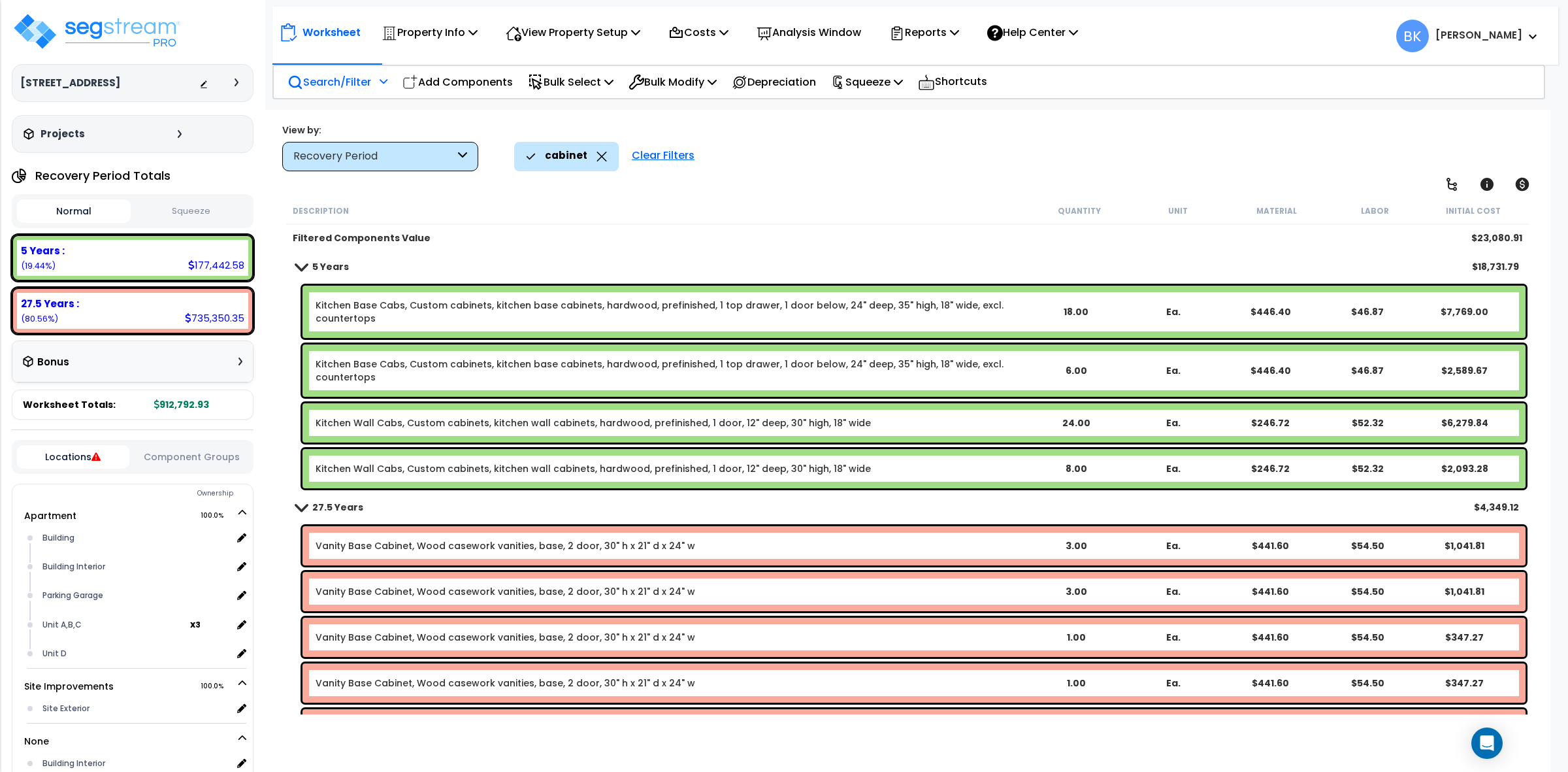
click at [448, 307] on link "Kitchen Base Cabs, Custom cabinets, kitchen base cabinets, hardwood, prefinishe…" at bounding box center [672, 312] width 711 height 26
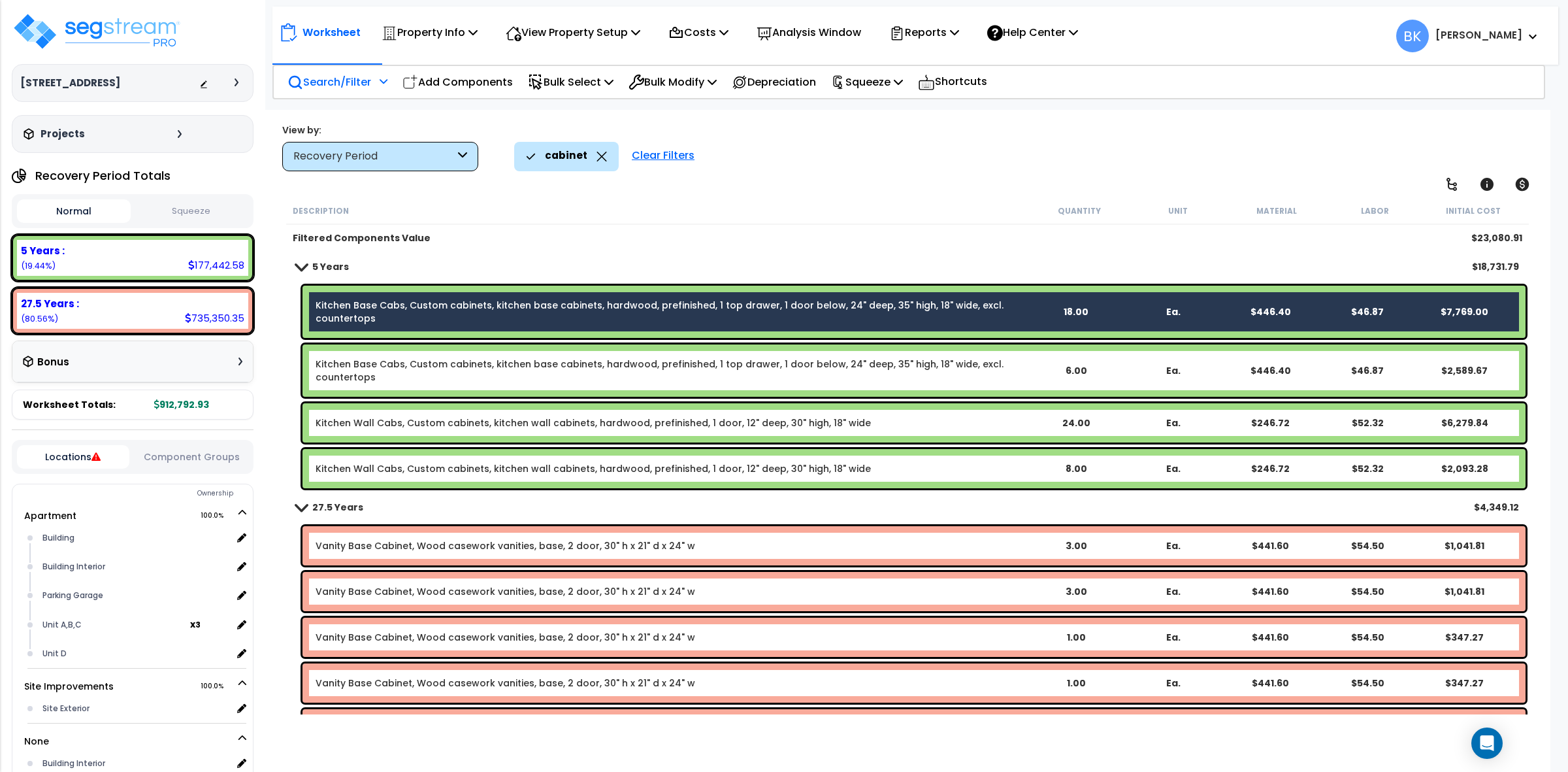
click at [442, 365] on link "Kitchen Base Cabs, Custom cabinets, kitchen base cabinets, hardwood, prefinishe…" at bounding box center [672, 371] width 711 height 26
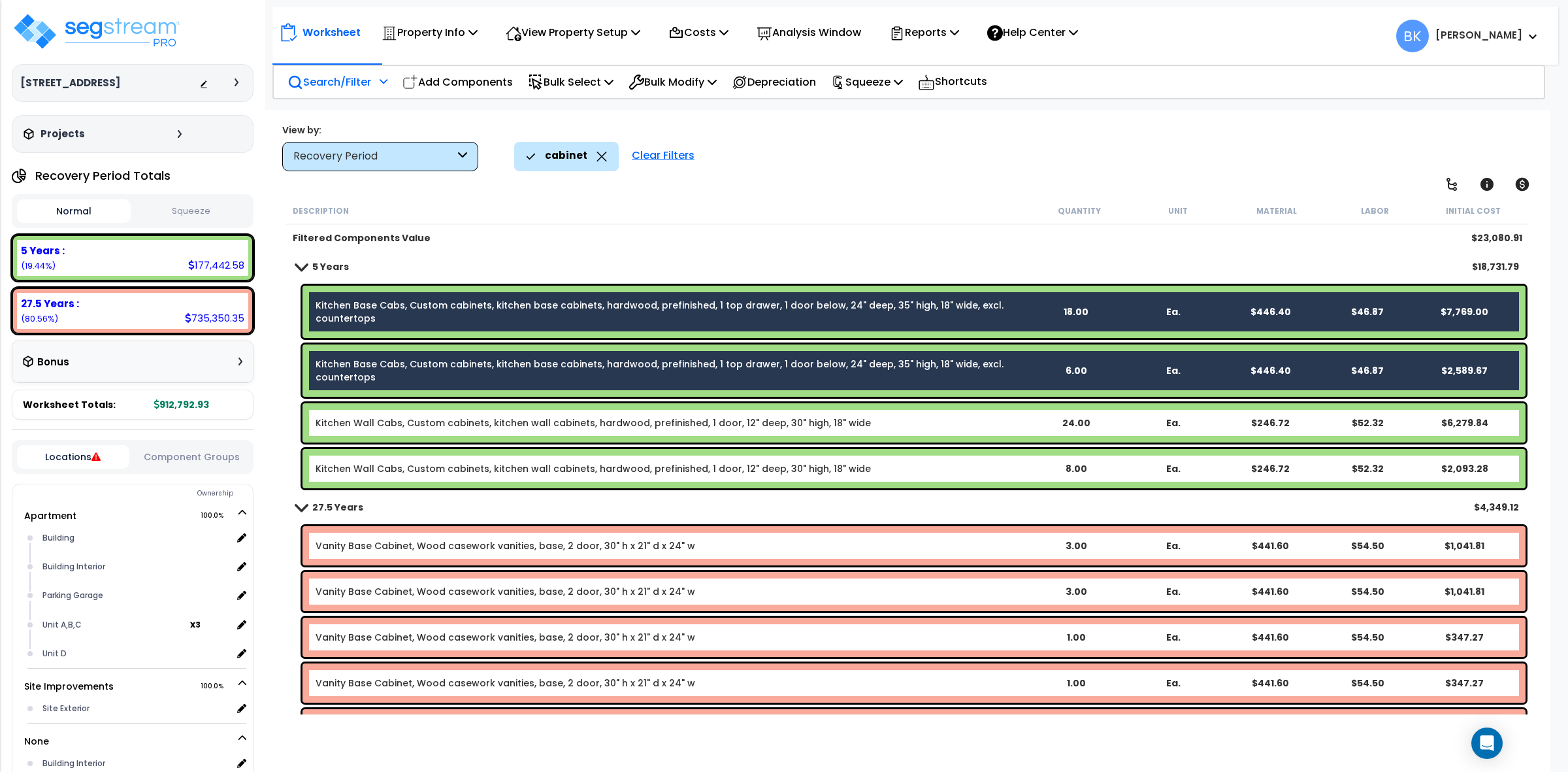
click at [452, 413] on div "Kitchen Wall Cabs, Custom cabinets, kitchen wall cabinets, hardwood, prefinishe…" at bounding box center [914, 422] width 1223 height 39
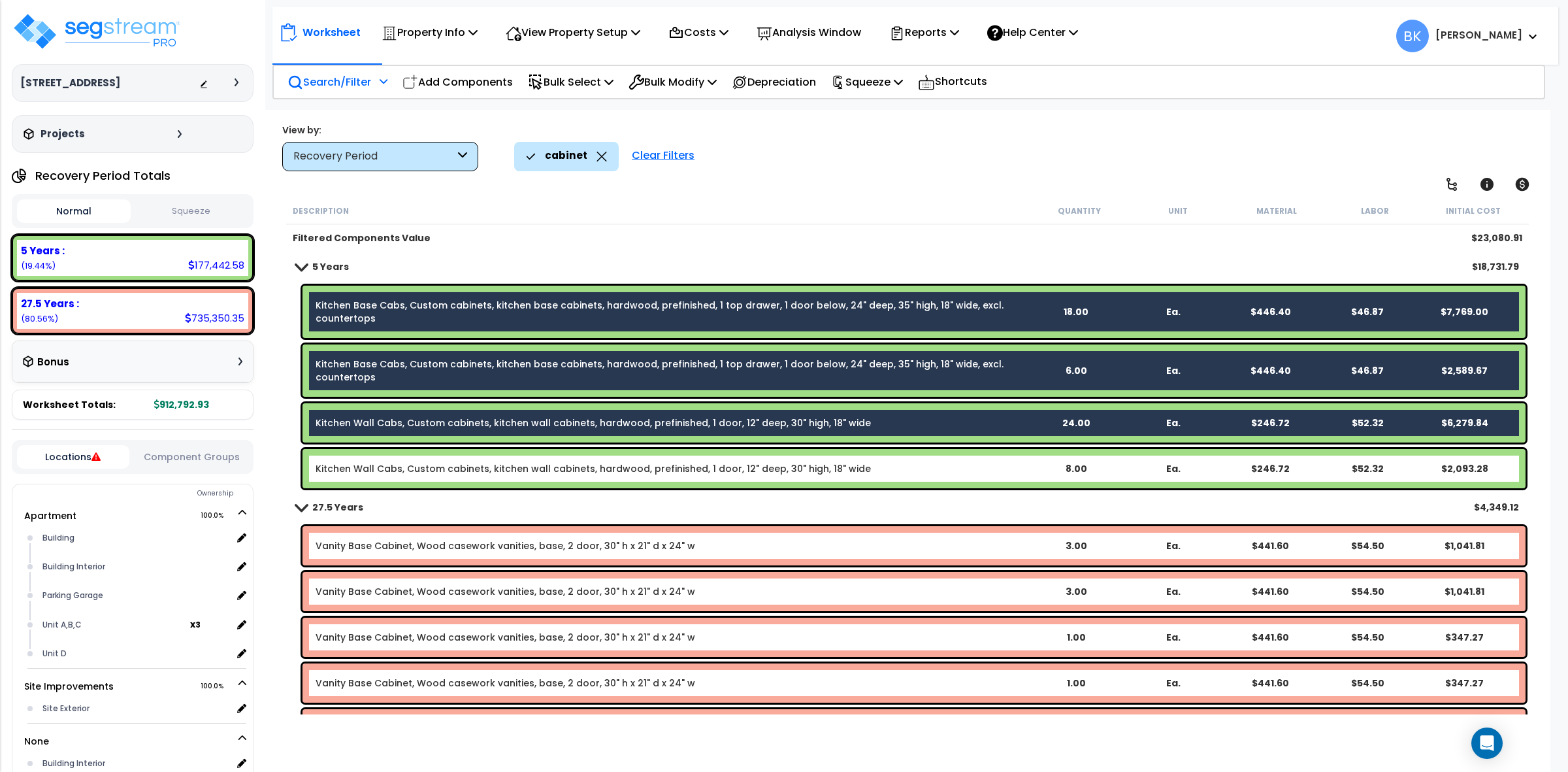
click at [471, 465] on link "Kitchen Wall Cabs, Custom cabinets, kitchen wall cabinets, hardwood, prefinishe…" at bounding box center [593, 468] width 555 height 13
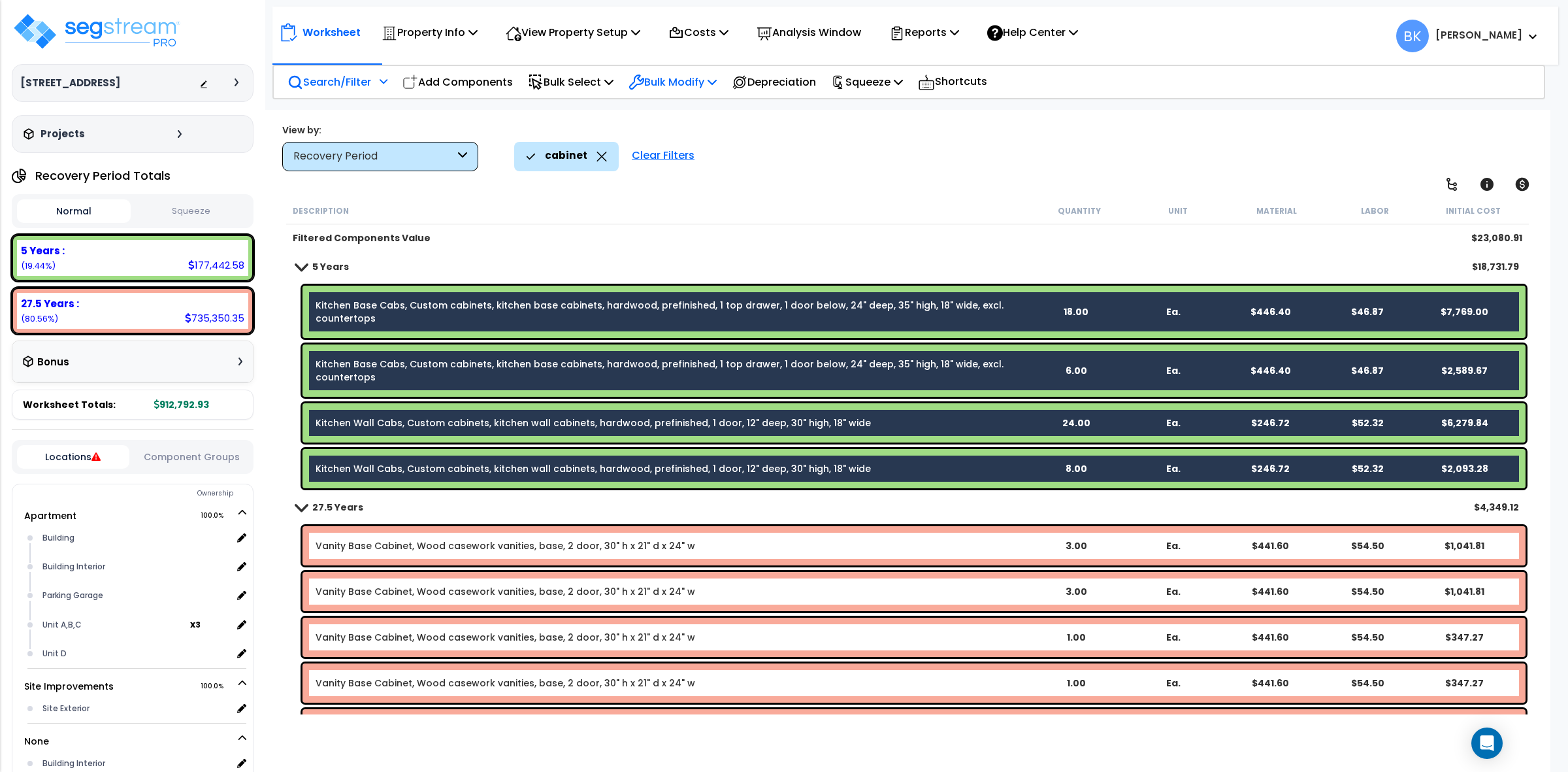
click at [711, 88] on p "Bulk Modify" at bounding box center [672, 82] width 88 height 18
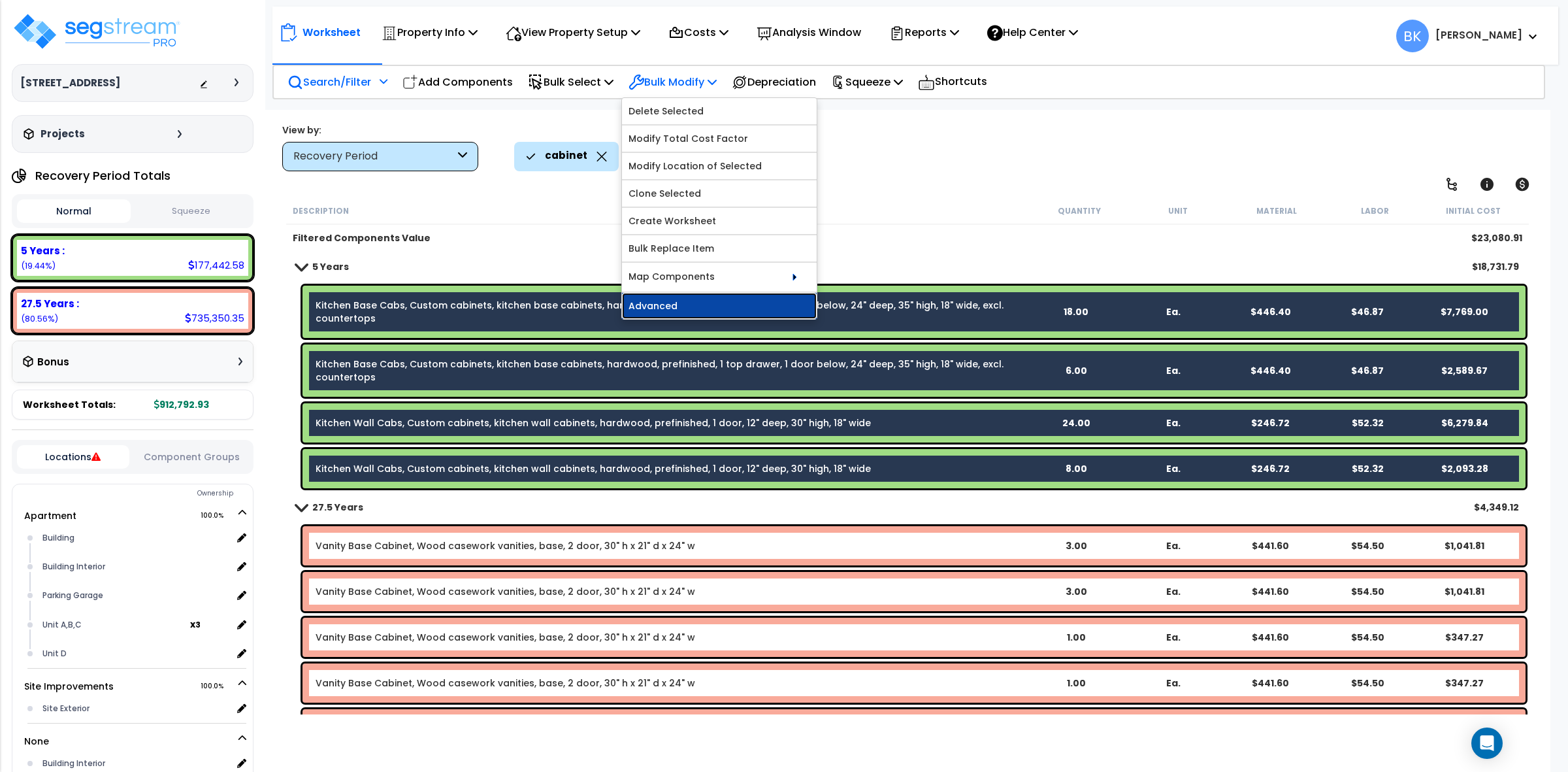
click at [701, 316] on link "Advanced" at bounding box center [720, 306] width 195 height 26
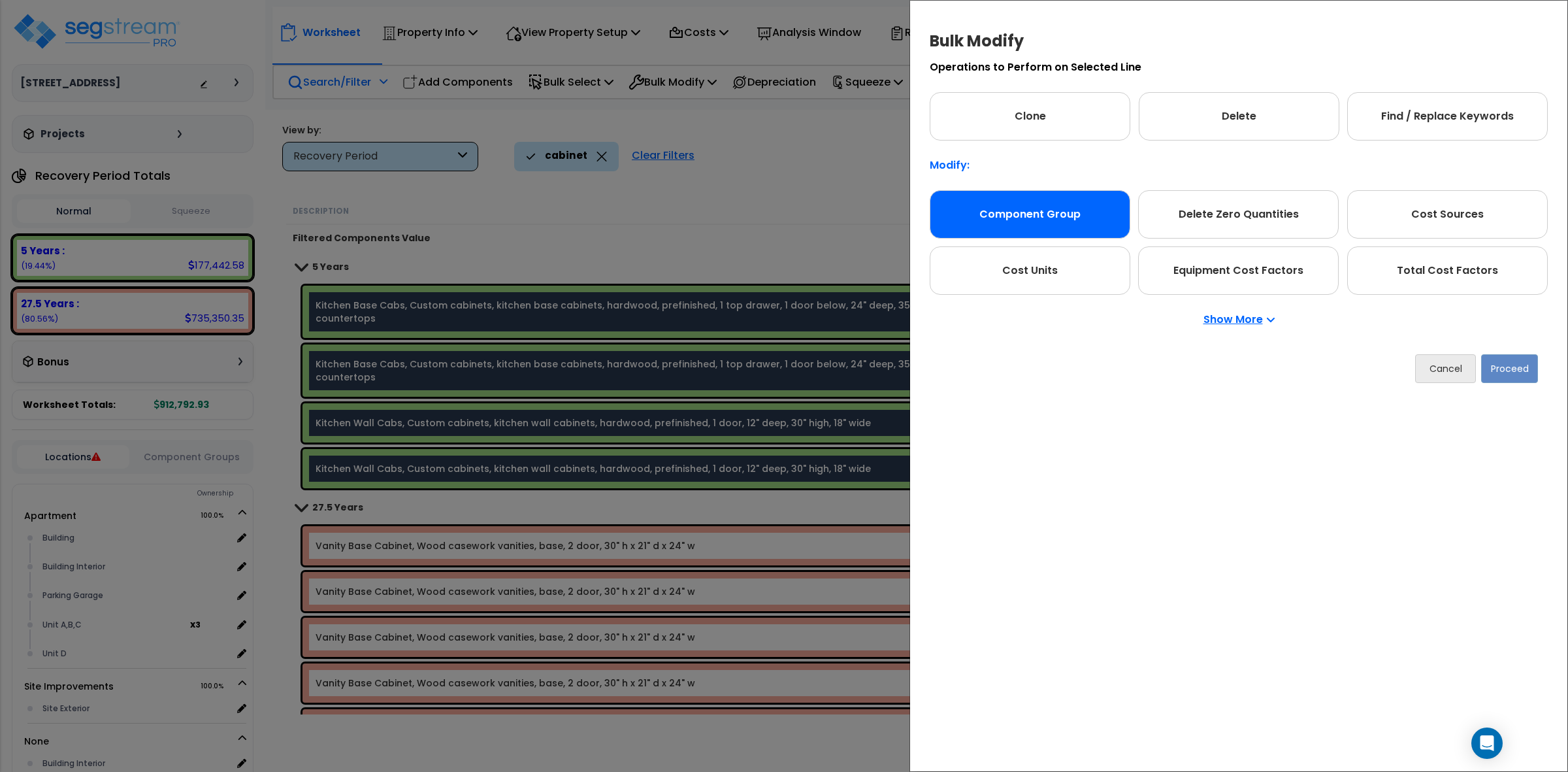
click at [1043, 206] on div "Component Group" at bounding box center [1030, 214] width 201 height 49
click at [1504, 372] on button "Proceed" at bounding box center [1509, 369] width 57 height 29
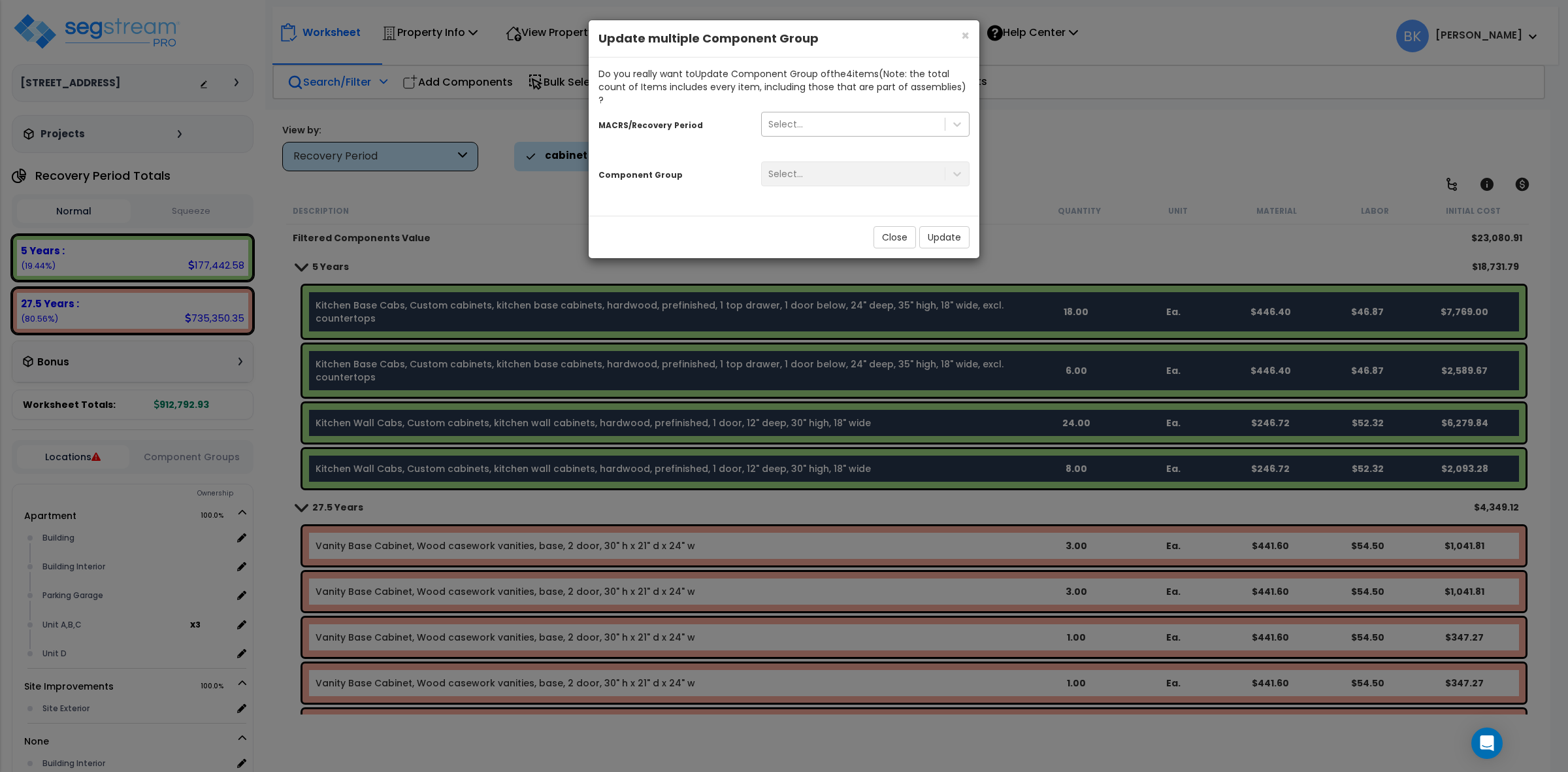
click at [807, 114] on div "Select..." at bounding box center [853, 124] width 183 height 21
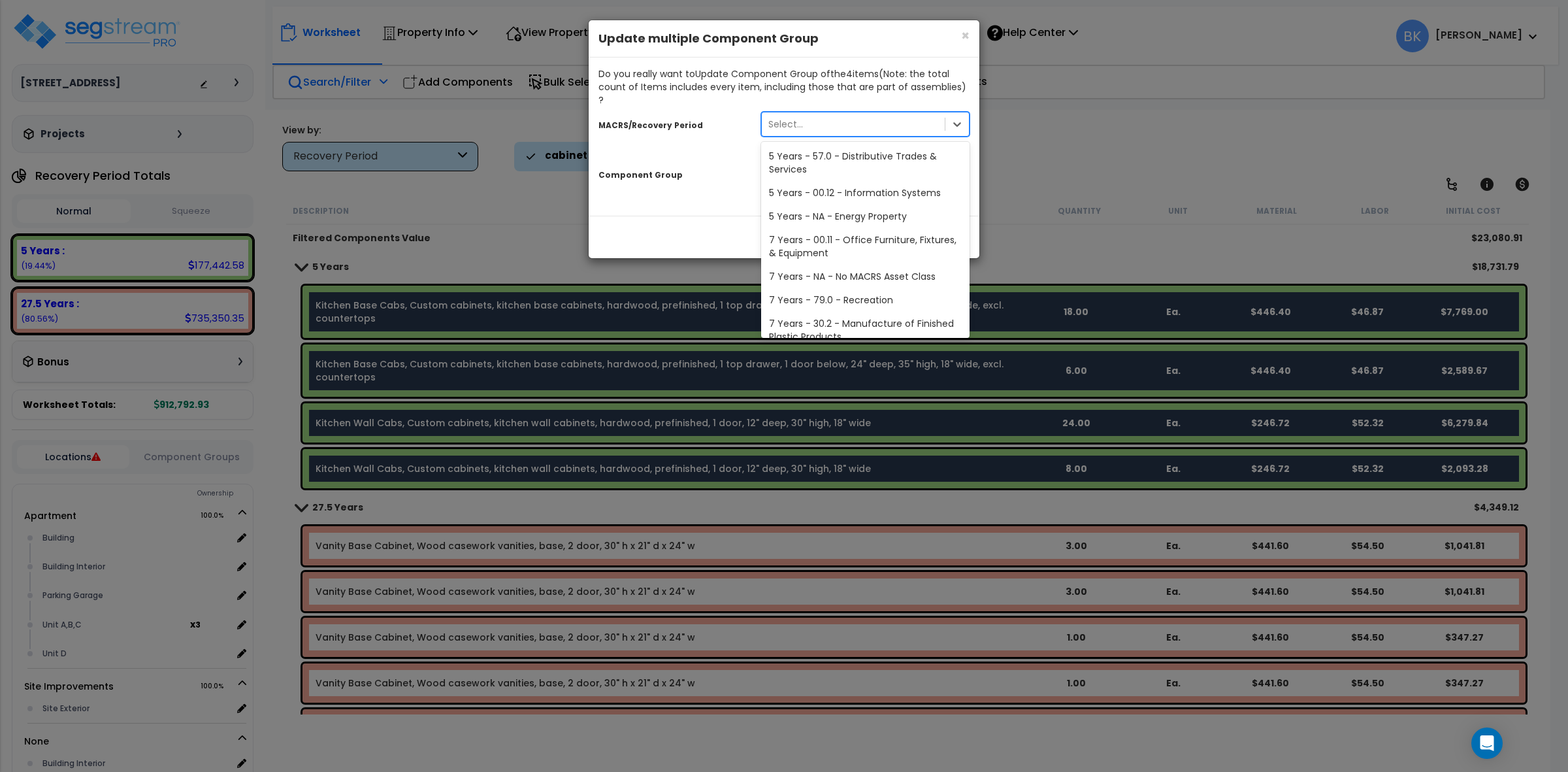
scroll to position [159, 0]
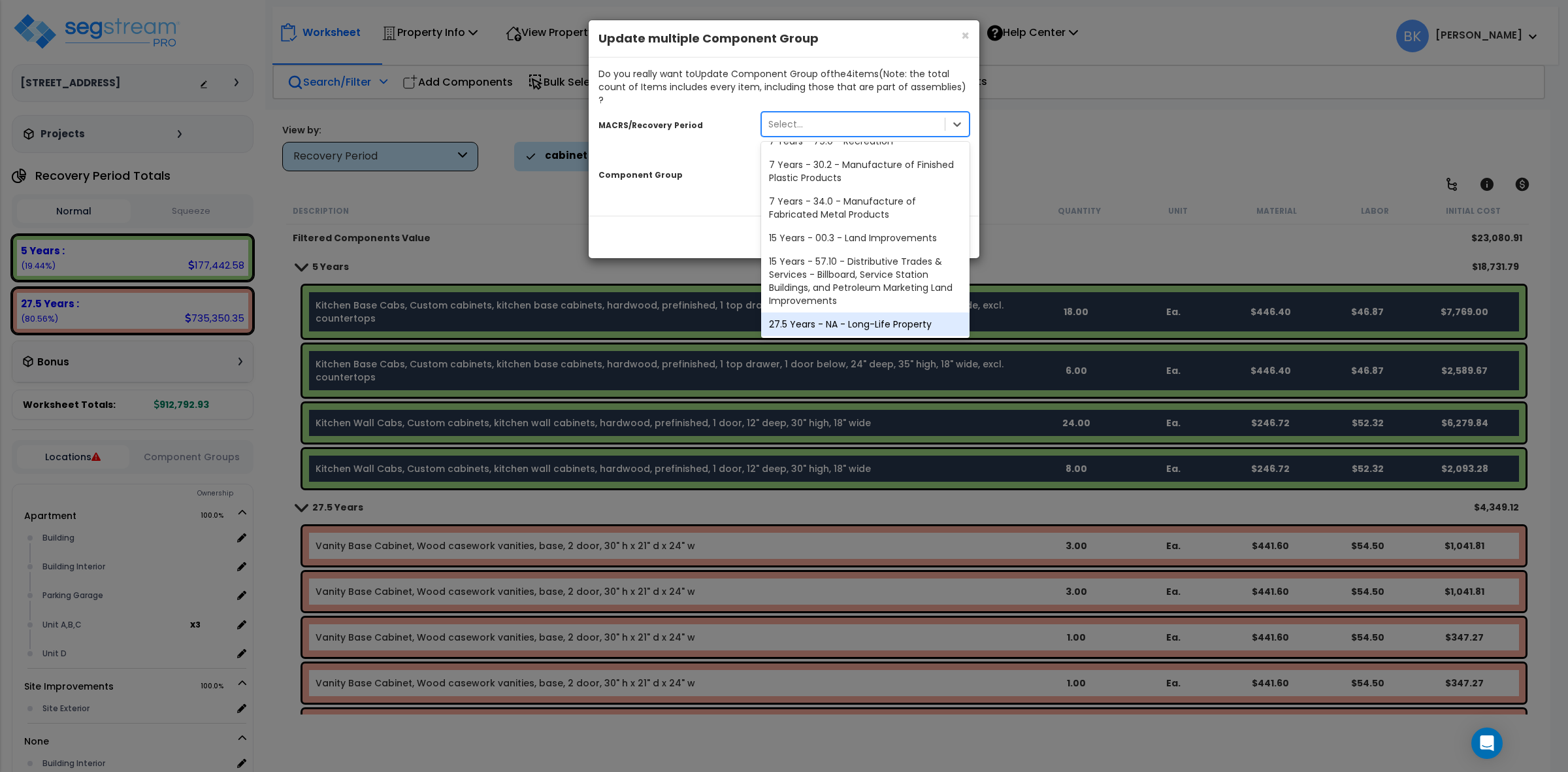
click at [811, 313] on div "27.5 Years - NA - Long-Life Property" at bounding box center [866, 324] width 208 height 23
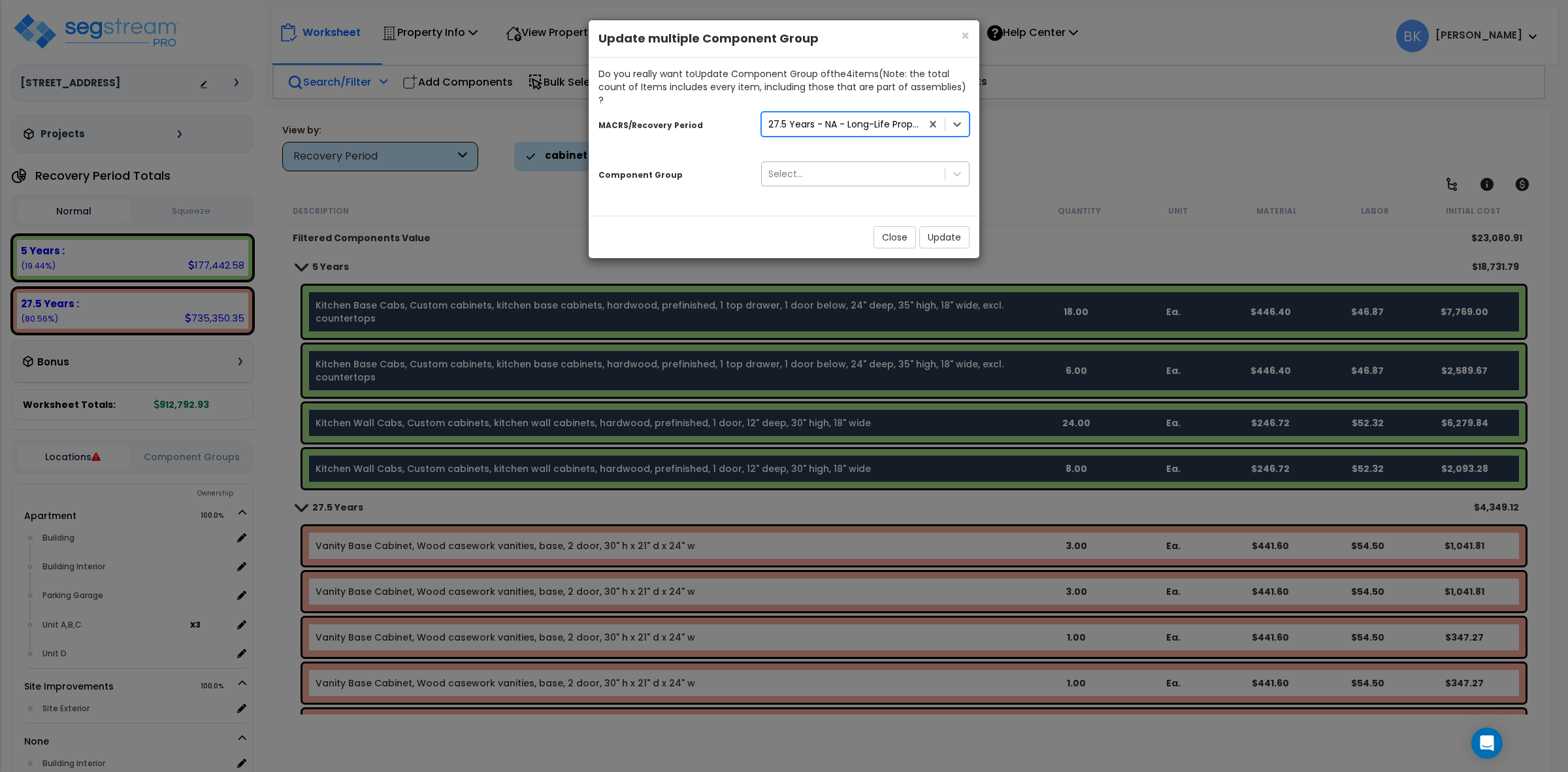
click at [794, 161] on div "Select..." at bounding box center [866, 173] width 208 height 25
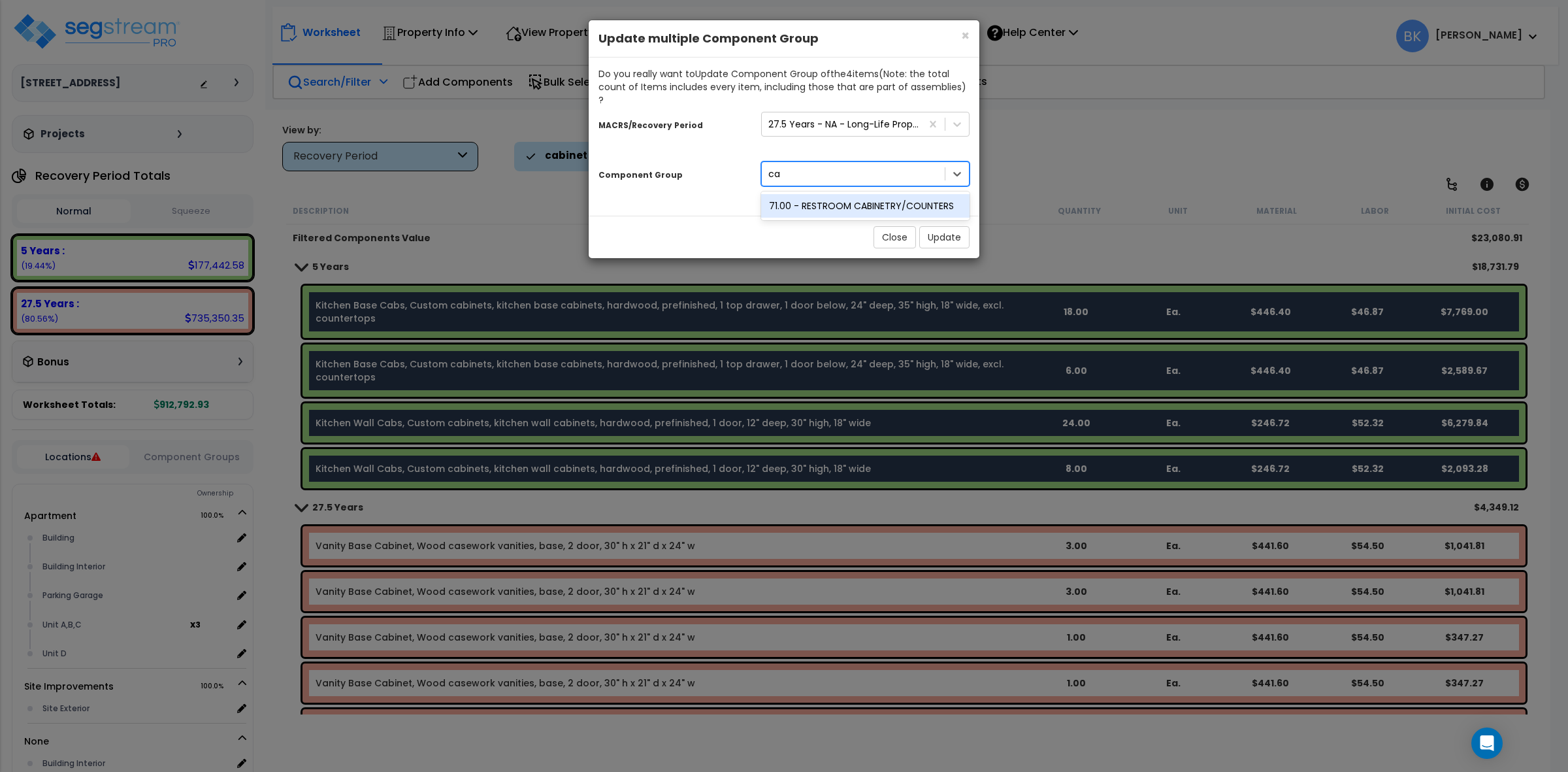
type input "c"
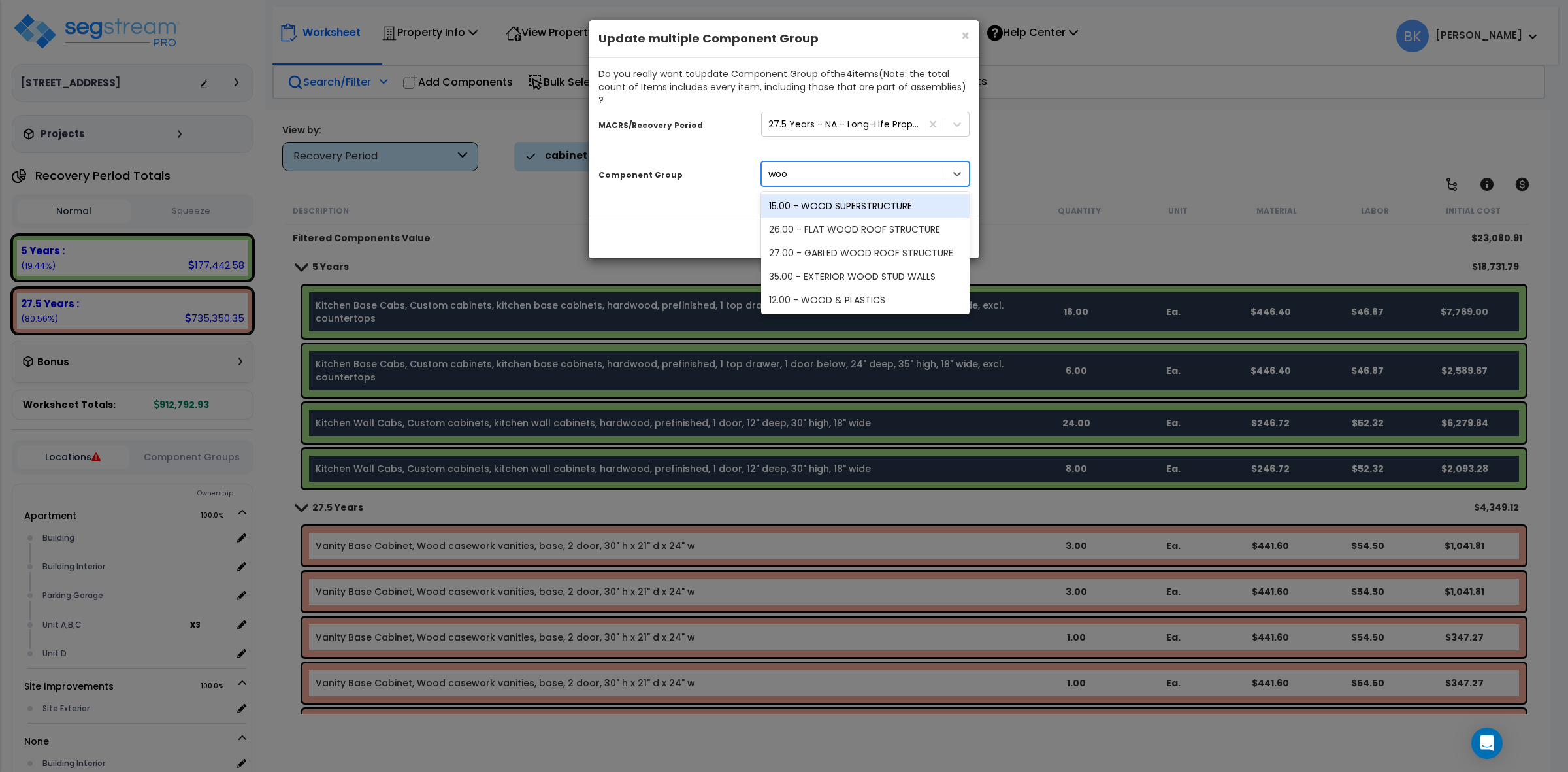
type input "wood"
click at [858, 289] on div "12.00 - WOOD & PLASTICS" at bounding box center [866, 300] width 208 height 23
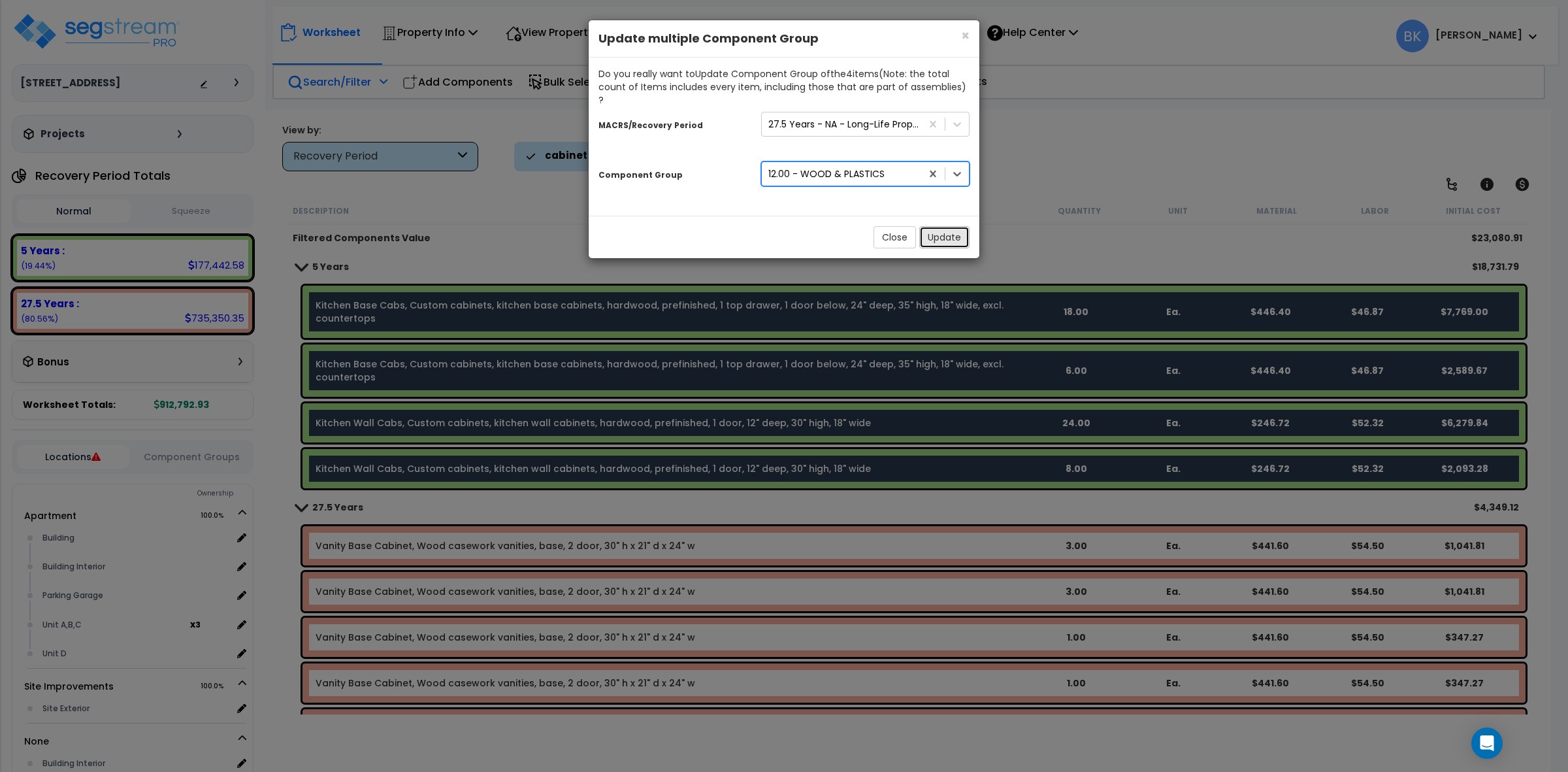
click at [946, 226] on button "Update" at bounding box center [944, 237] width 50 height 22
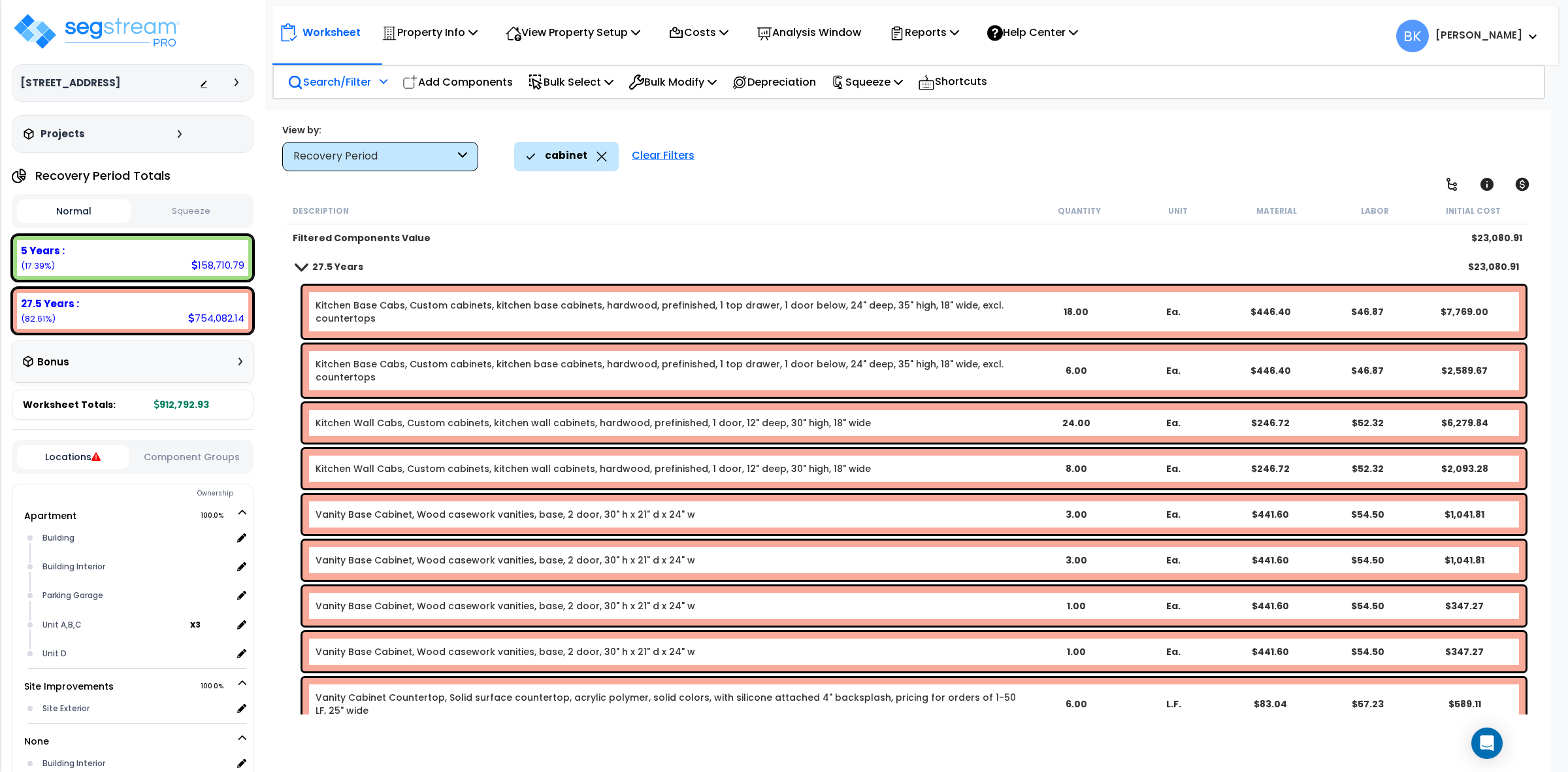
click at [469, 302] on link "Kitchen Base Cabs, Custom cabinets, kitchen base cabinets, hardwood, prefinishe…" at bounding box center [672, 312] width 711 height 26
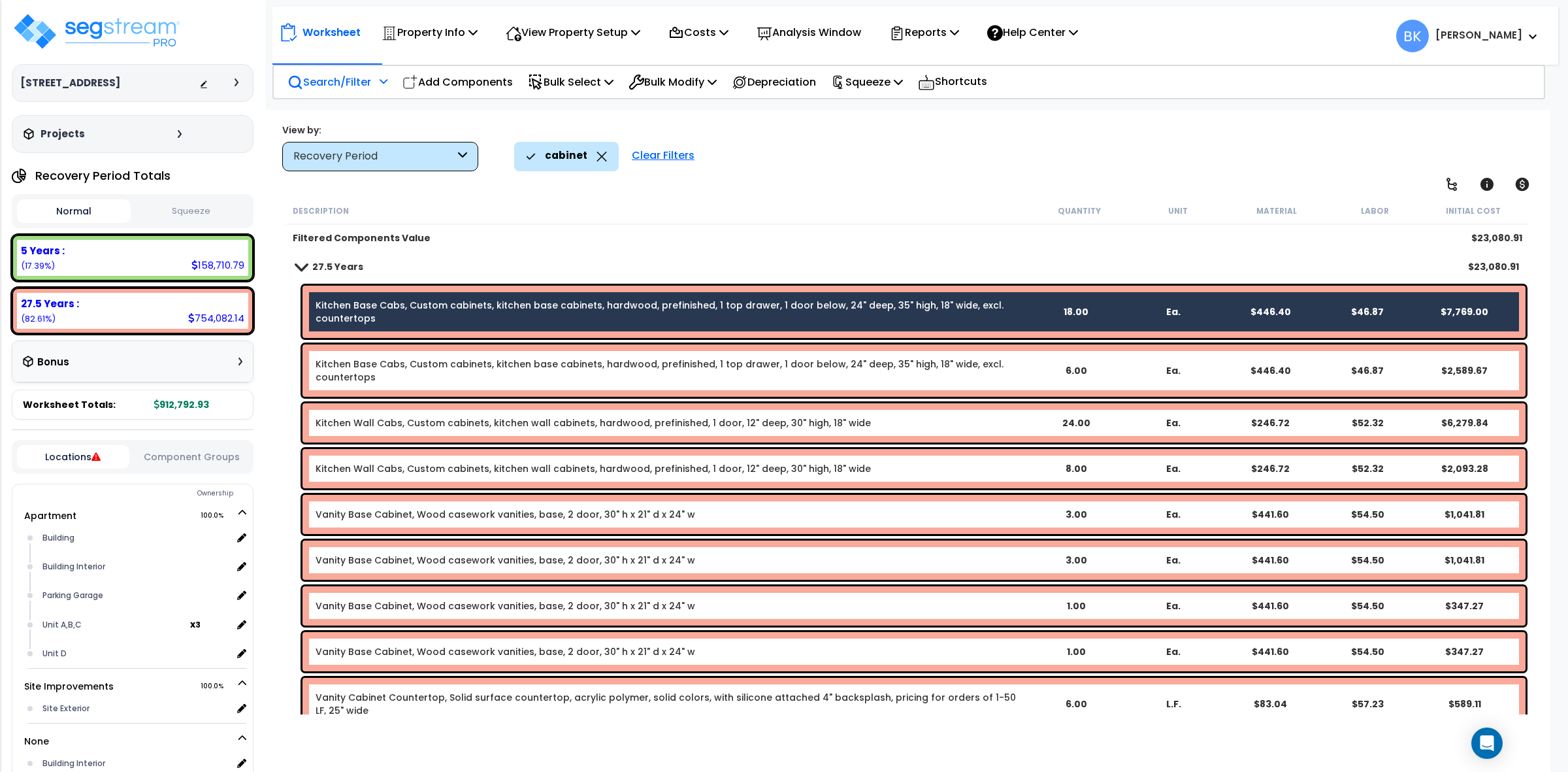
click at [452, 366] on link "Kitchen Base Cabs, Custom cabinets, kitchen base cabinets, hardwood, prefinishe…" at bounding box center [672, 371] width 711 height 26
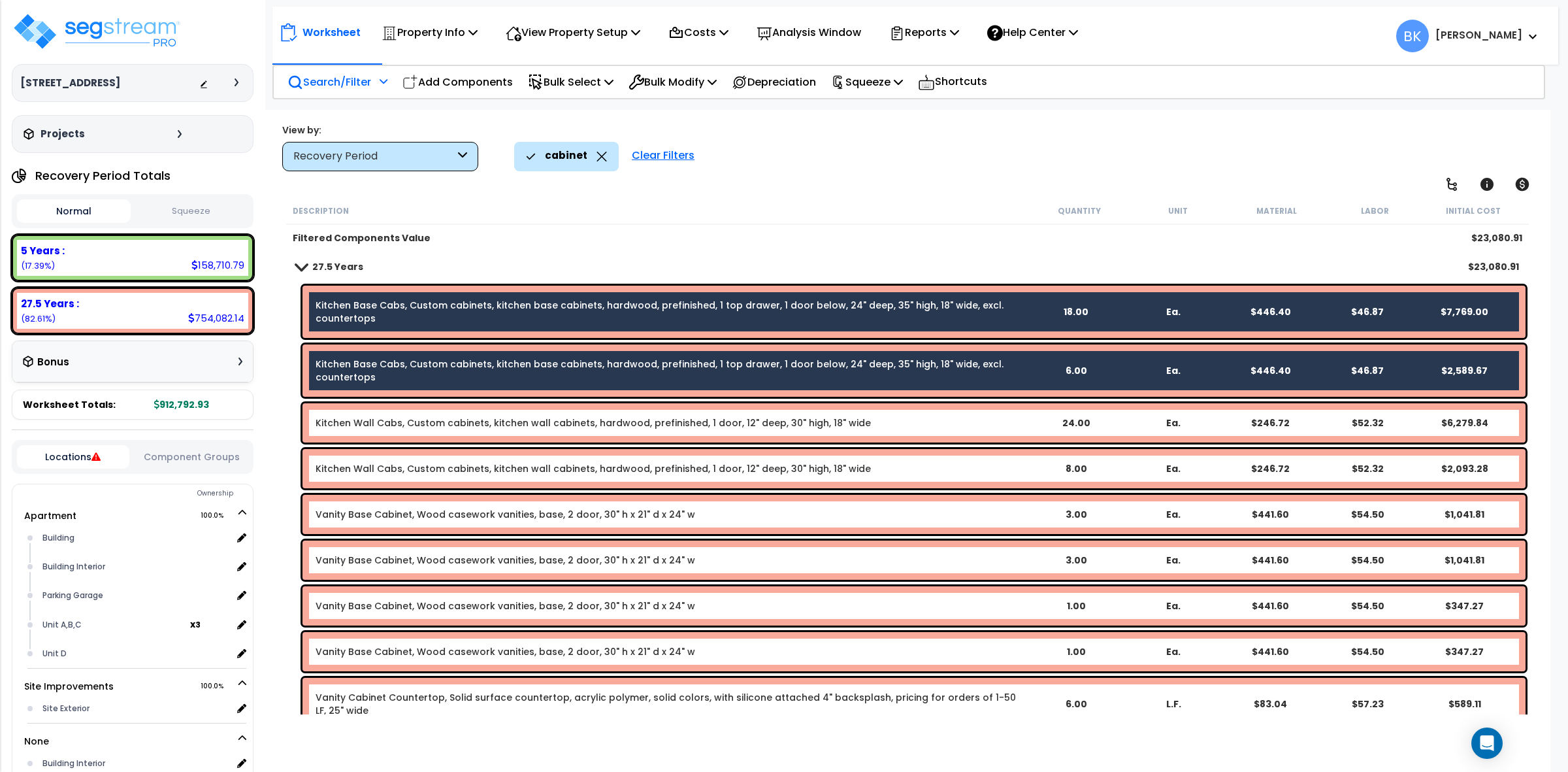
click at [455, 411] on div "Kitchen Wall Cabs, Custom cabinets, kitchen wall cabinets, hardwood, prefinishe…" at bounding box center [914, 422] width 1223 height 39
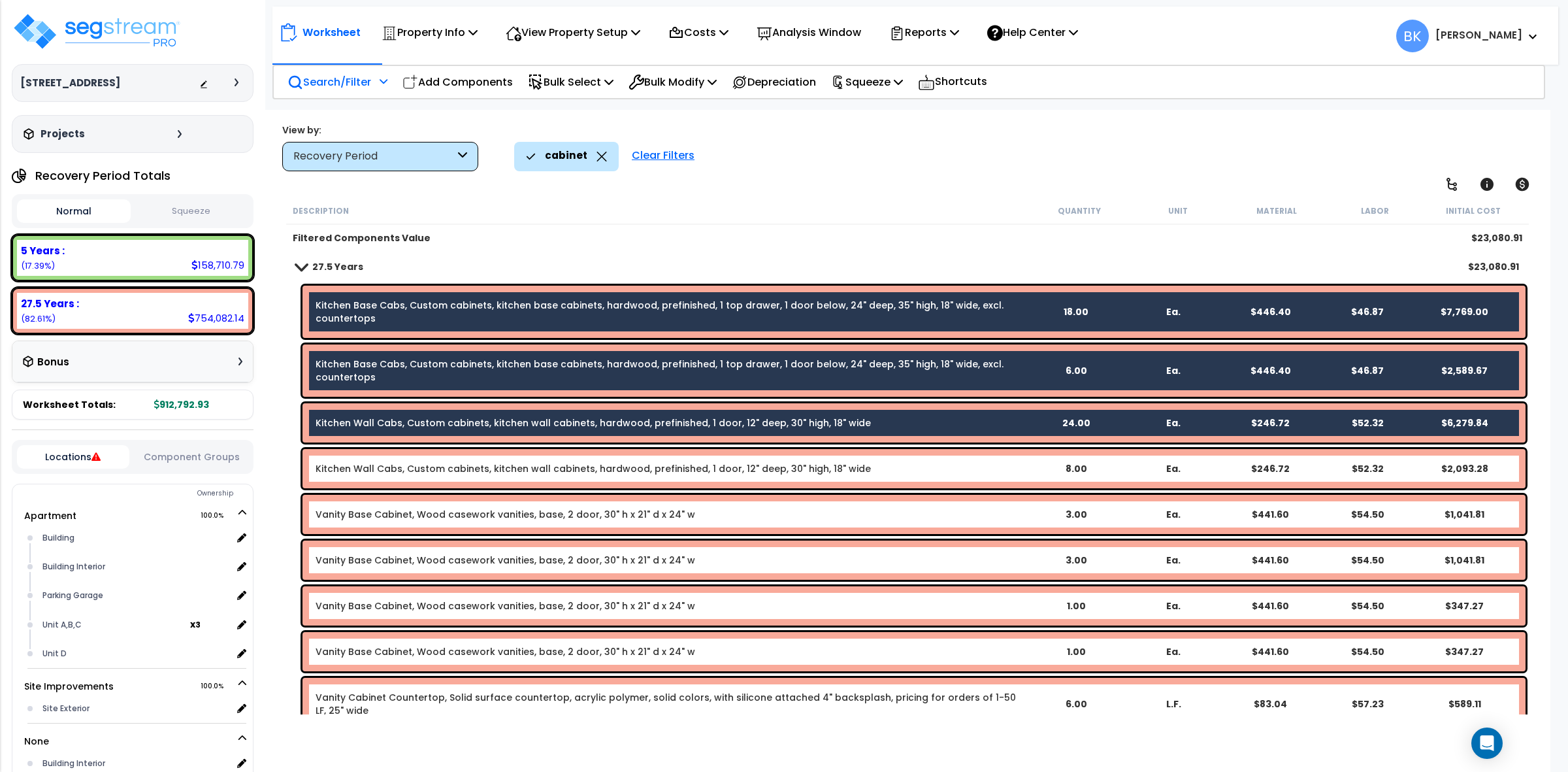
click at [469, 462] on link "Kitchen Wall Cabs, Custom cabinets, kitchen wall cabinets, hardwood, prefinishe…" at bounding box center [593, 468] width 555 height 13
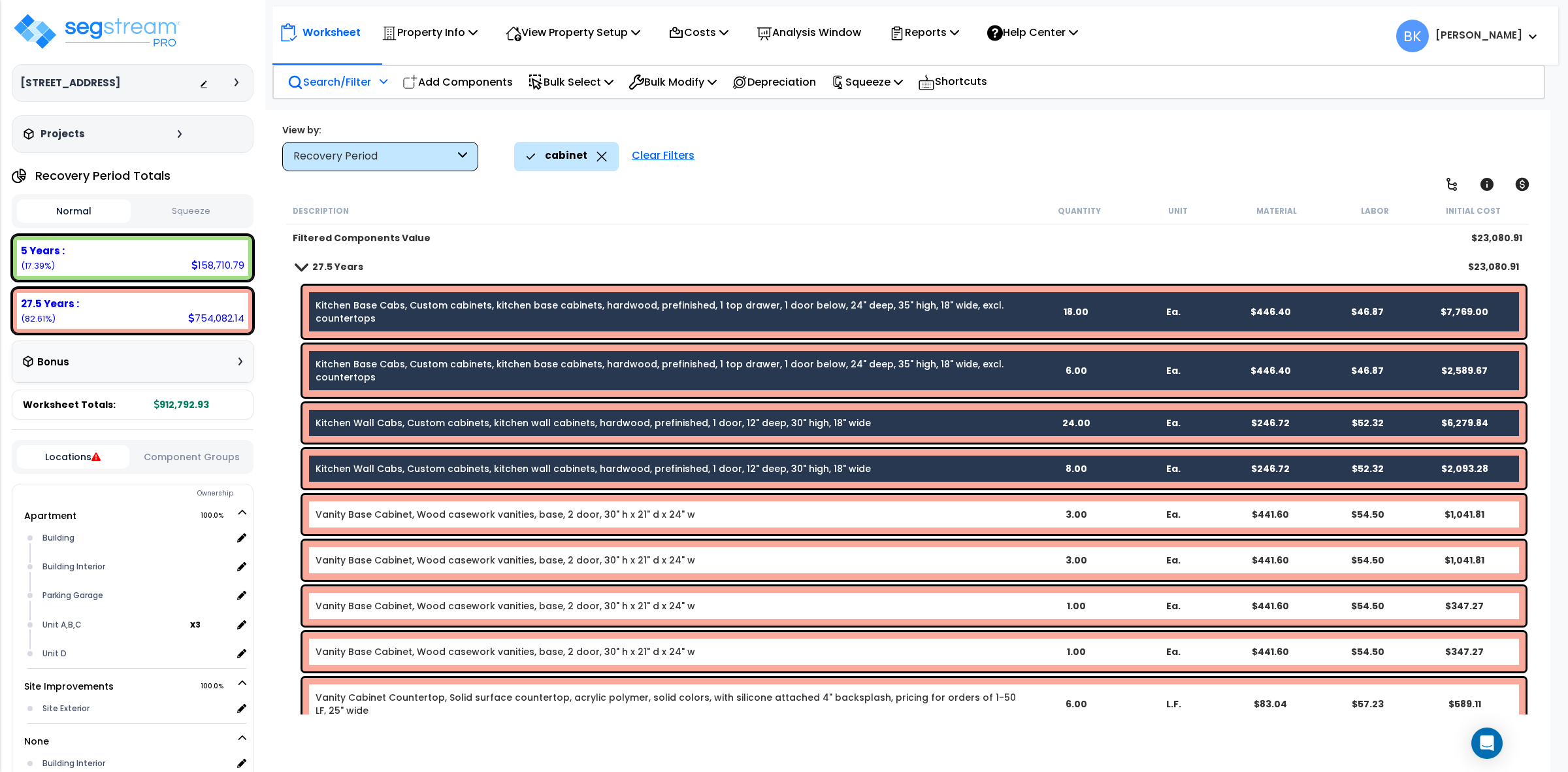
click at [367, 156] on div "Recovery Period" at bounding box center [373, 156] width 161 height 15
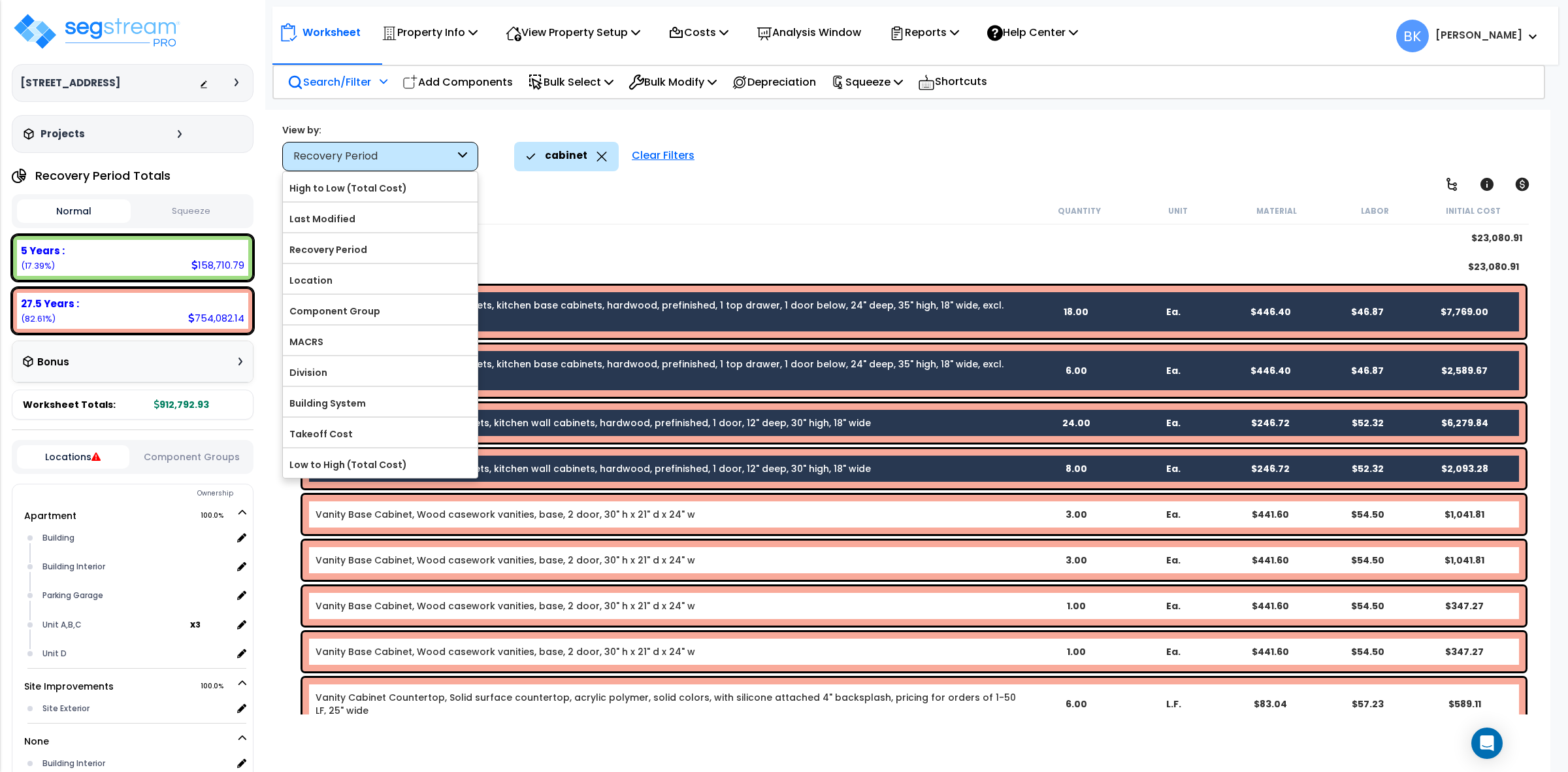
click at [616, 259] on div "27.5 Years $23,080.91" at bounding box center [907, 267] width 1236 height 32
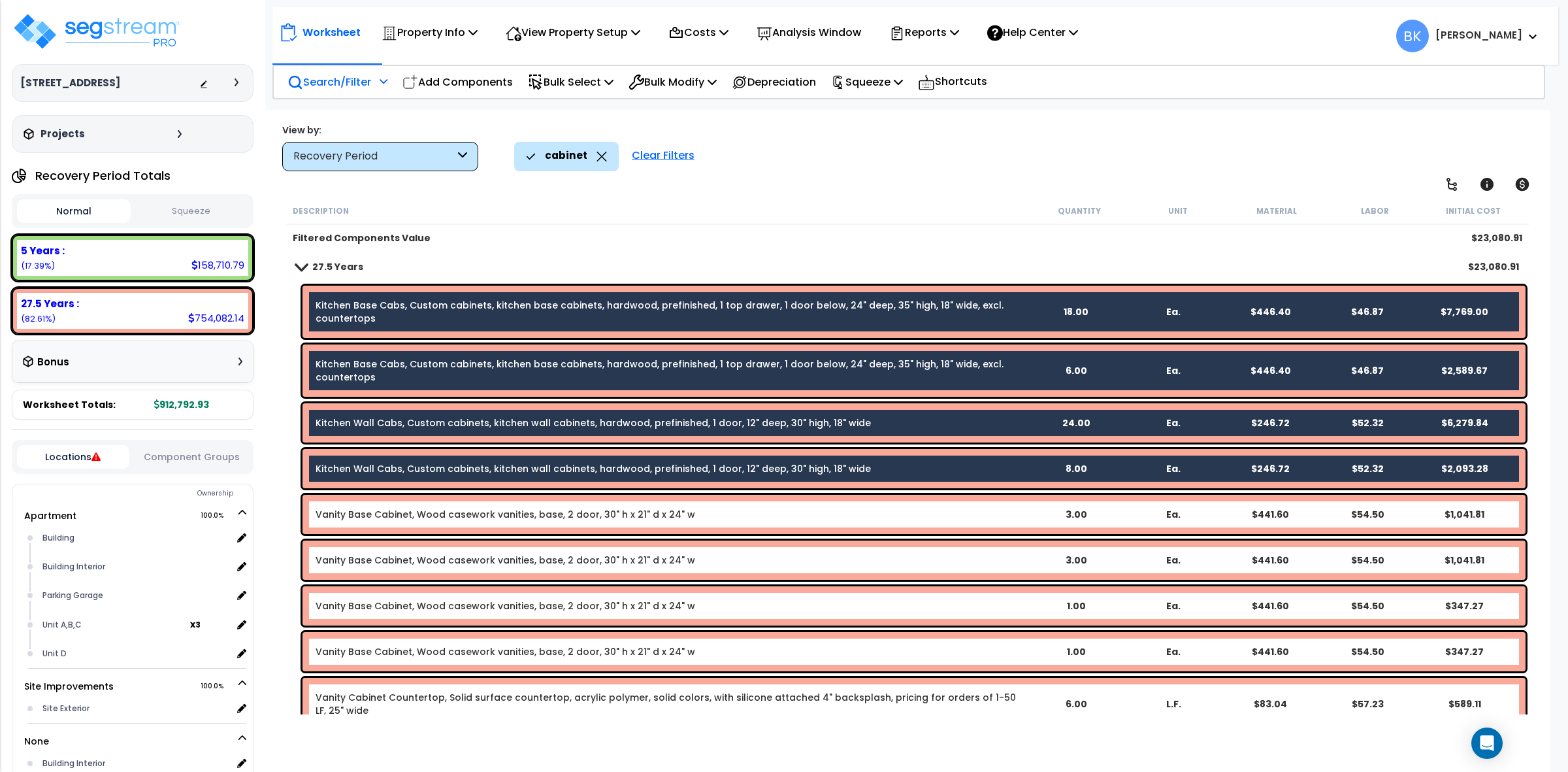
click at [599, 152] on icon at bounding box center [601, 156] width 10 height 10
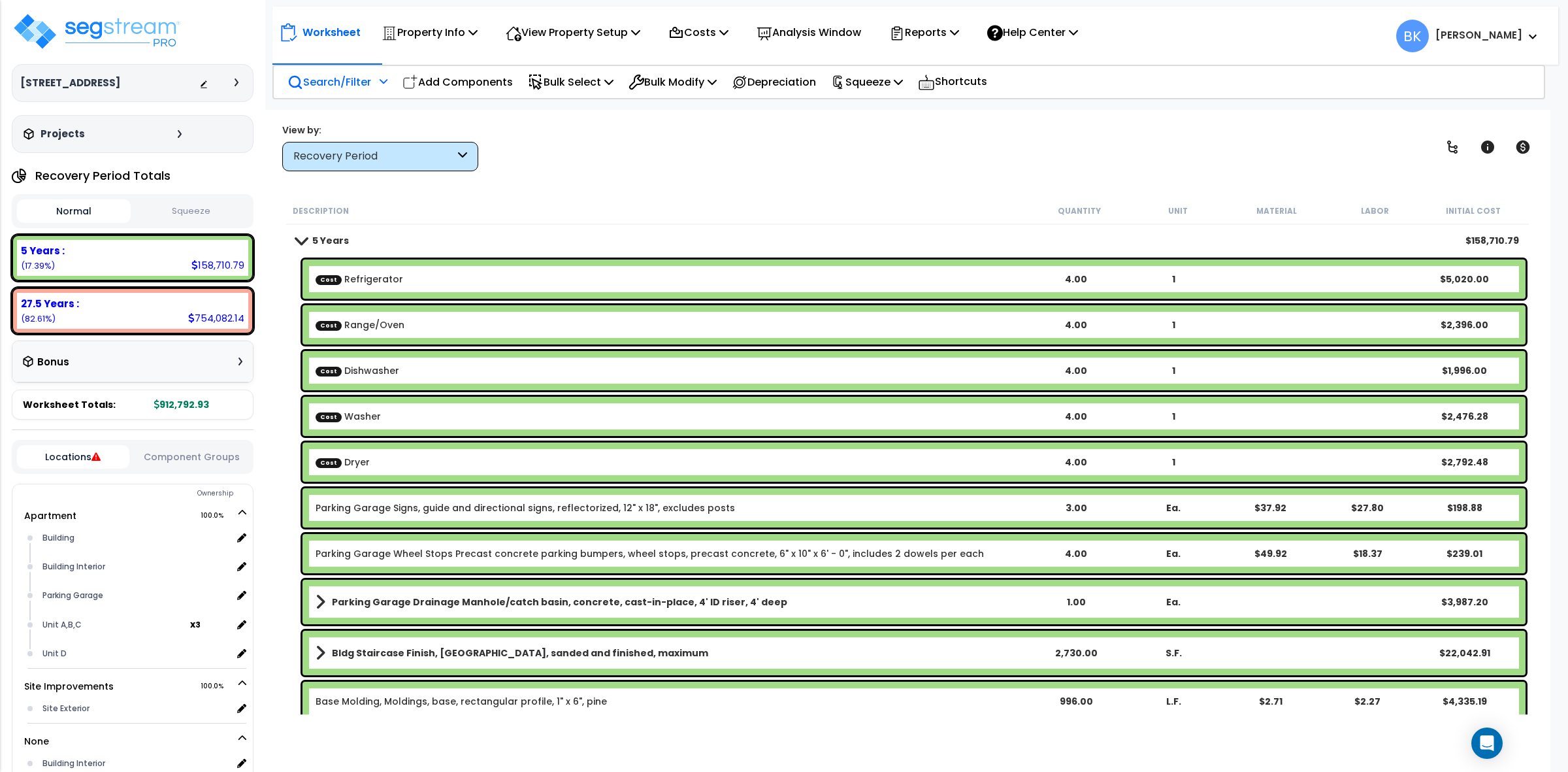
click at [354, 80] on p "Search/Filter" at bounding box center [330, 82] width 84 height 18
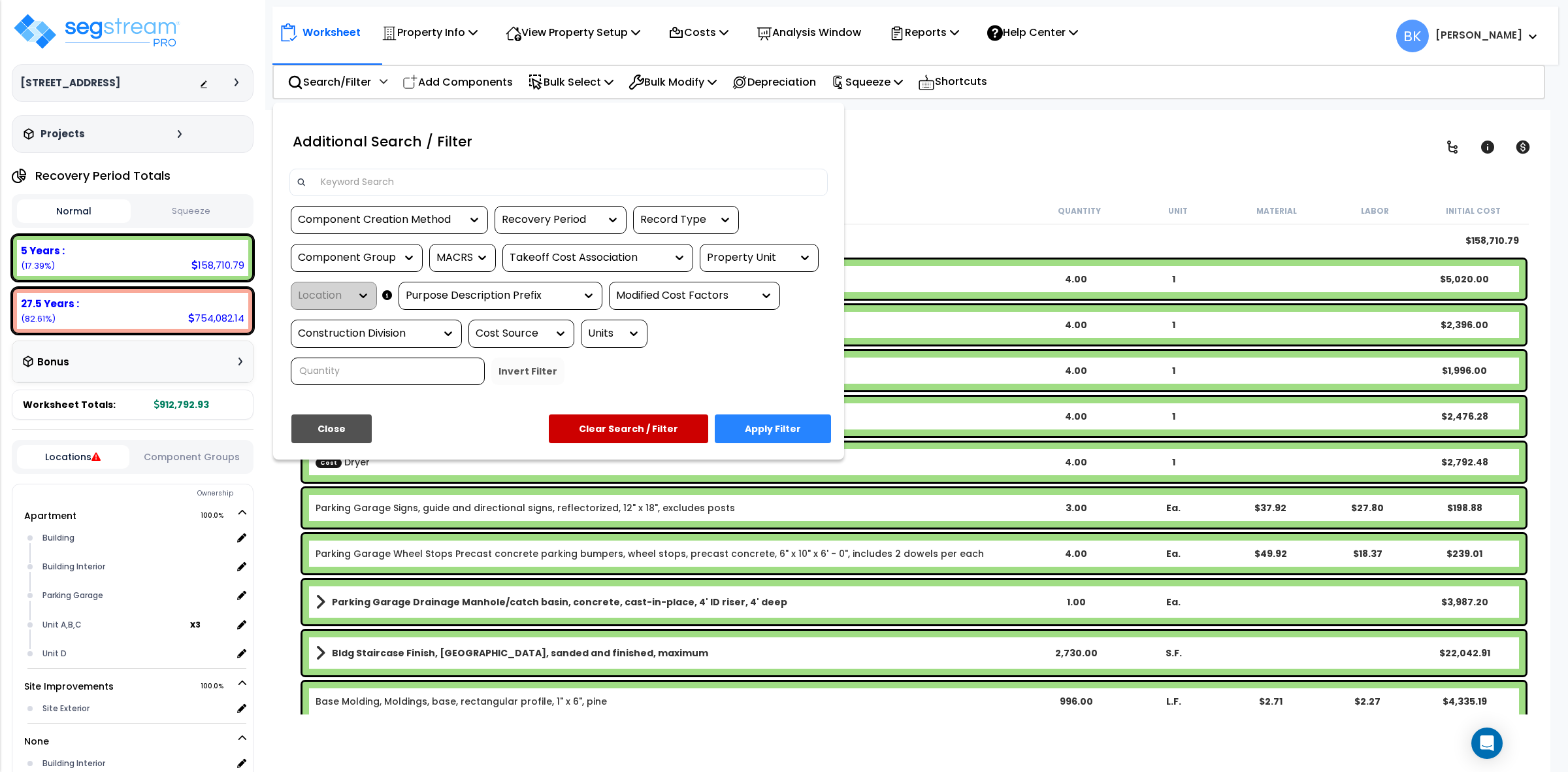
click at [427, 173] on input at bounding box center [567, 182] width 508 height 20
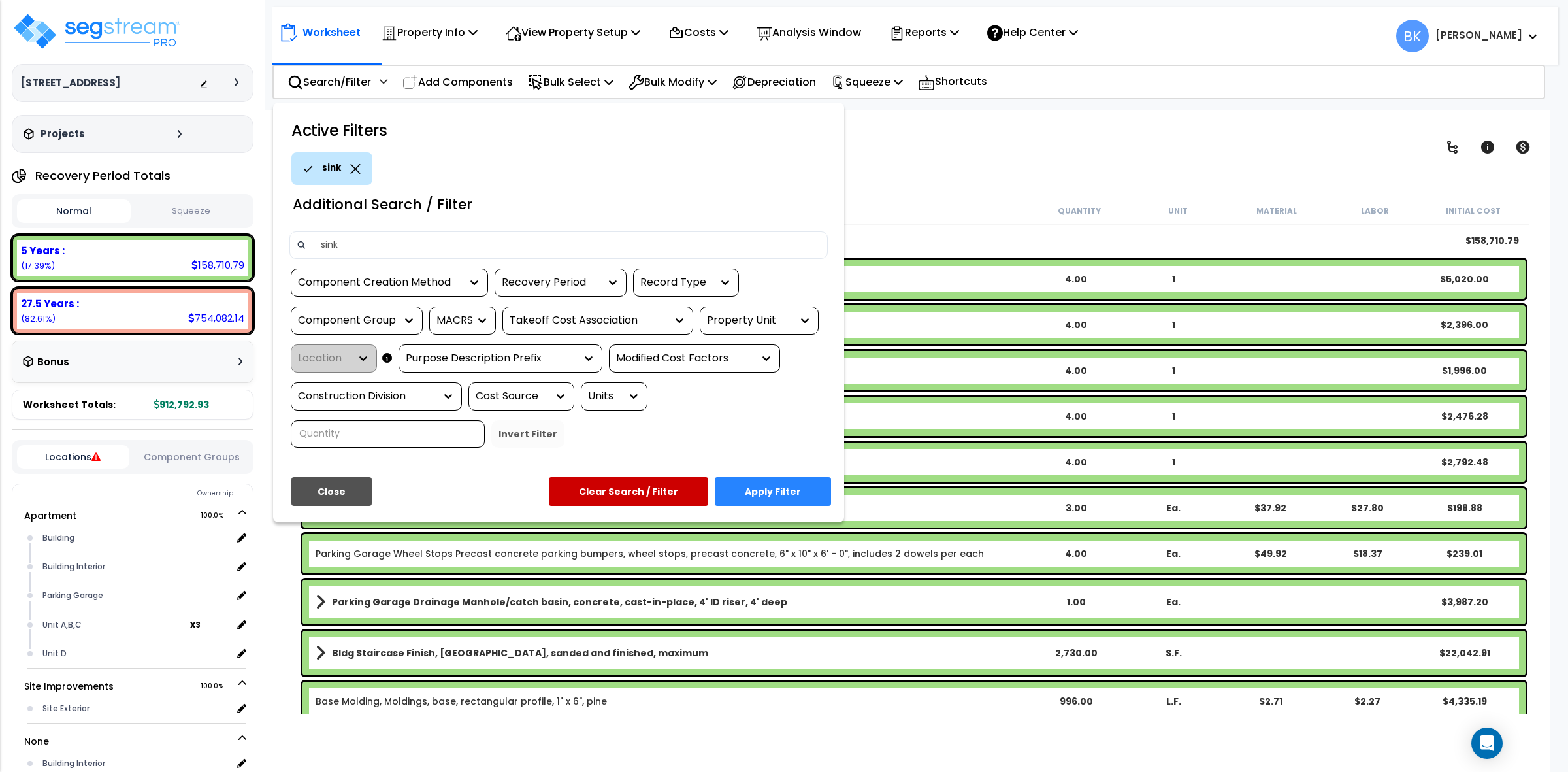
type input "sink"
click at [761, 489] on button "Apply Filter" at bounding box center [773, 492] width 117 height 29
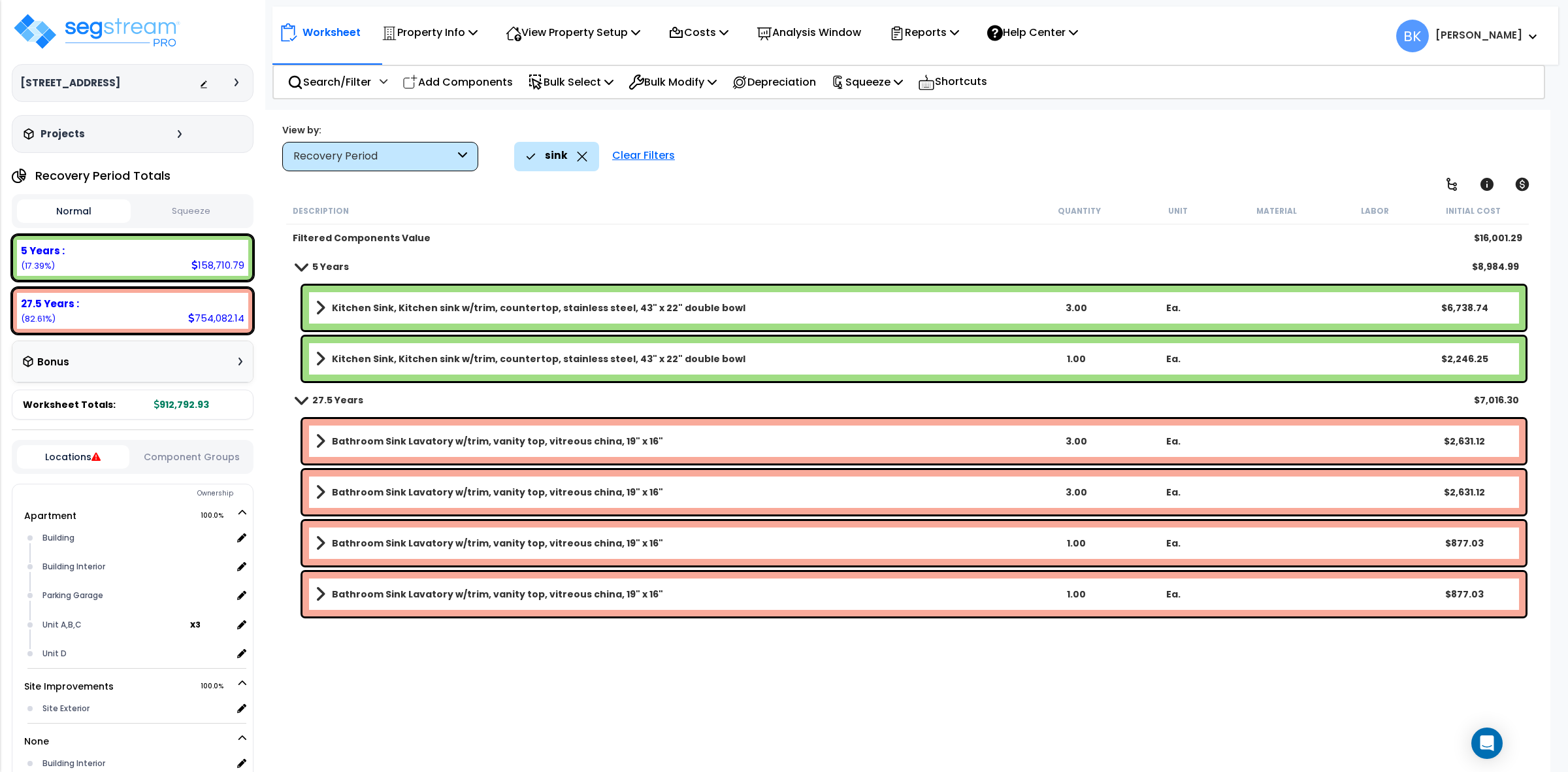
click at [648, 305] on b "Kitchen Sink, Kitchen sink w/trim, countertop, stainless steel, 43" x 22" doubl…" at bounding box center [539, 308] width 414 height 13
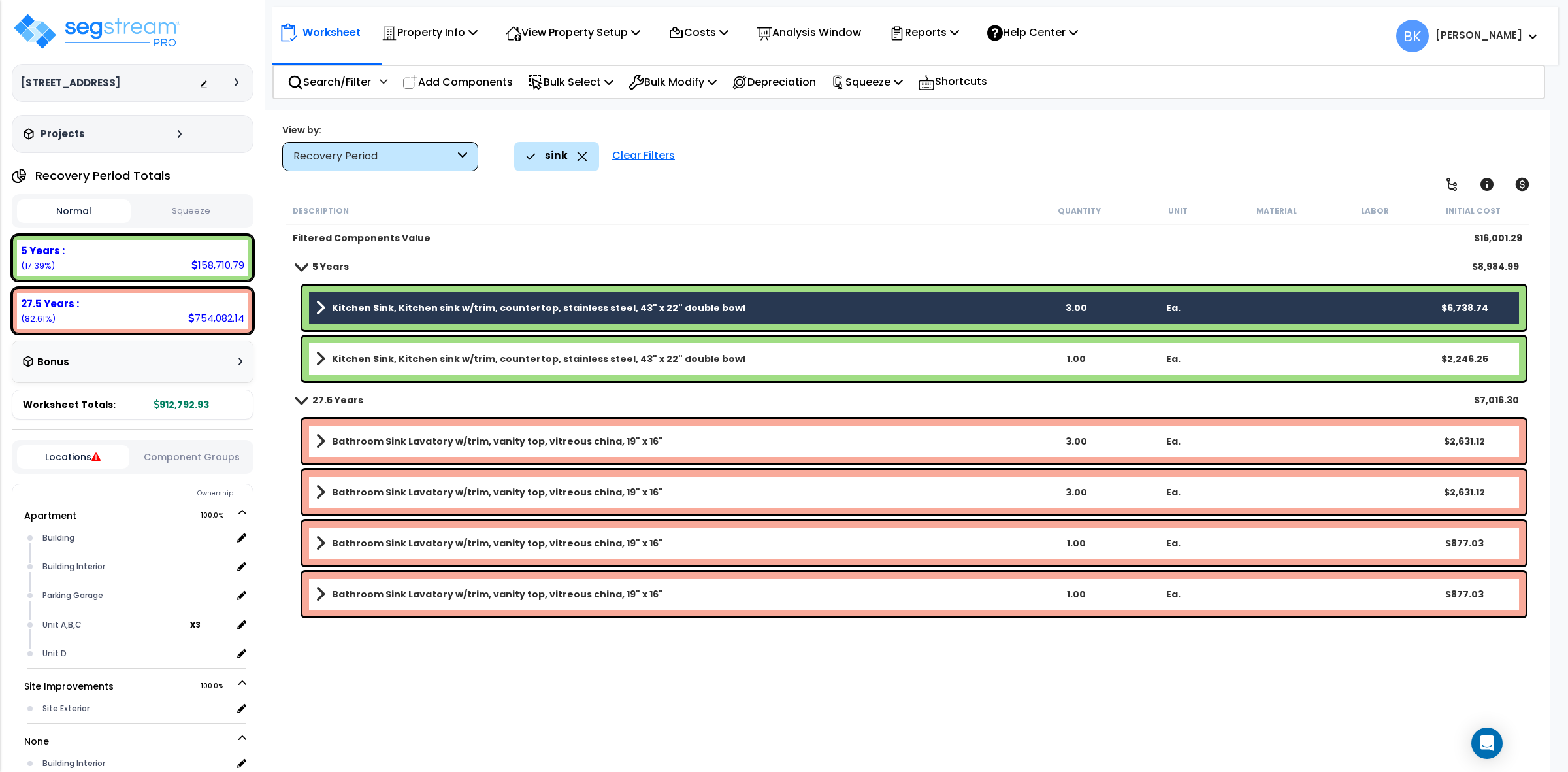
click at [609, 361] on b "Kitchen Sink, Kitchen sink w/trim, countertop, stainless steel, 43" x 22" doubl…" at bounding box center [539, 359] width 414 height 13
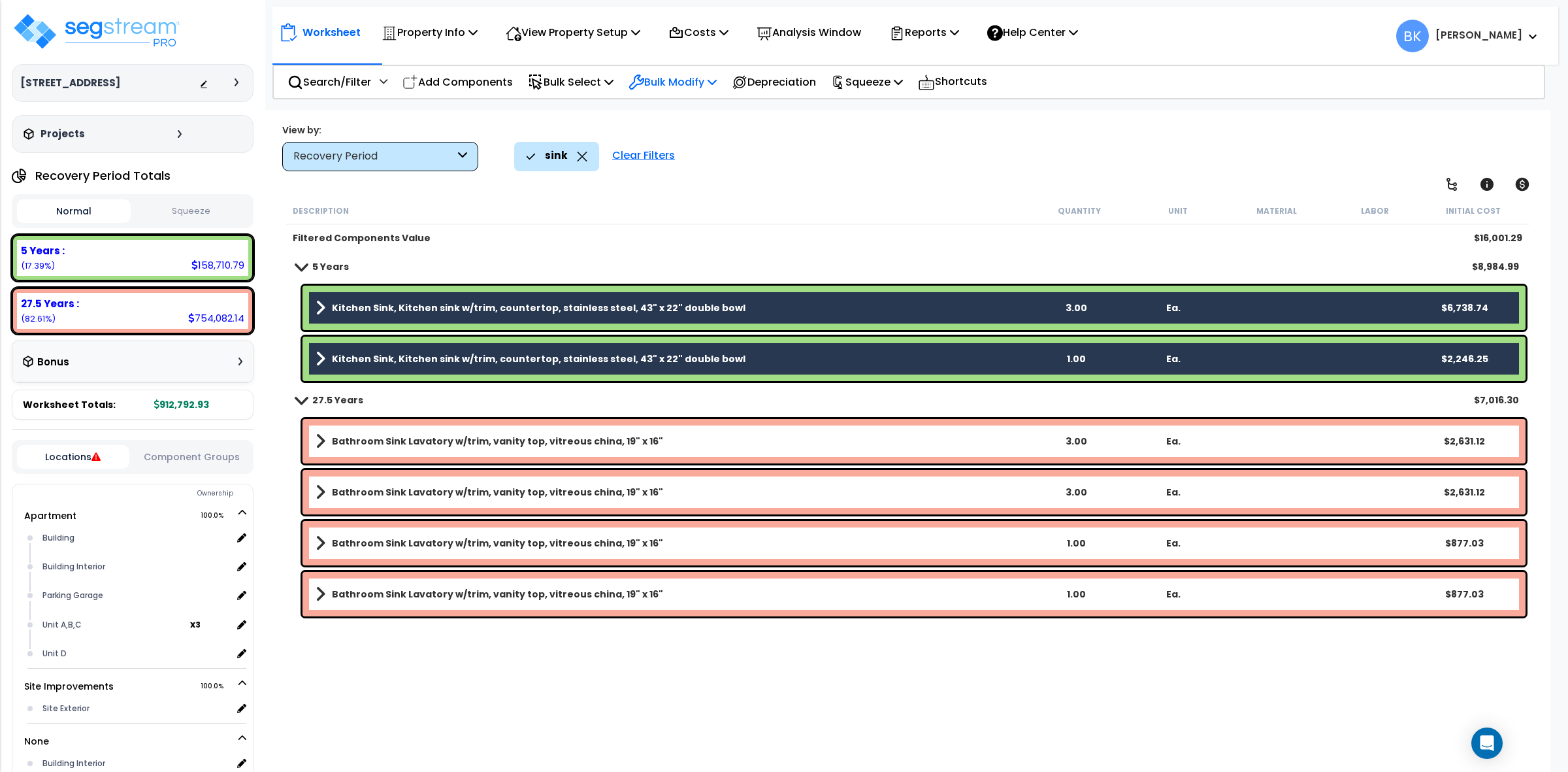
click at [685, 73] on p "Bulk Modify" at bounding box center [672, 82] width 88 height 18
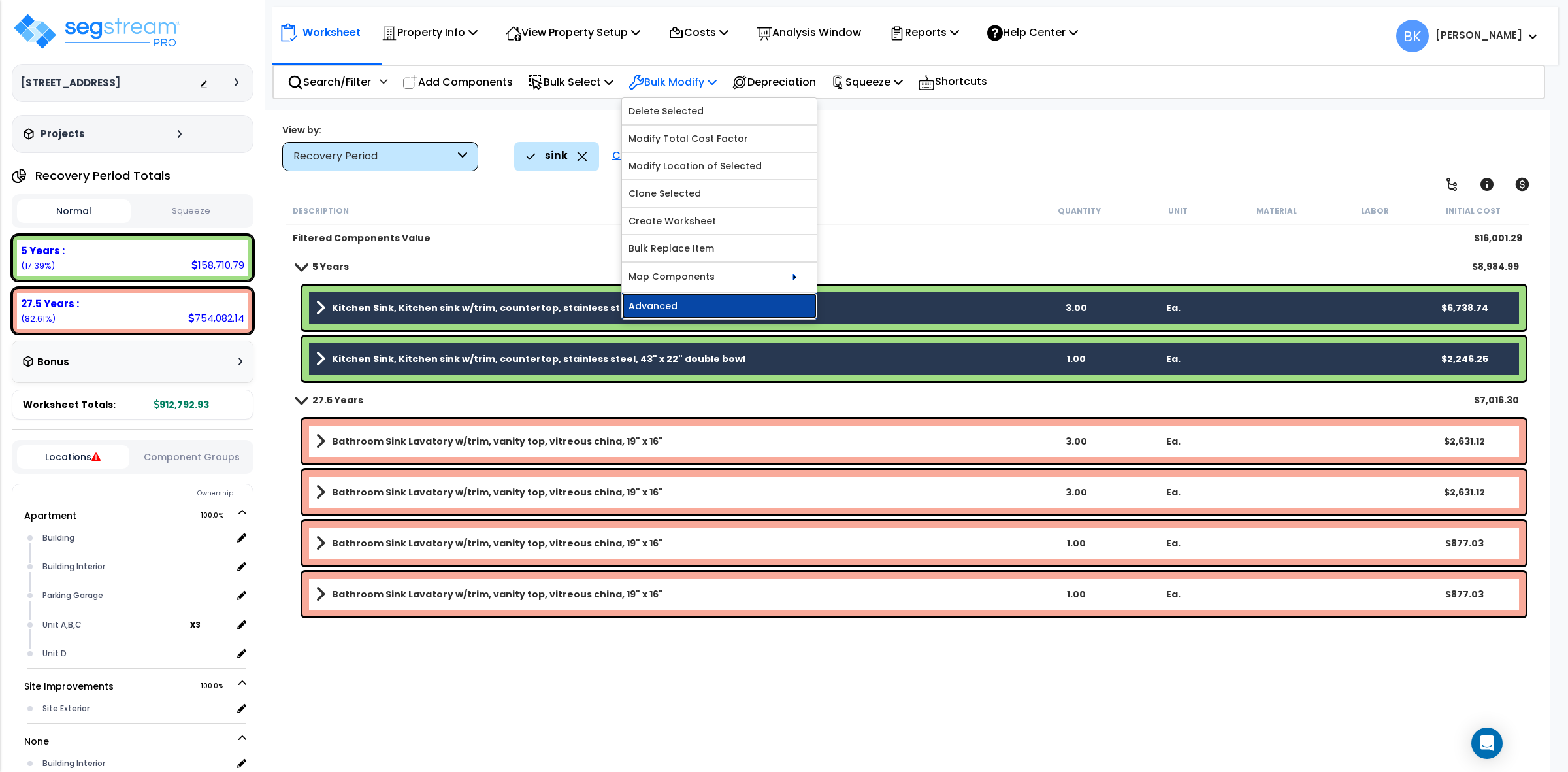
click at [693, 304] on link "Advanced" at bounding box center [720, 306] width 195 height 26
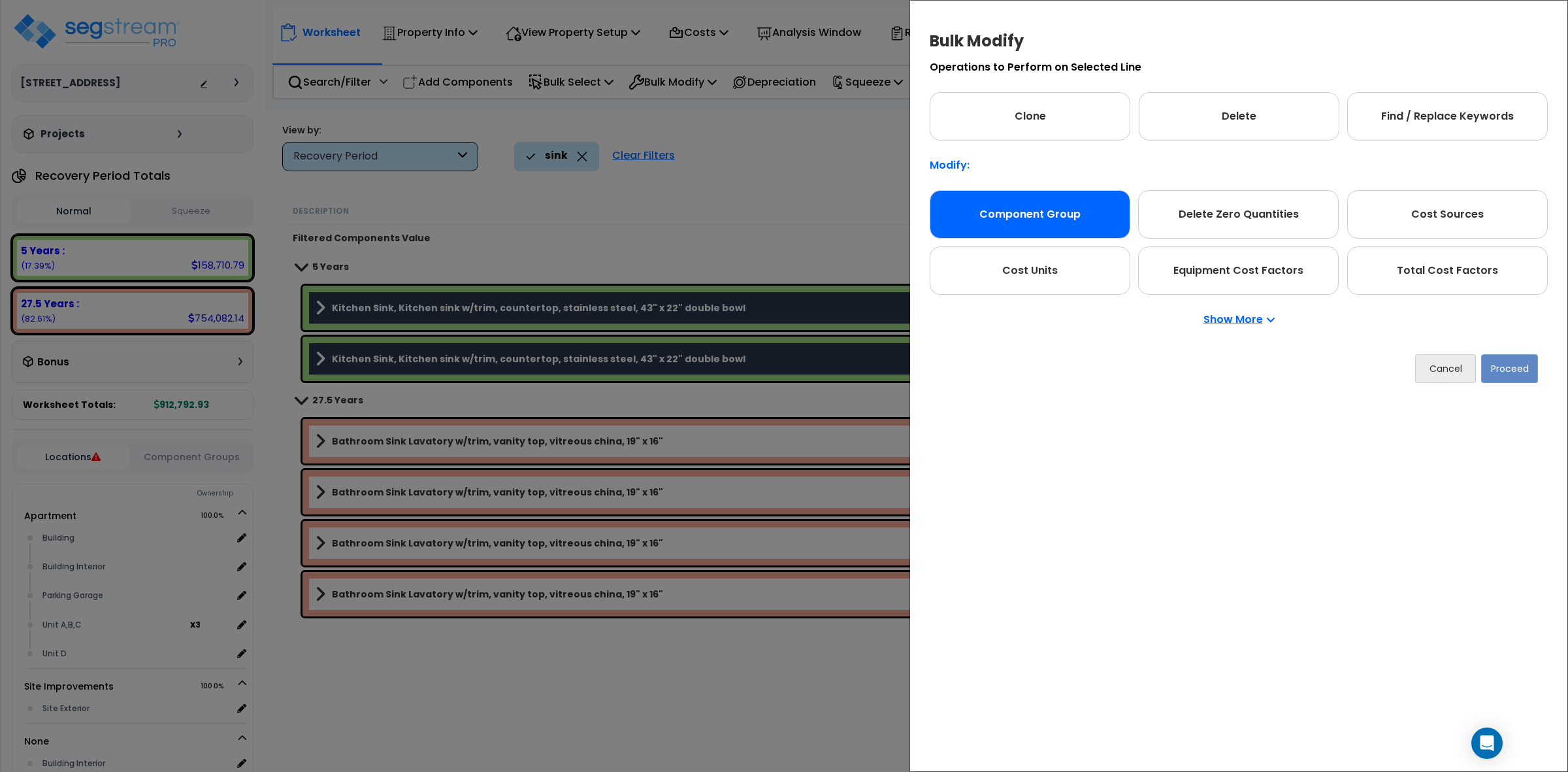
click at [1059, 208] on div "Component Group" at bounding box center [1030, 214] width 201 height 49
click at [1511, 361] on button "Proceed" at bounding box center [1509, 369] width 57 height 29
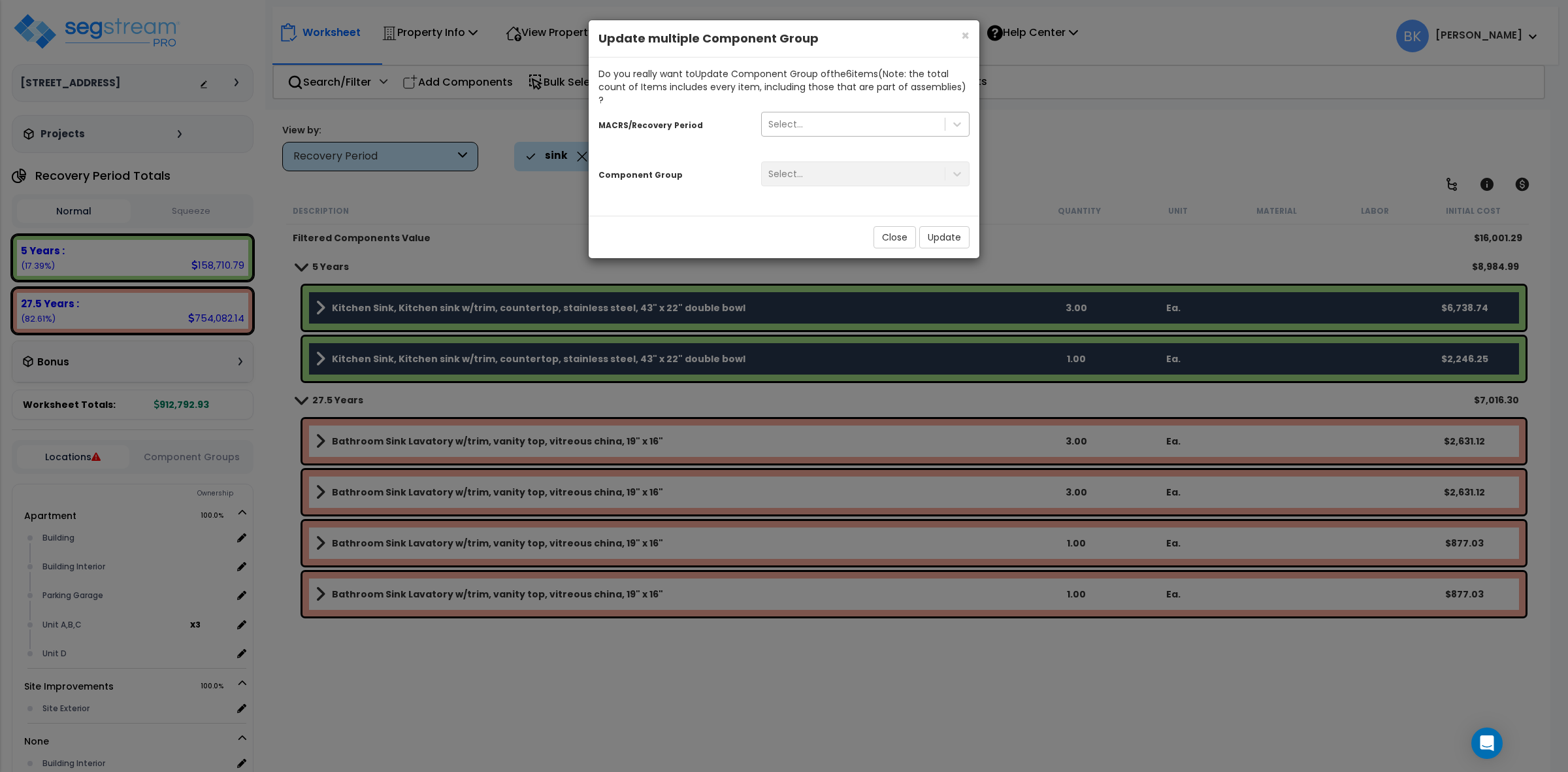
click at [826, 114] on div "Select..." at bounding box center [853, 124] width 183 height 21
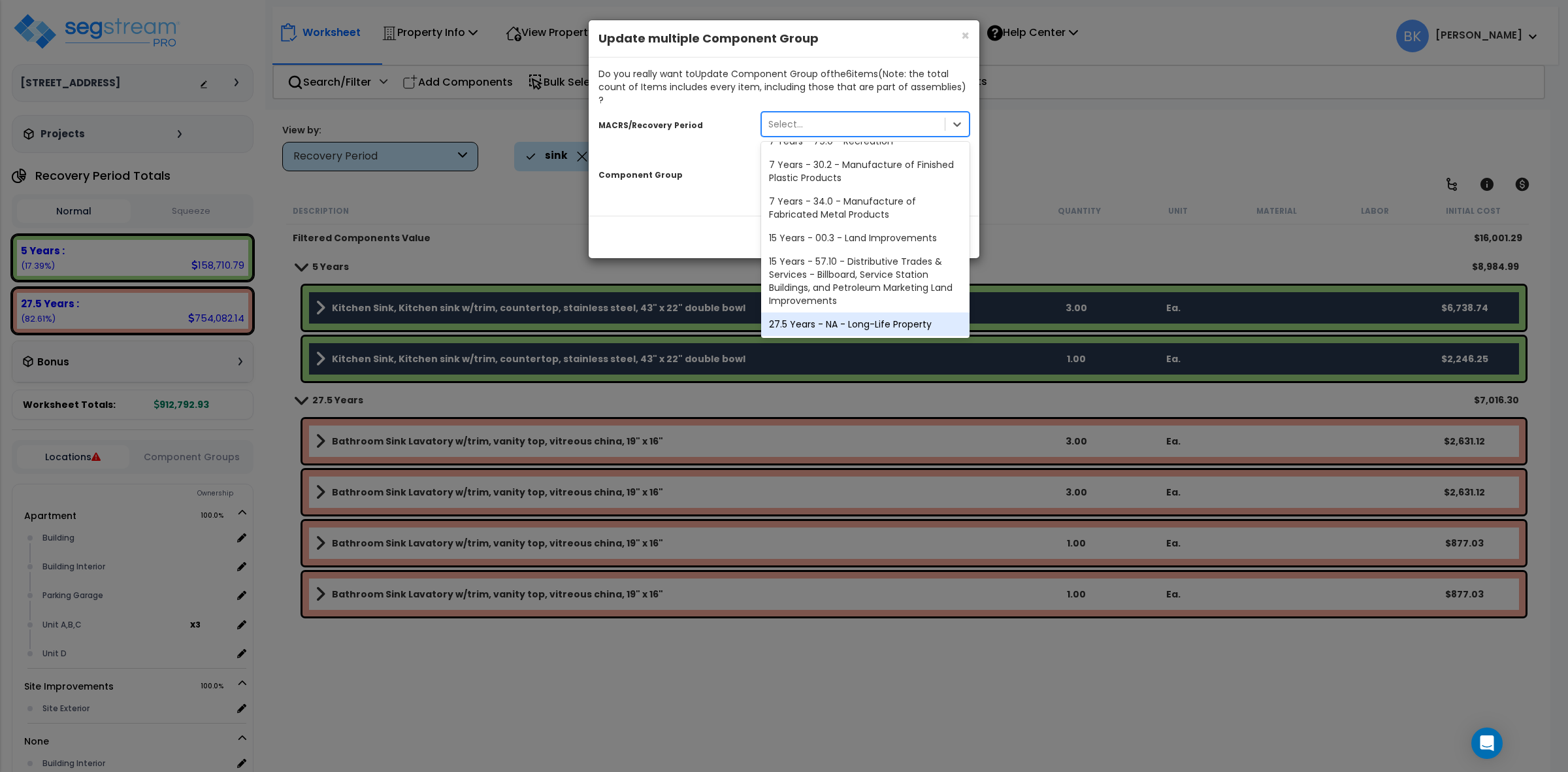
click at [831, 317] on div "27.5 Years - NA - Long-Life Property" at bounding box center [866, 324] width 208 height 23
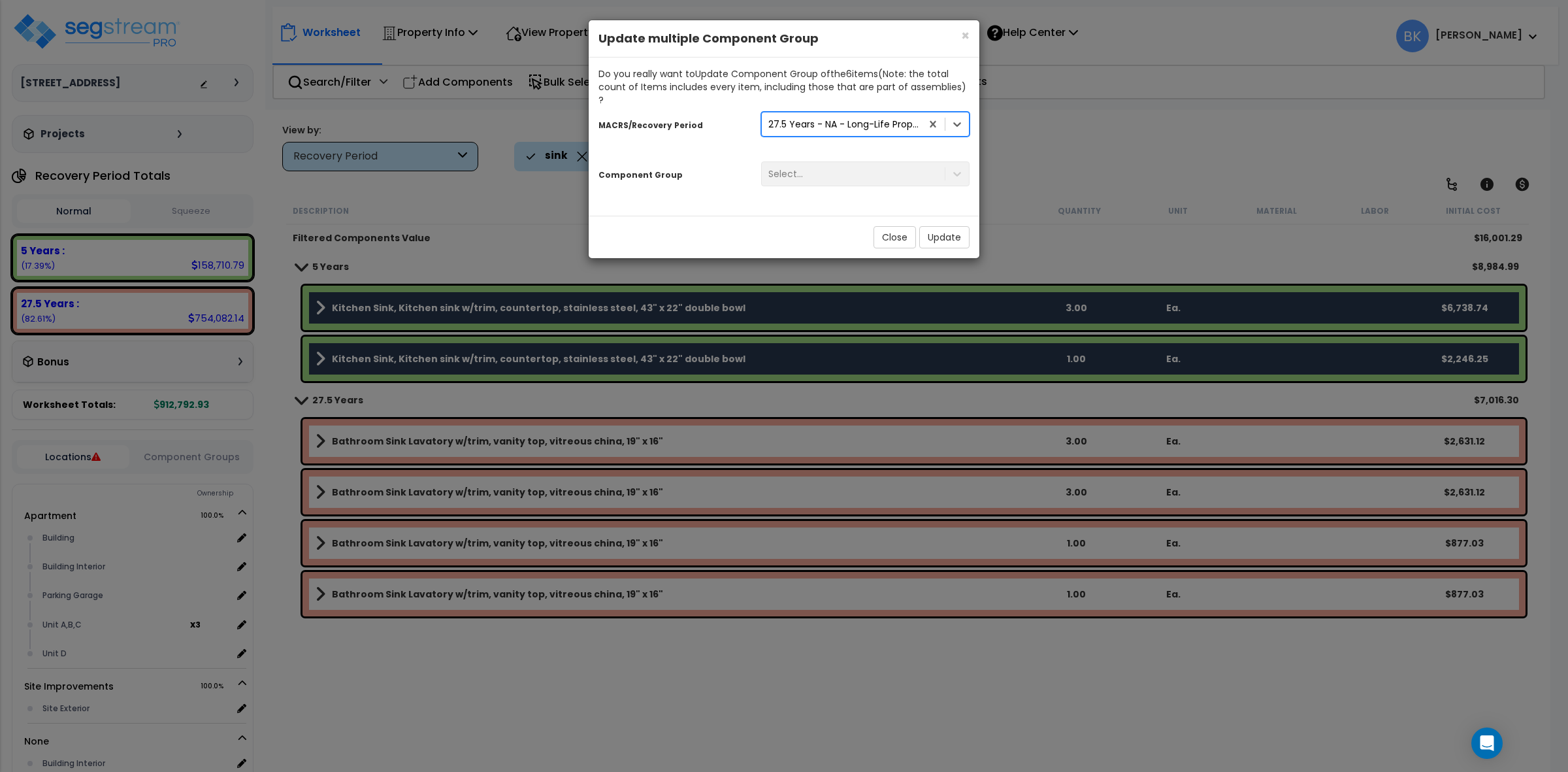
click at [842, 168] on div "Select..." at bounding box center [865, 173] width 228 height 25
click at [835, 164] on div "Select..." at bounding box center [853, 173] width 183 height 21
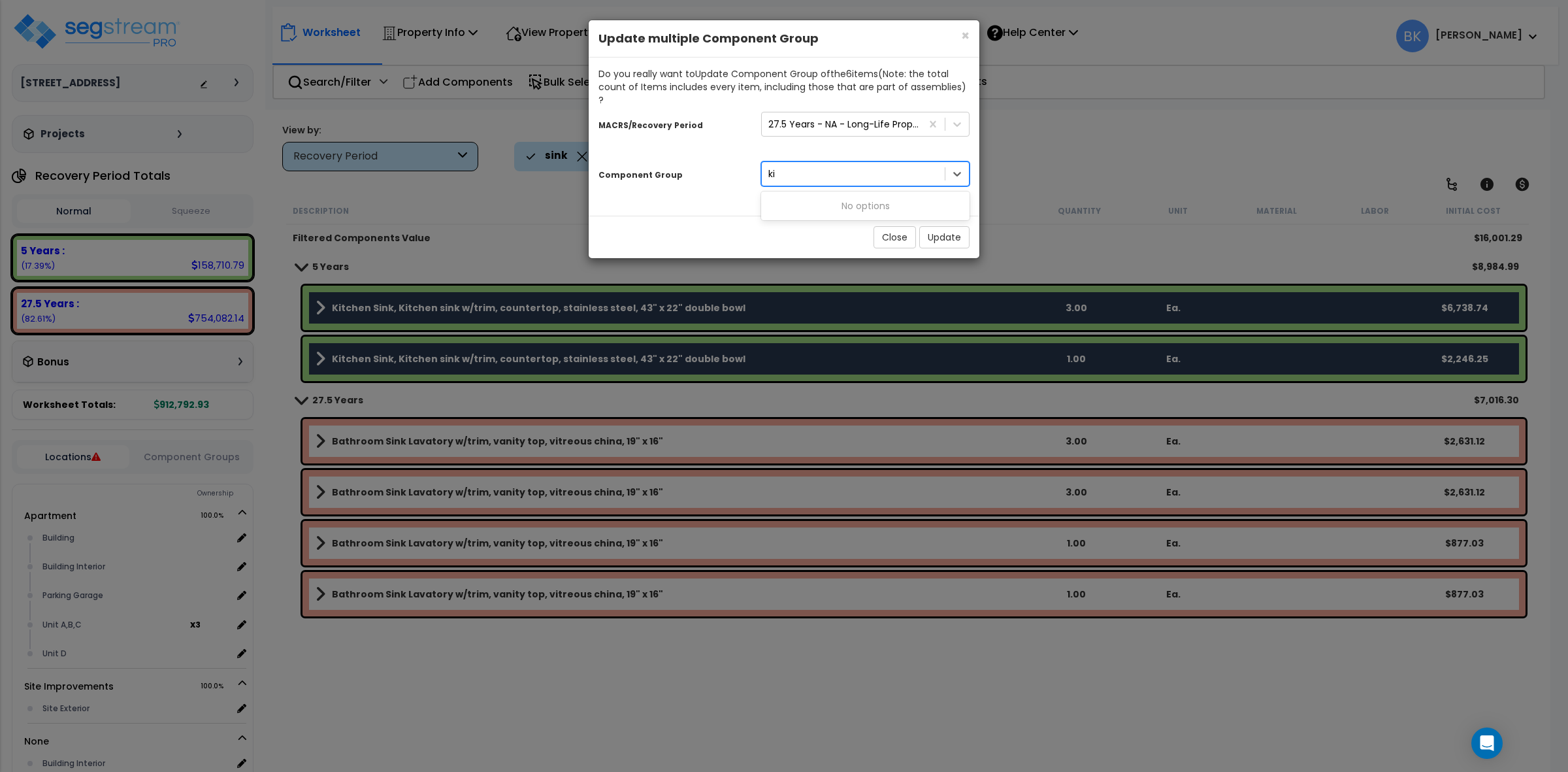
type input "k"
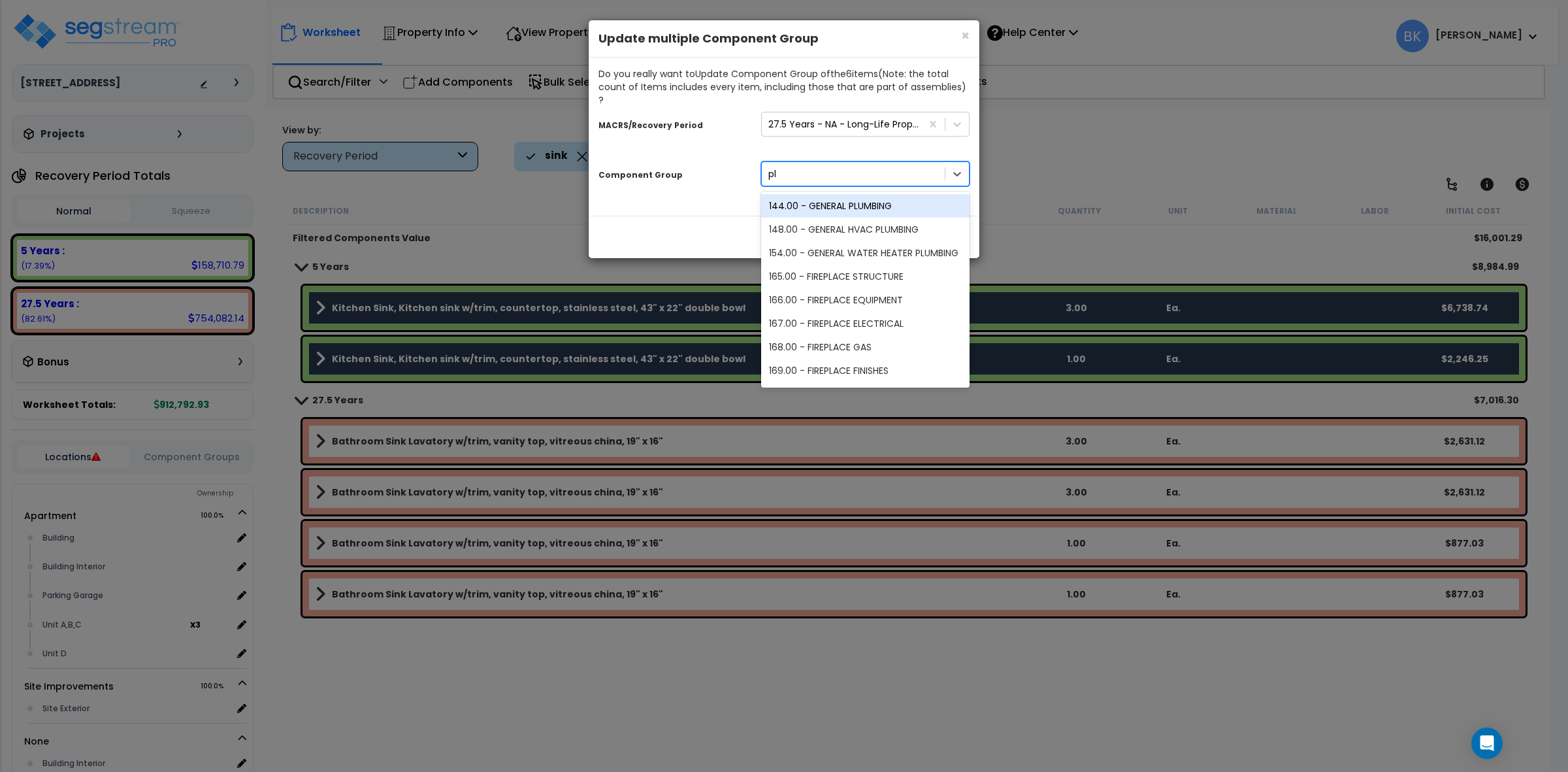
type input "plu"
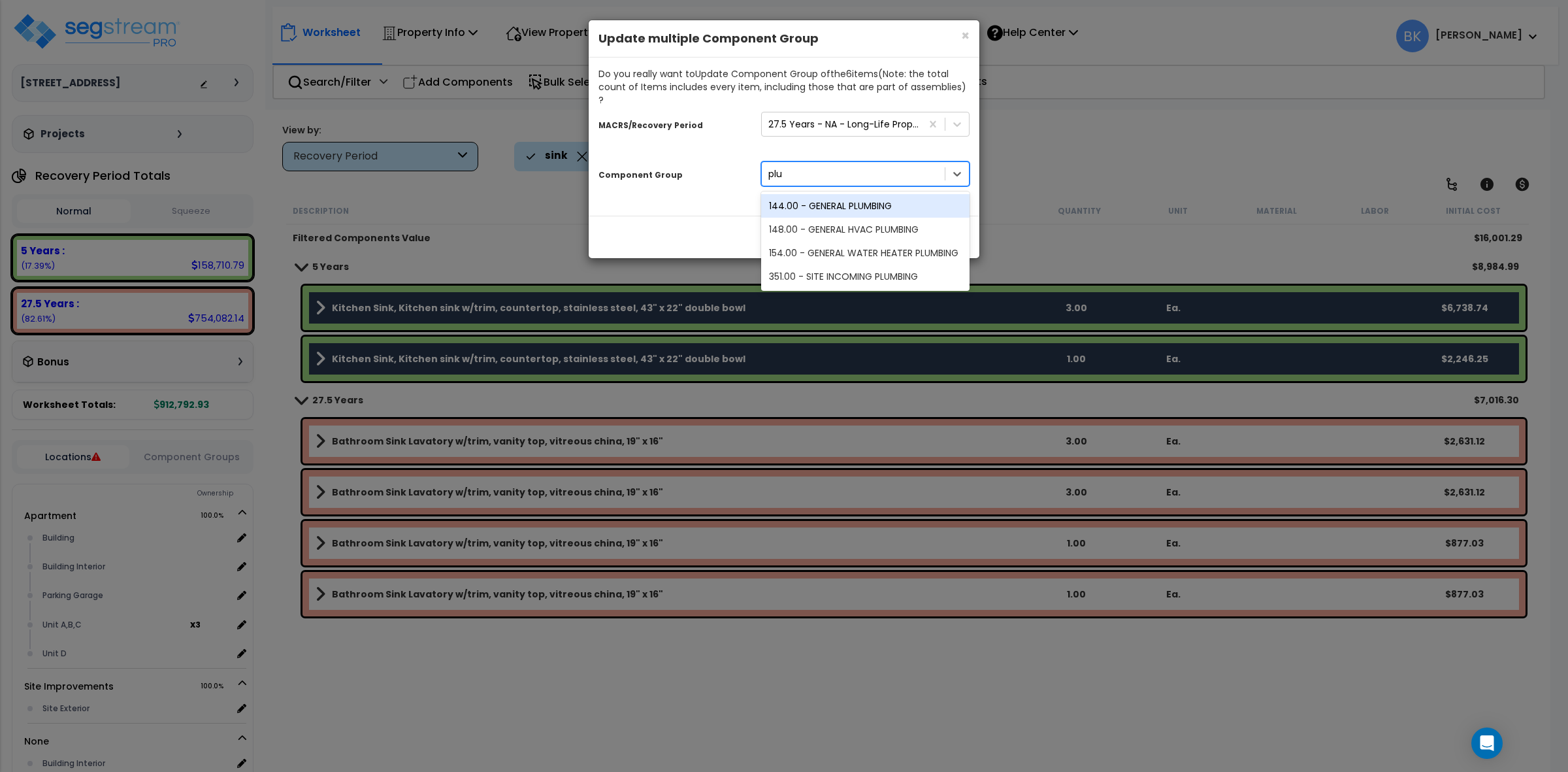
click at [849, 194] on div "144.00 - GENERAL PLUMBING" at bounding box center [866, 206] width 208 height 23
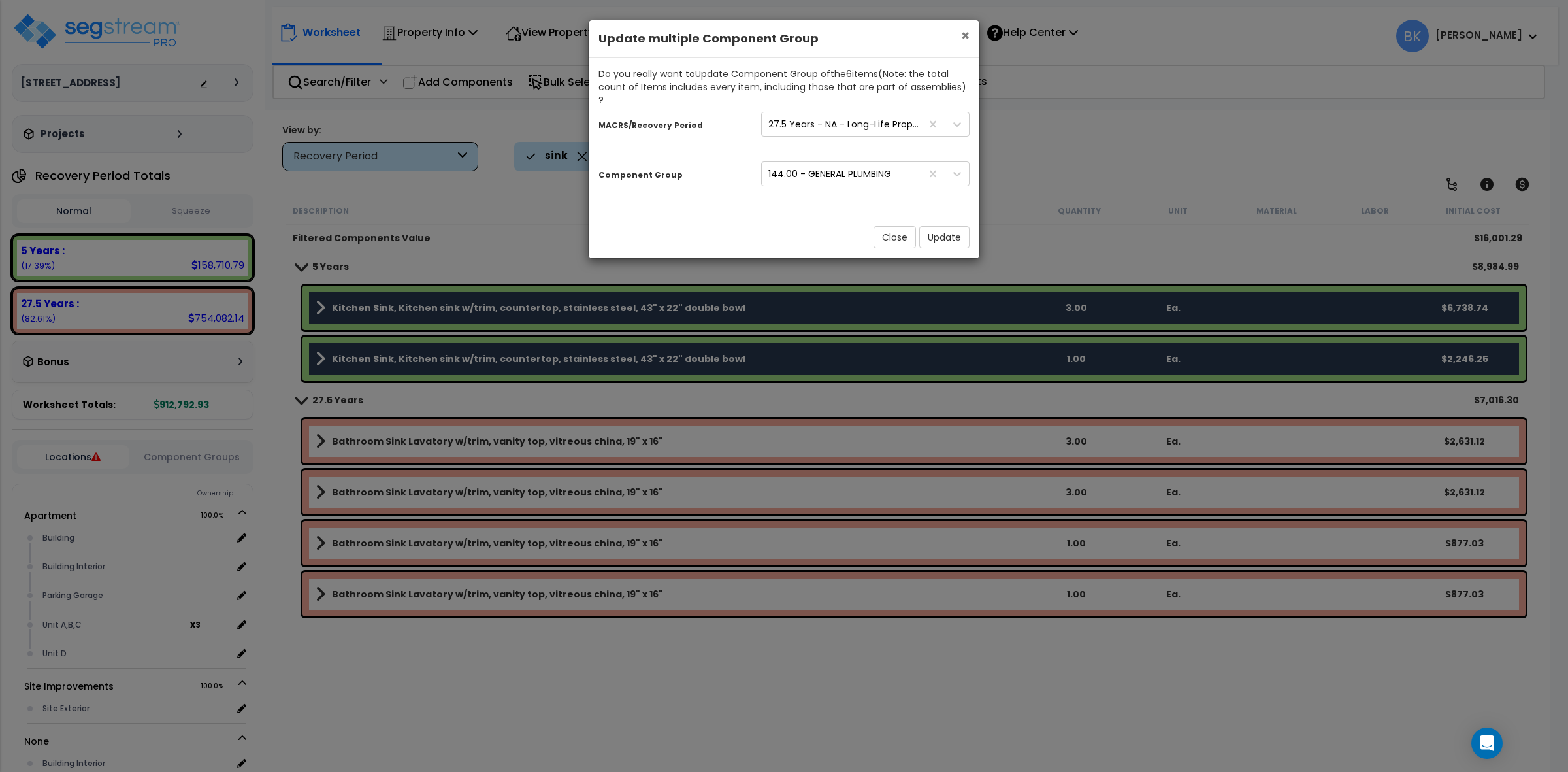
click at [968, 33] on span "×" at bounding box center [965, 36] width 8 height 19
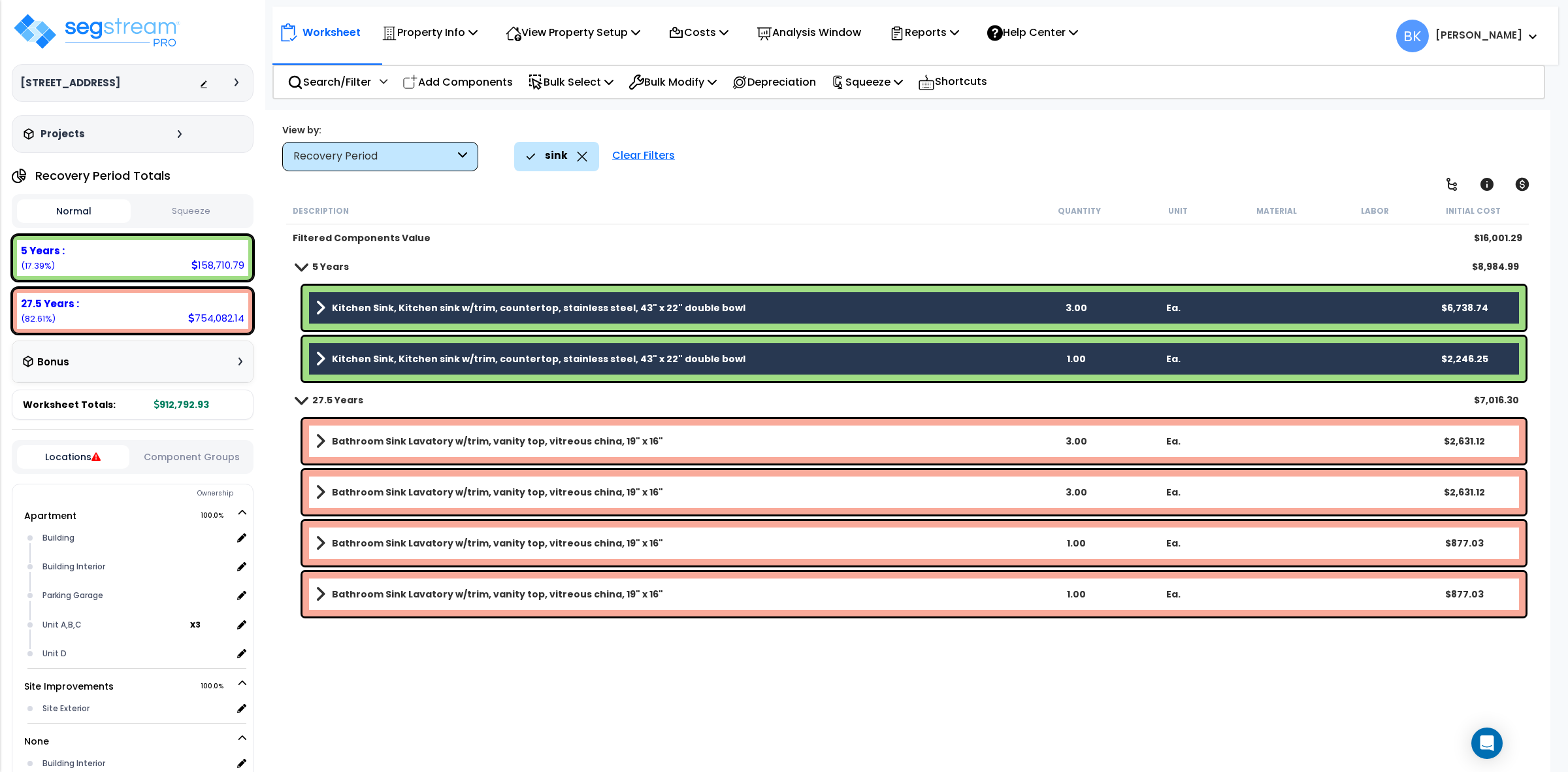
click at [567, 448] on link "Bathroom Sink Lavatory w/trim, vanity top, vitreous china, 19" x 16"" at bounding box center [672, 441] width 711 height 19
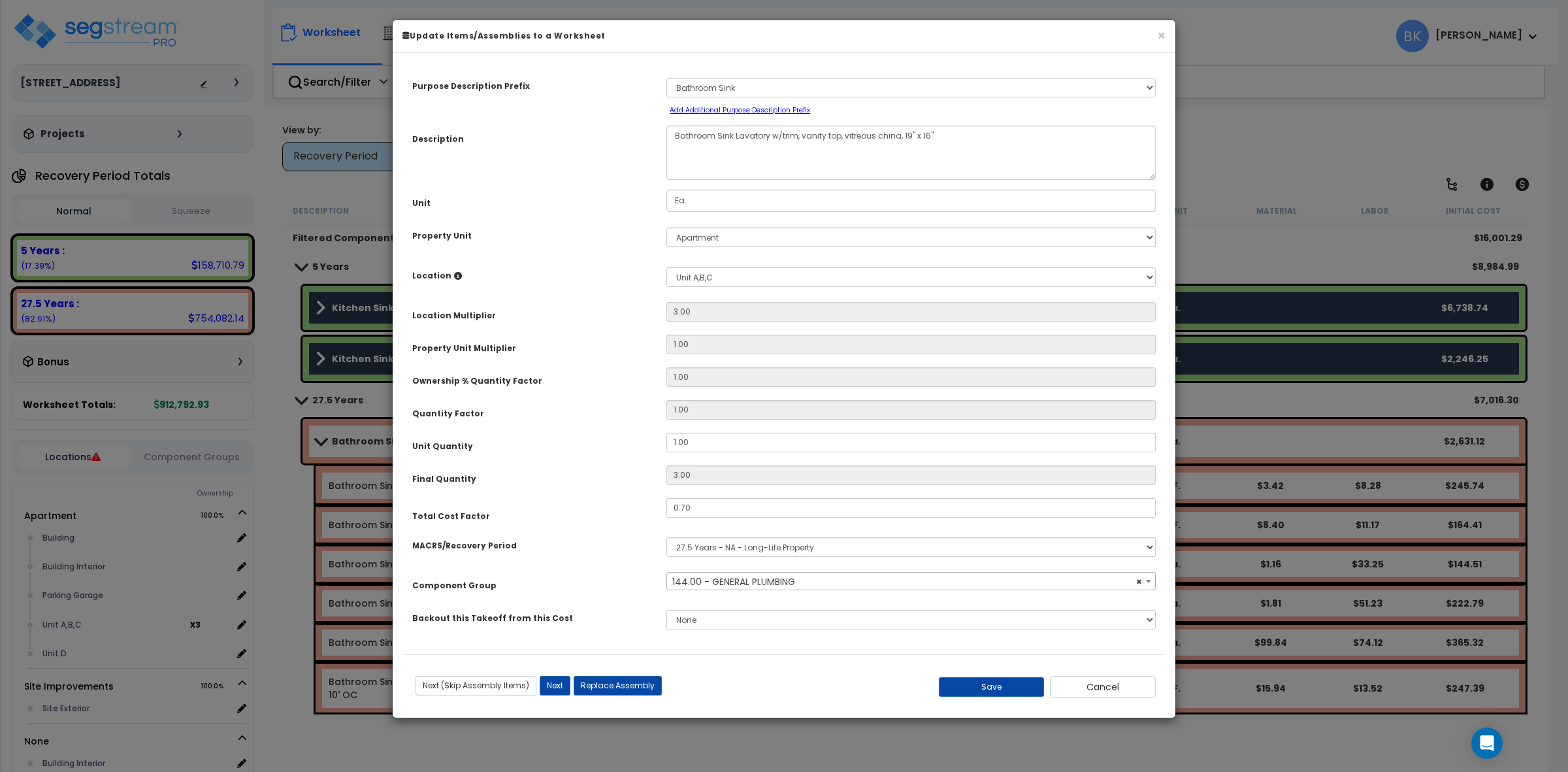
select select "39251"
